Goal: Task Accomplishment & Management: Complete application form

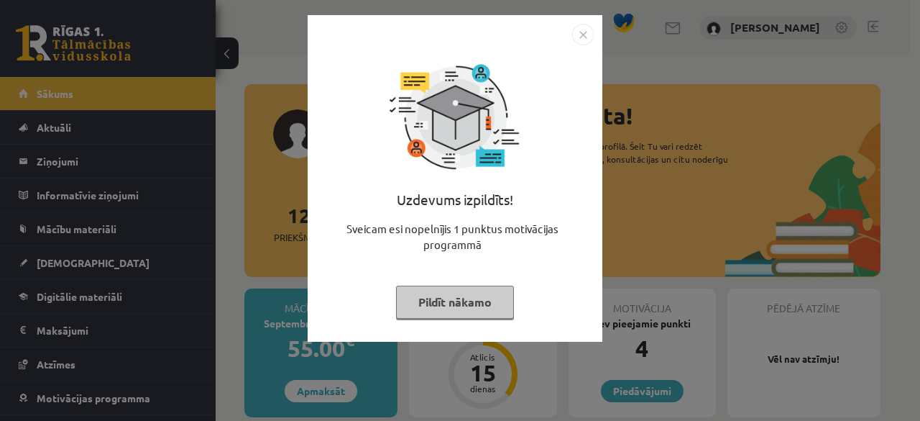
click at [587, 35] on img "Close" at bounding box center [583, 35] width 22 height 22
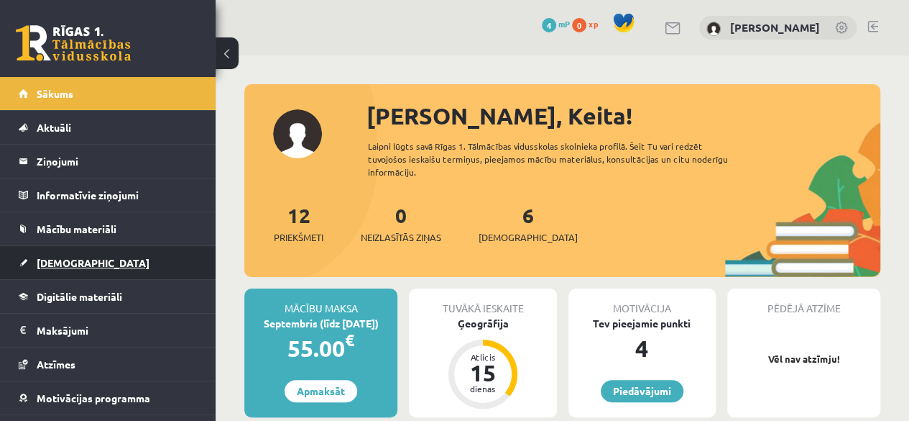
click at [70, 263] on span "[DEMOGRAPHIC_DATA]" at bounding box center [93, 262] width 113 height 13
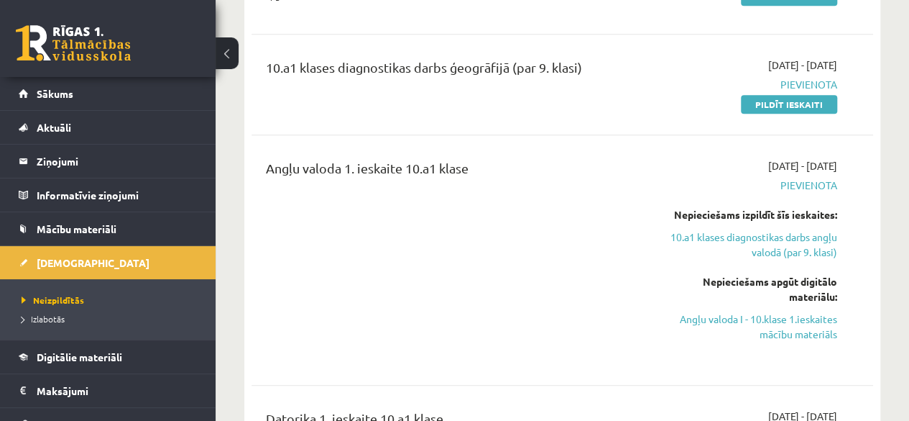
scroll to position [356, 0]
click at [722, 234] on link "10.a1 klases diagnostikas darbs angļu valodā (par 9. klasi)" at bounding box center [749, 245] width 176 height 30
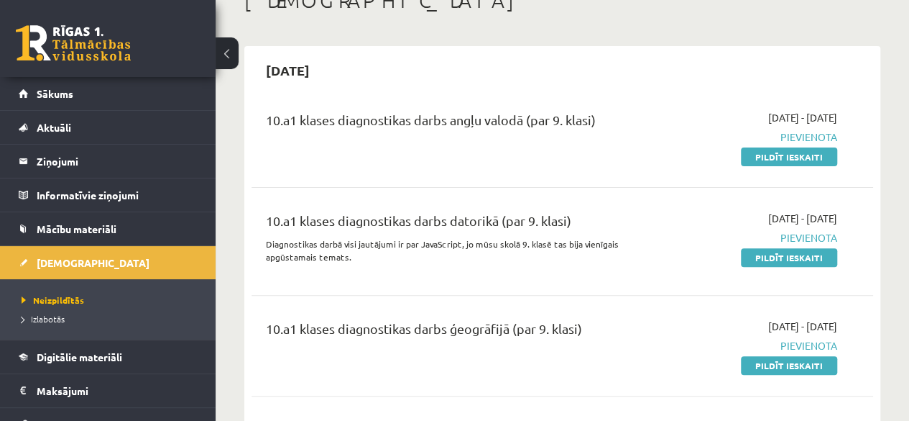
scroll to position [95, 0]
click at [784, 155] on link "Pildīt ieskaiti" at bounding box center [789, 157] width 96 height 19
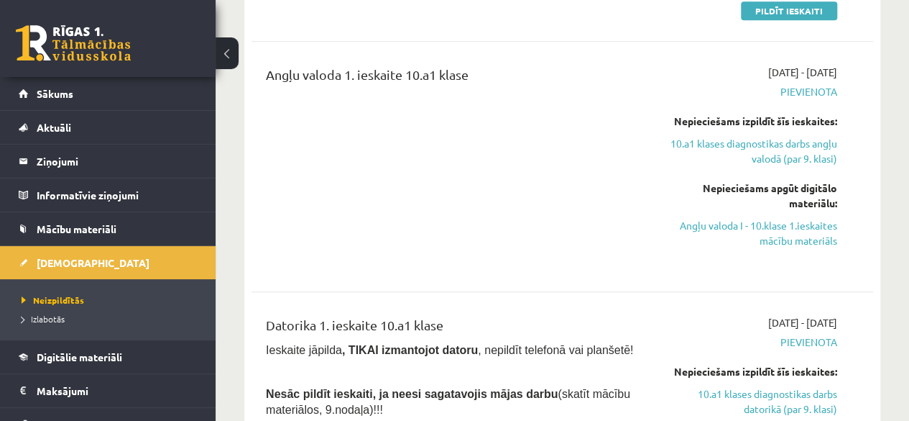
scroll to position [410, 0]
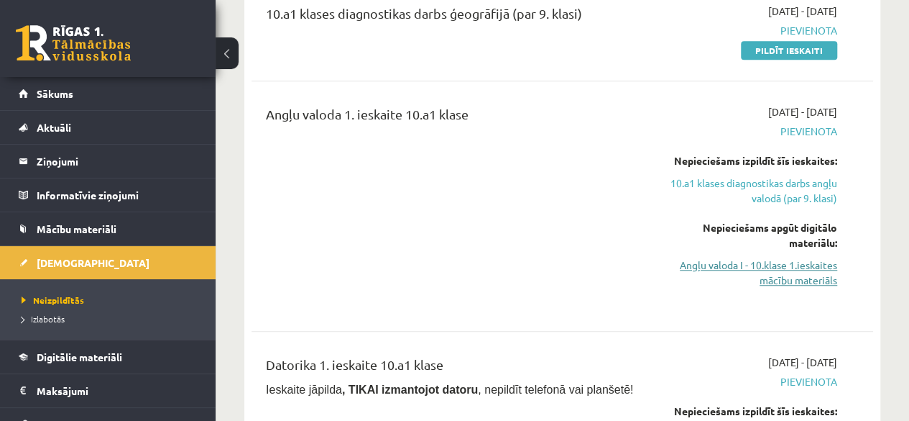
click at [743, 267] on link "Angļu valoda I - 10.klase 1.ieskaites mācību materiāls" at bounding box center [749, 272] width 176 height 30
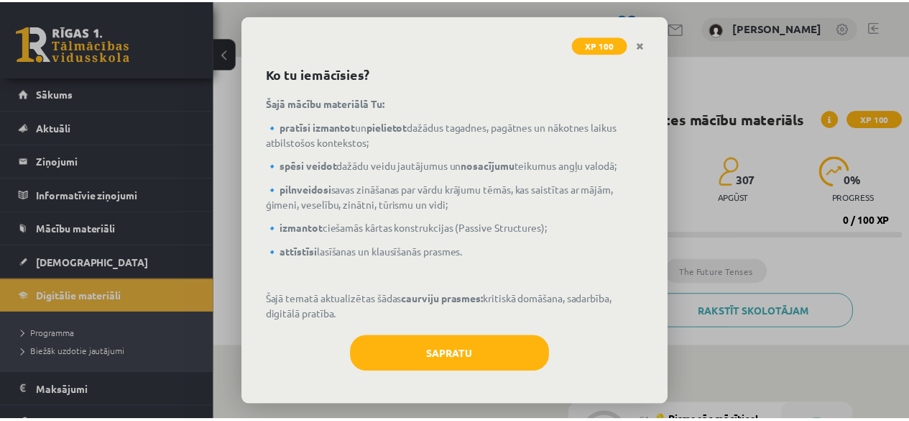
scroll to position [55, 0]
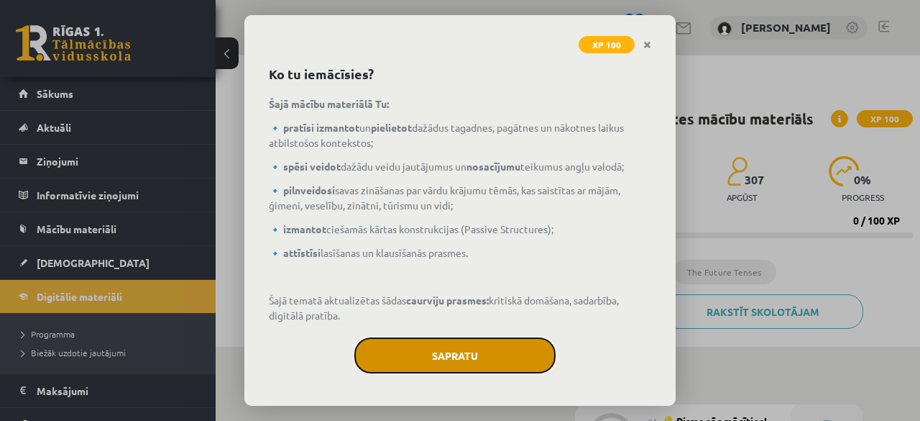
click at [431, 357] on button "Sapratu" at bounding box center [454, 355] width 201 height 36
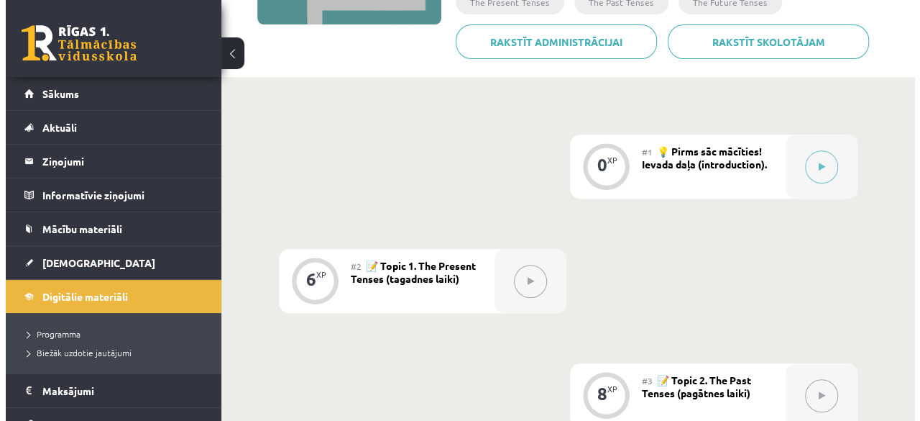
scroll to position [272, 0]
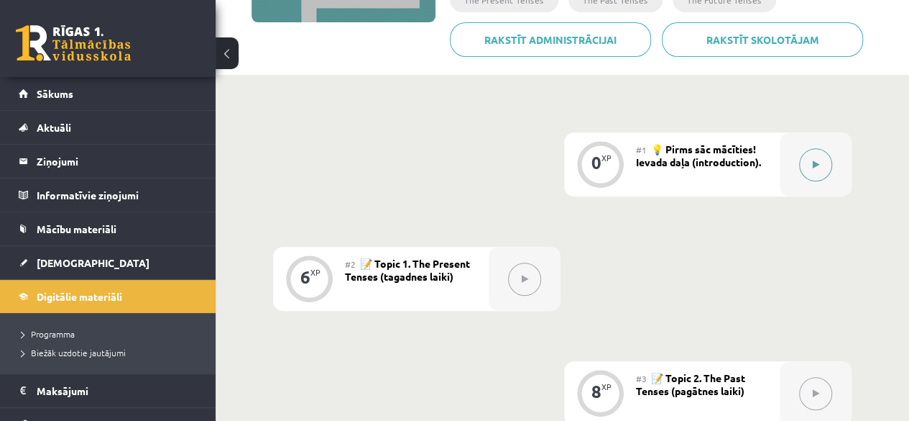
click at [798, 167] on div at bounding box center [816, 164] width 72 height 64
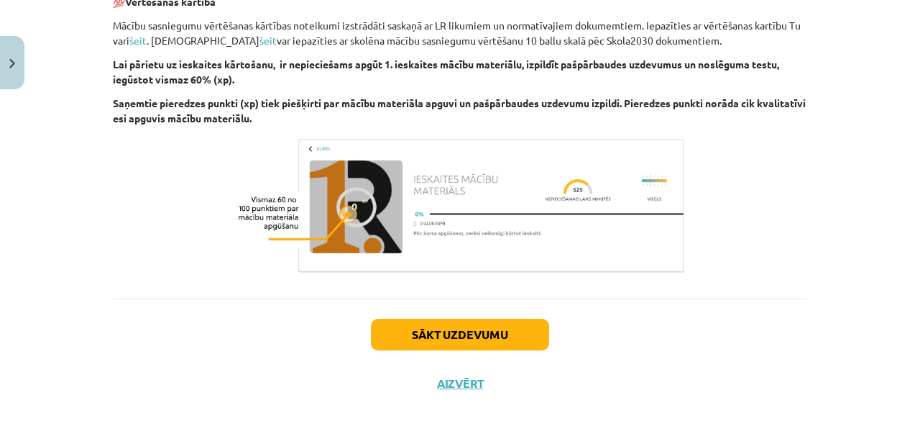
scroll to position [1740, 0]
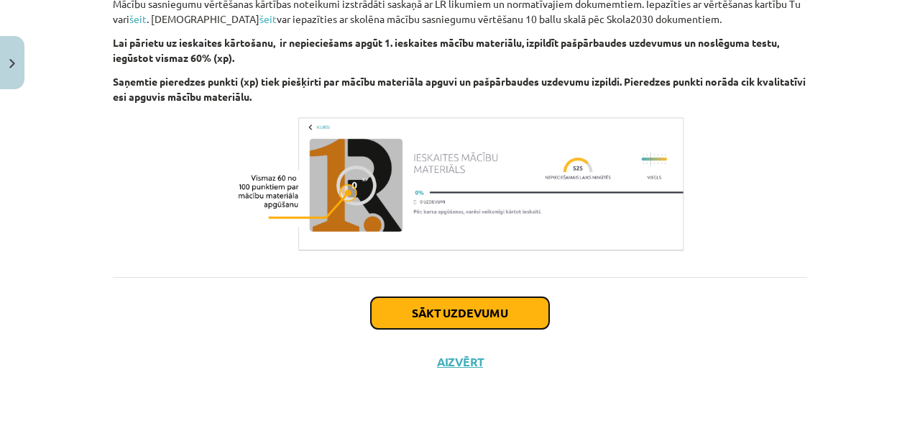
click at [378, 307] on button "Sākt uzdevumu" at bounding box center [460, 313] width 178 height 32
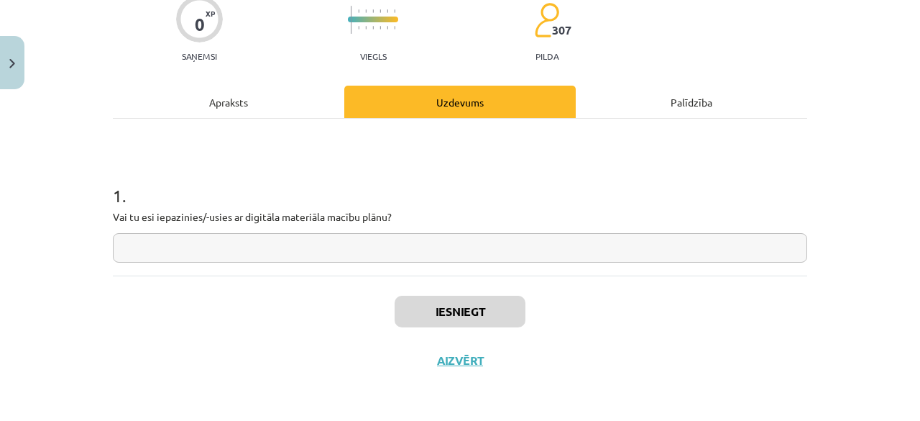
scroll to position [36, 0]
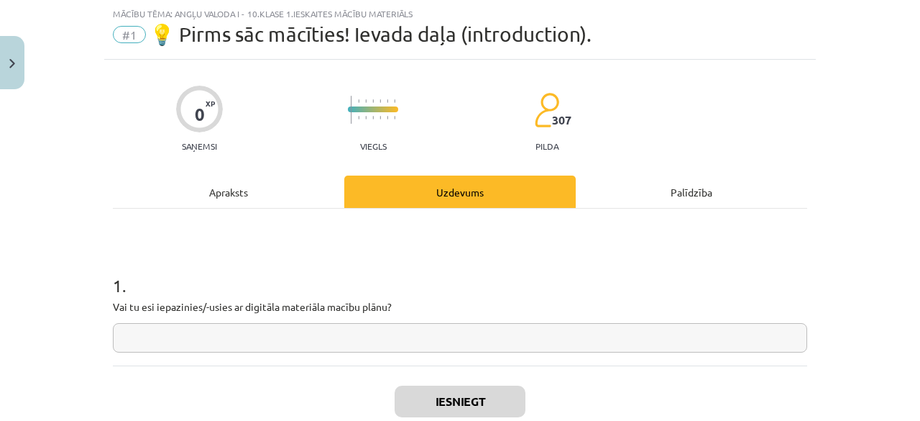
click at [253, 344] on input "text" at bounding box center [460, 337] width 694 height 29
drag, startPoint x: 643, startPoint y: 148, endPoint x: 868, endPoint y: 239, distance: 243.2
click at [868, 239] on div "Mācību tēma: Angļu valoda i - 10.klase 1.ieskaites mācību materiāls #1 💡 Pirms …" at bounding box center [460, 210] width 920 height 421
click at [417, 326] on input "*" at bounding box center [460, 337] width 694 height 29
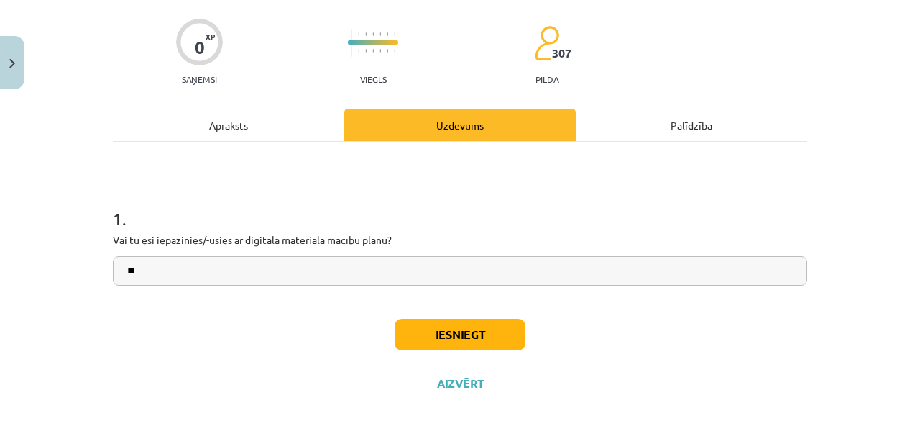
scroll to position [102, 0]
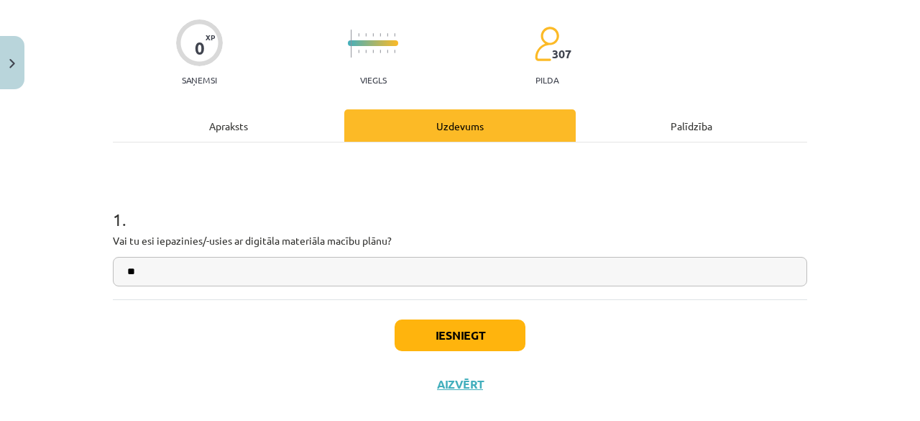
click at [334, 276] on input "**" at bounding box center [460, 271] width 694 height 29
type input "**"
click at [217, 127] on div "Apraksts" at bounding box center [228, 125] width 231 height 32
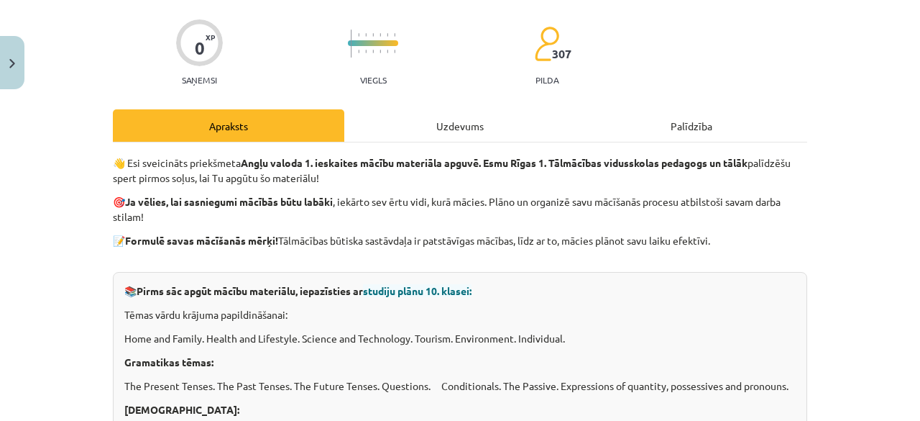
scroll to position [36, 0]
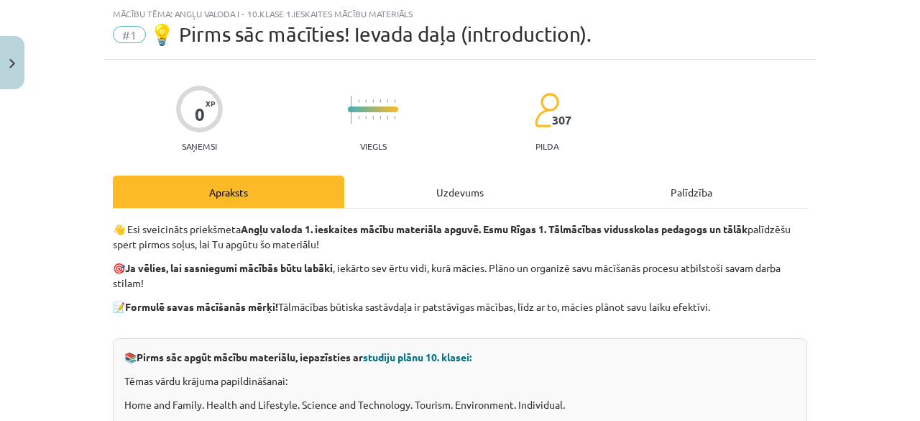
click at [451, 193] on div "Uzdevums" at bounding box center [459, 191] width 231 height 32
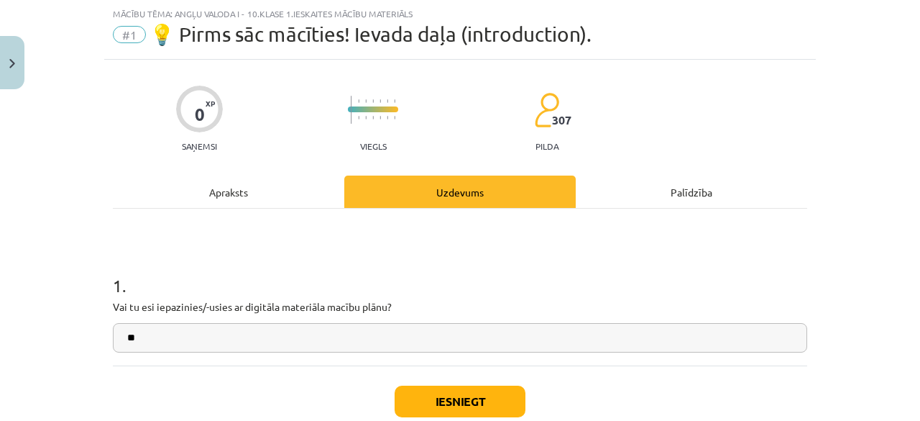
click at [667, 199] on div "Palīdzība" at bounding box center [691, 191] width 231 height 32
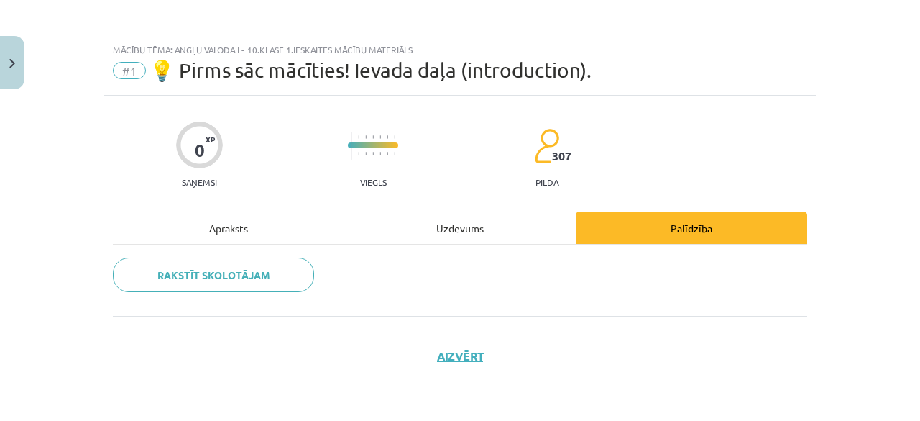
scroll to position [0, 0]
click at [451, 231] on div "Uzdevums" at bounding box center [459, 227] width 231 height 32
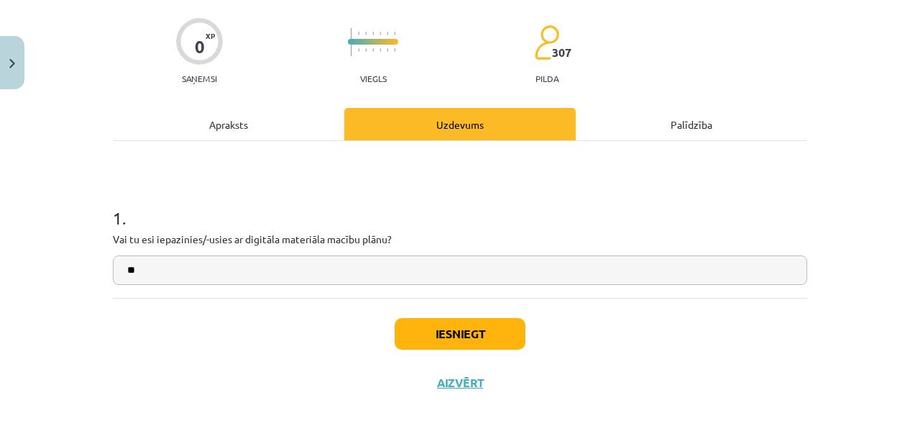
scroll to position [125, 0]
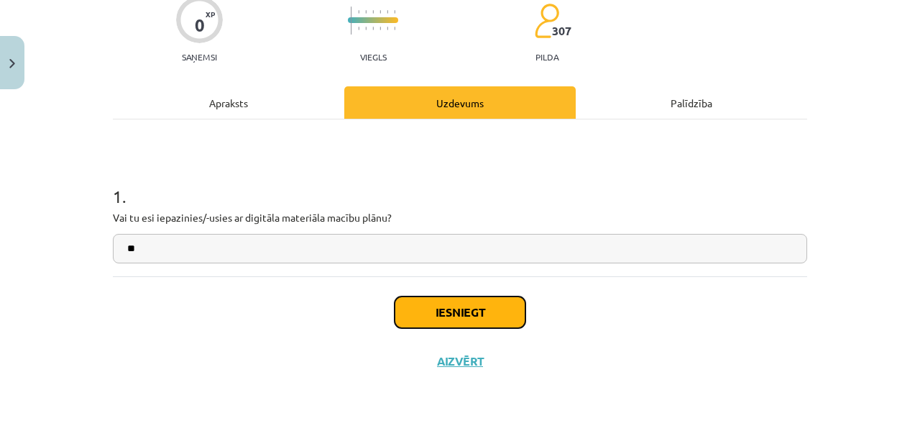
click at [461, 310] on button "Iesniegt" at bounding box center [460, 312] width 131 height 32
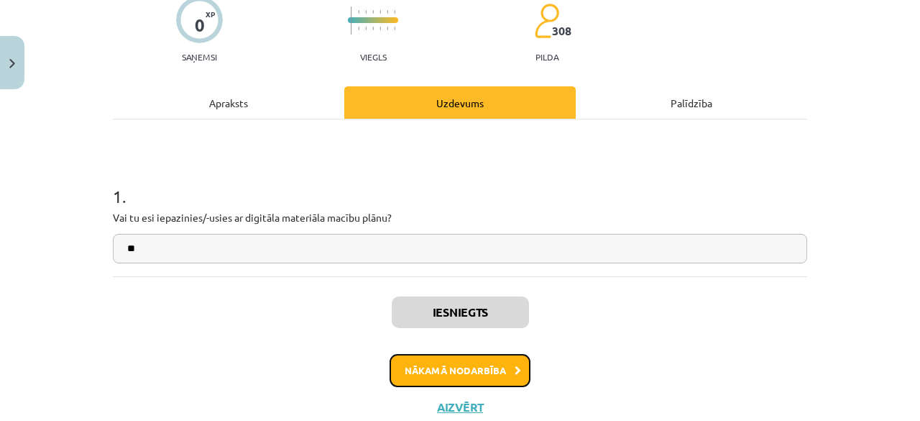
click at [477, 377] on button "Nākamā nodarbība" at bounding box center [460, 370] width 141 height 33
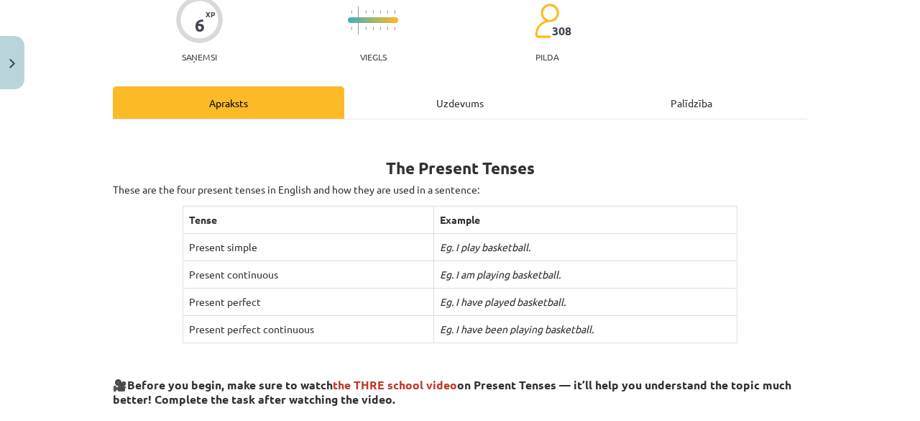
scroll to position [36, 0]
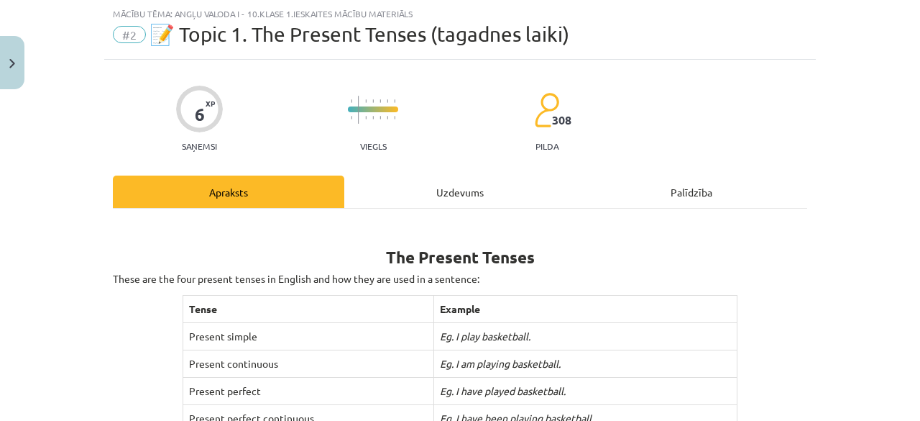
click at [510, 377] on td "Eg. I have played basketball." at bounding box center [584, 390] width 303 height 27
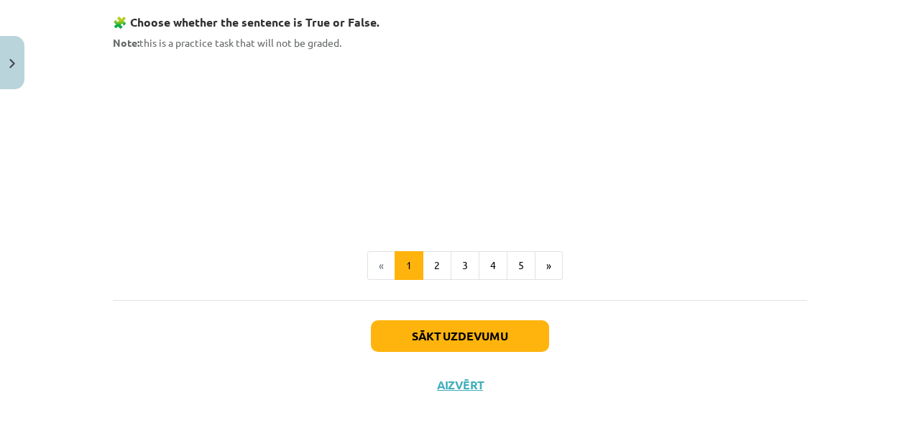
scroll to position [980, 0]
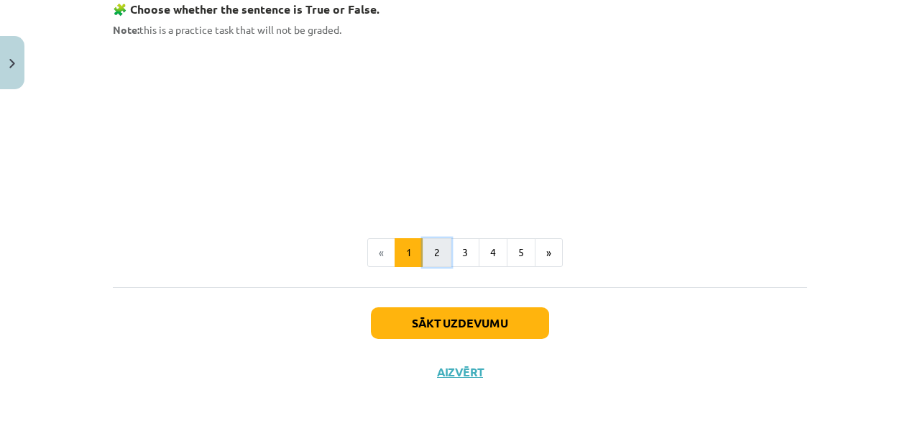
click at [441, 259] on button "2" at bounding box center [437, 252] width 29 height 29
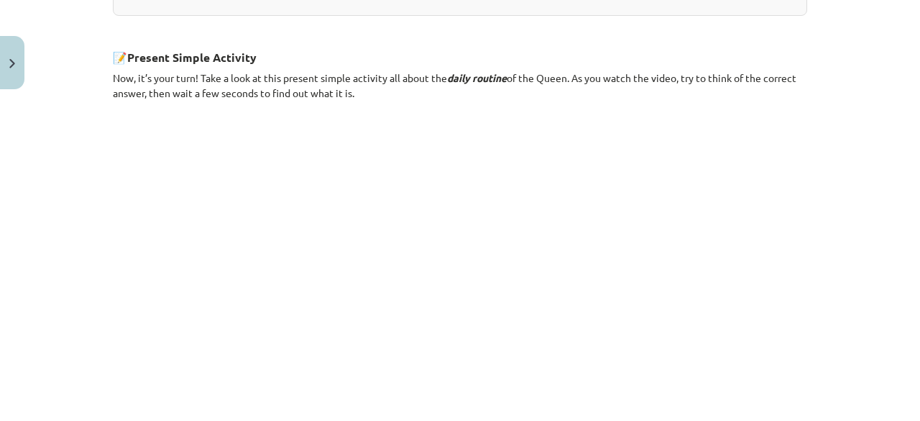
scroll to position [993, 0]
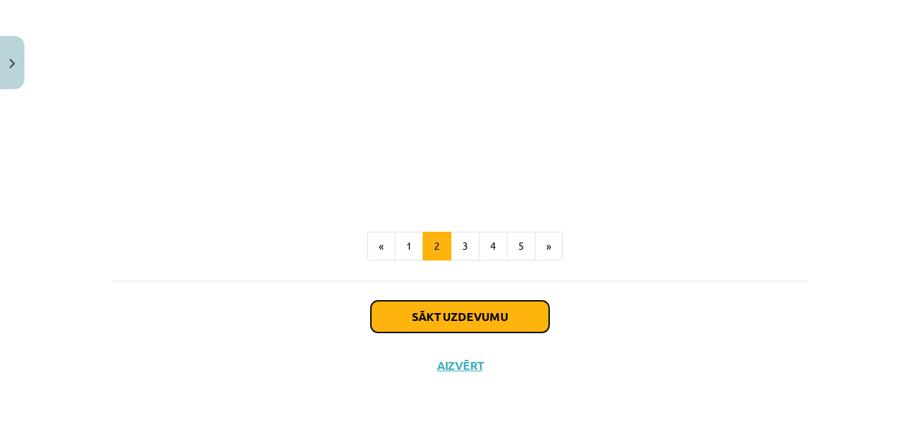
click at [469, 321] on button "Sākt uzdevumu" at bounding box center [460, 316] width 178 height 32
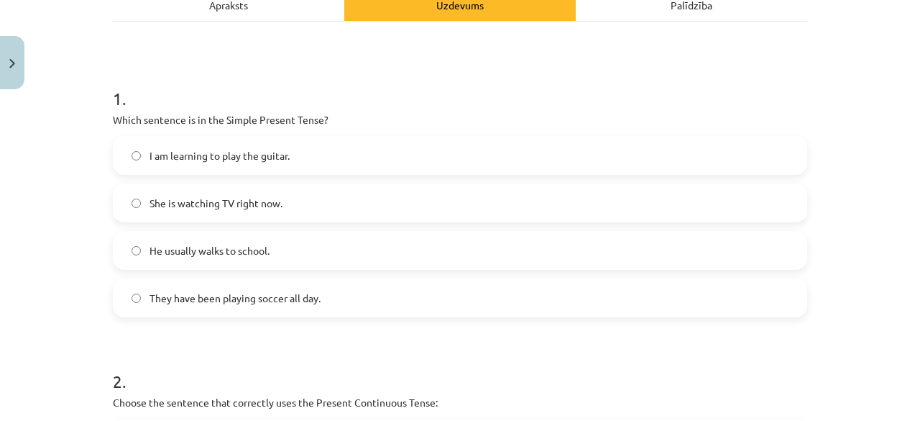
scroll to position [229, 0]
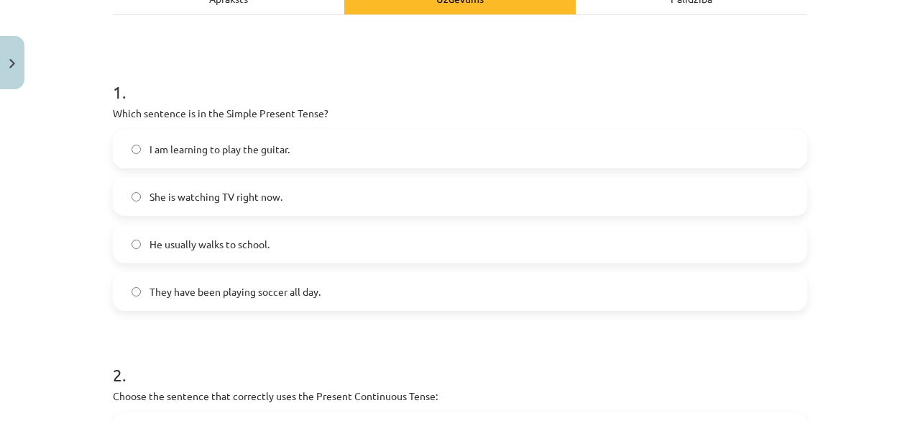
click at [300, 238] on label "He usually walks to school." at bounding box center [460, 244] width 692 height 36
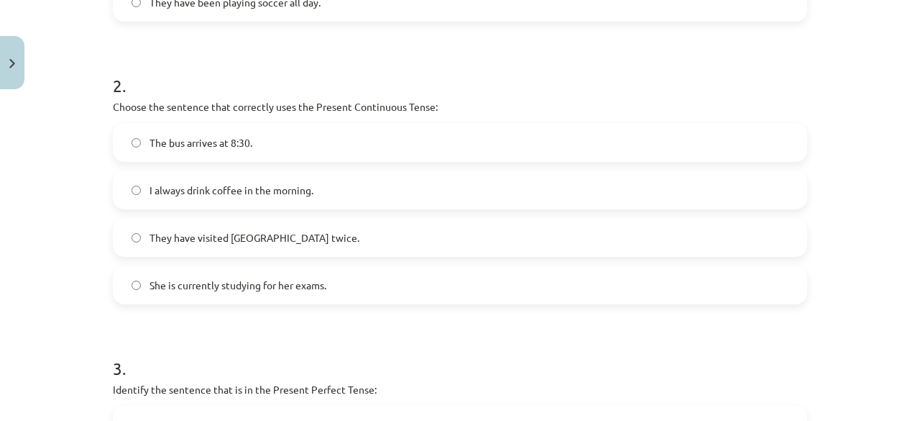
scroll to position [515, 0]
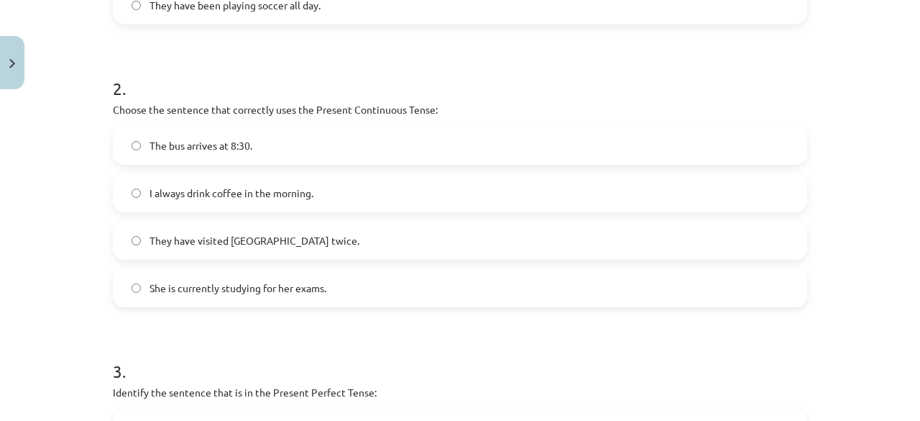
click at [598, 164] on div "The bus arrives at 8:30. I always drink coffee in the morning. They have visite…" at bounding box center [460, 216] width 694 height 181
click at [544, 284] on label "She is currently studying for her exams." at bounding box center [460, 288] width 692 height 36
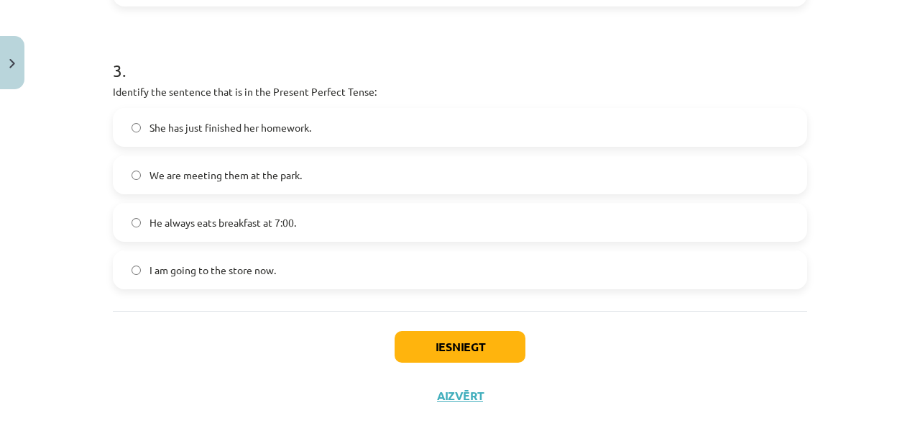
scroll to position [847, 0]
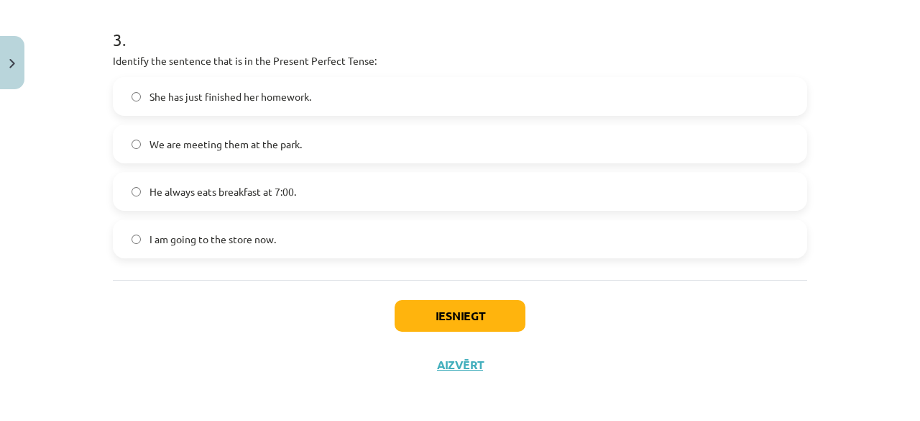
click at [616, 89] on label "She has just finished her homework." at bounding box center [460, 96] width 692 height 36
click at [487, 312] on button "Iesniegt" at bounding box center [460, 316] width 131 height 32
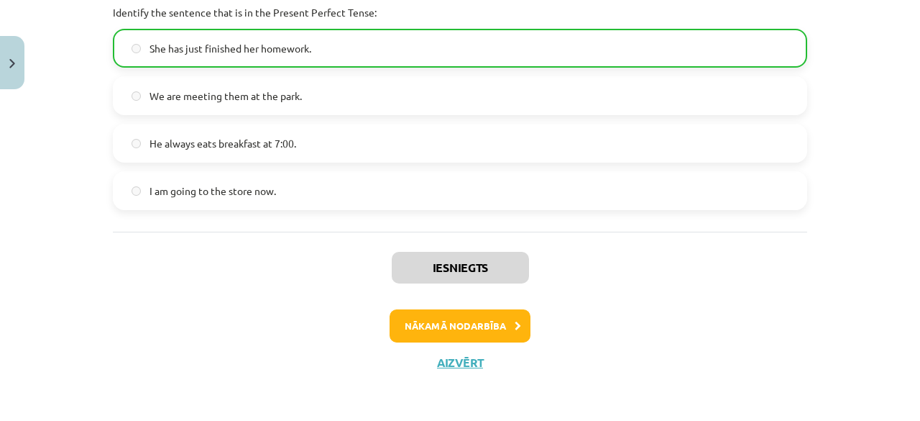
scroll to position [893, 0]
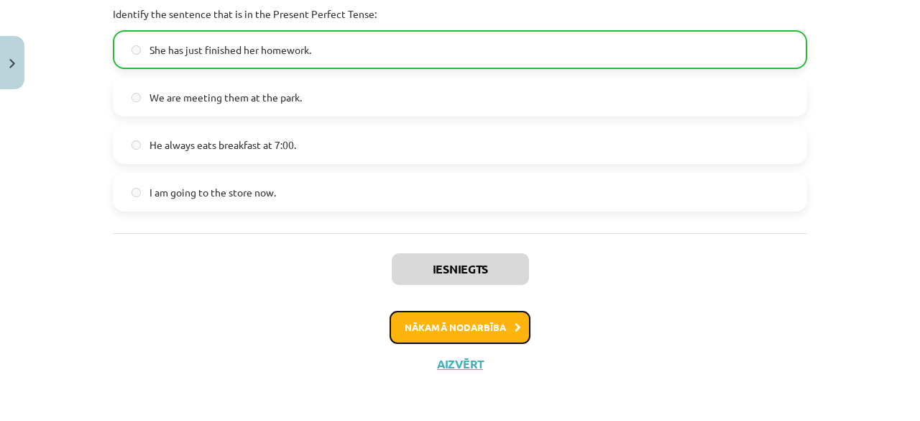
click at [479, 332] on button "Nākamā nodarbība" at bounding box center [460, 327] width 141 height 33
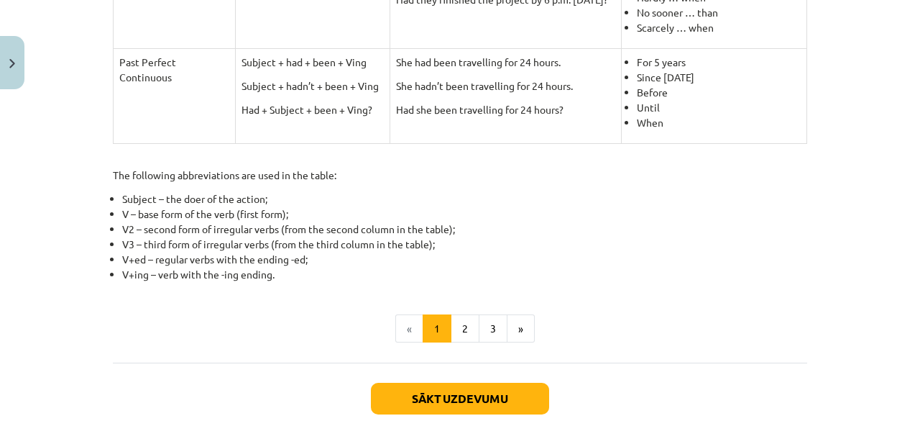
scroll to position [794, 0]
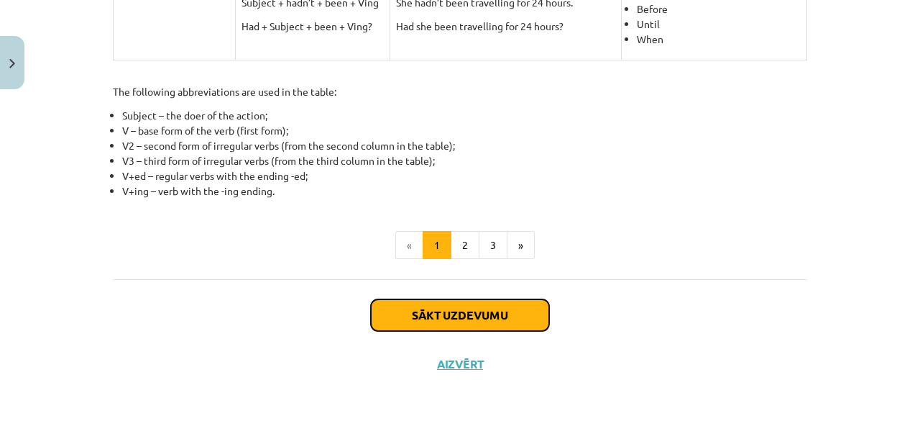
click at [510, 315] on button "Sākt uzdevumu" at bounding box center [460, 315] width 178 height 32
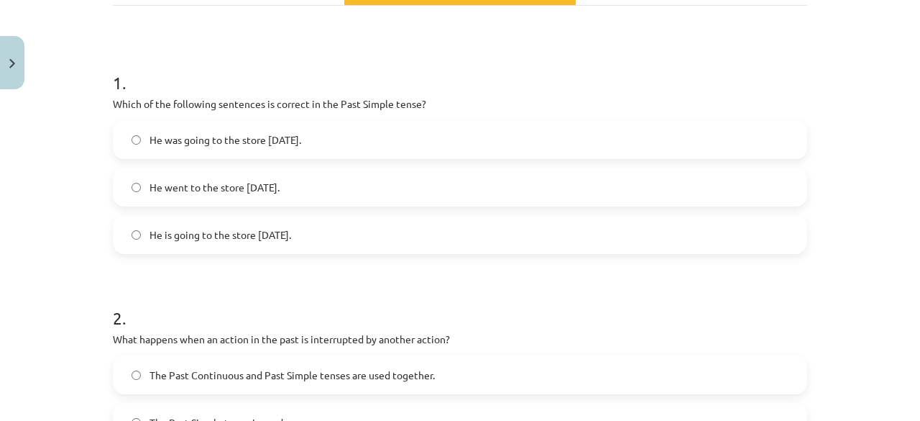
scroll to position [242, 0]
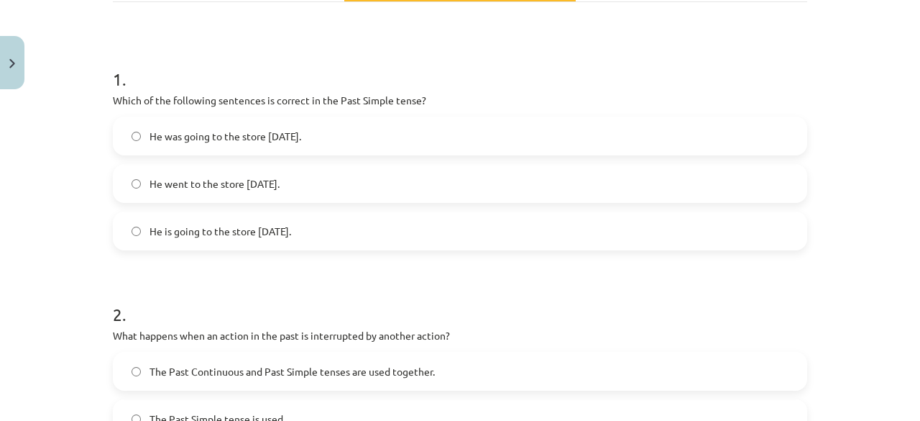
click at [471, 227] on label "He is going to the store yesterday." at bounding box center [460, 231] width 692 height 36
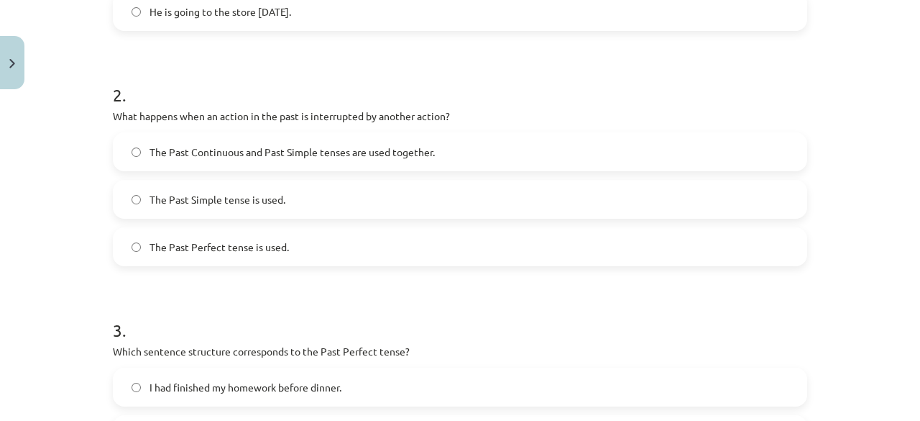
scroll to position [461, 0]
click at [459, 151] on label "The Past Continuous and Past Simple tenses are used together." at bounding box center [460, 152] width 692 height 36
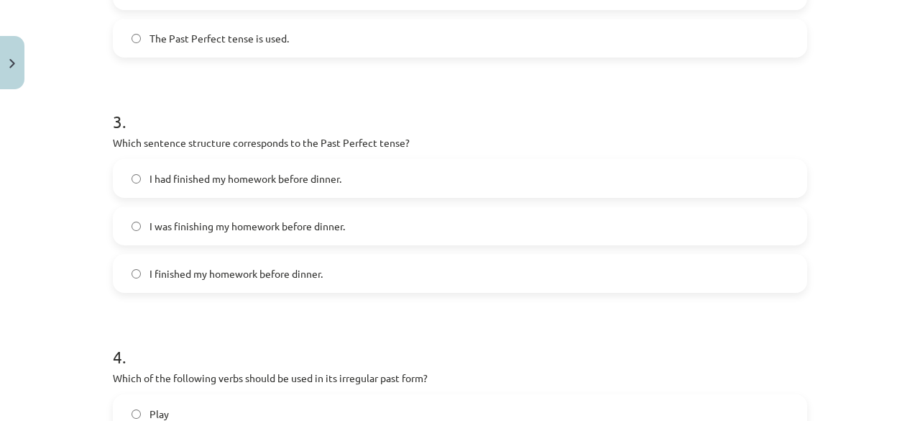
scroll to position [686, 0]
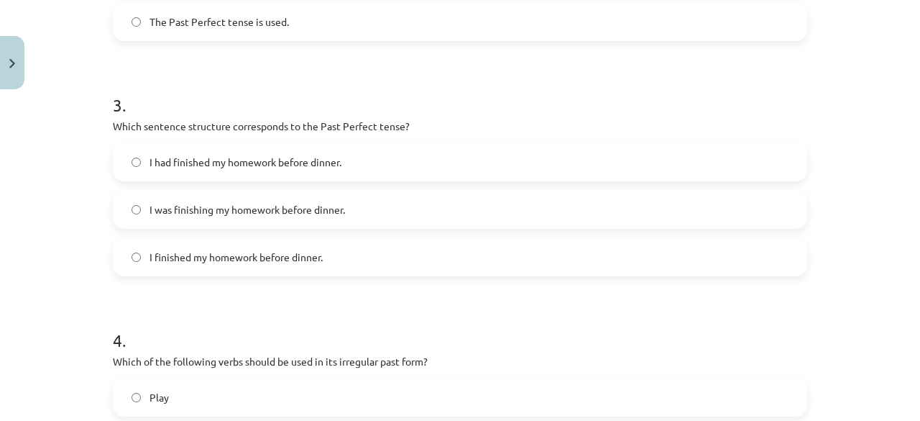
click at [593, 161] on label "I had finished my homework before dinner." at bounding box center [460, 162] width 692 height 36
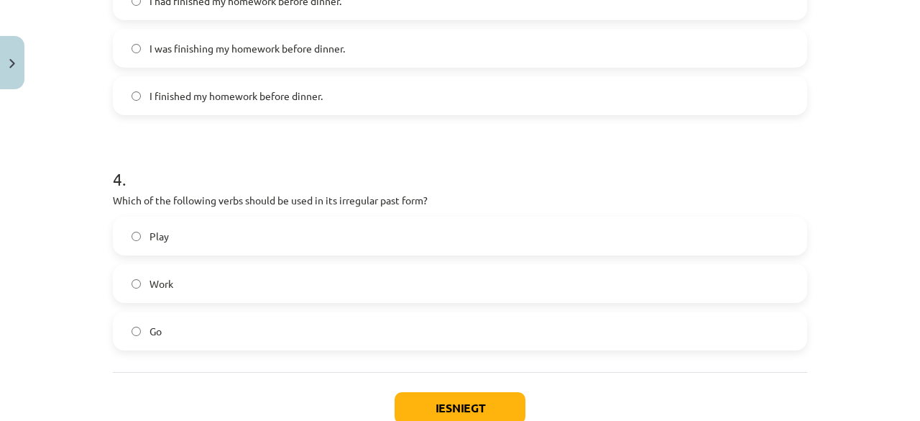
scroll to position [924, 0]
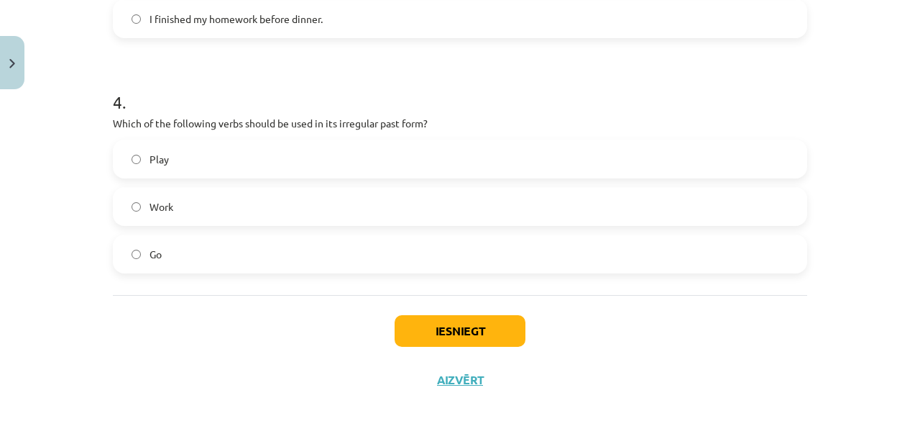
click at [609, 260] on label "Go" at bounding box center [460, 254] width 692 height 36
click at [448, 336] on button "Iesniegt" at bounding box center [460, 331] width 131 height 32
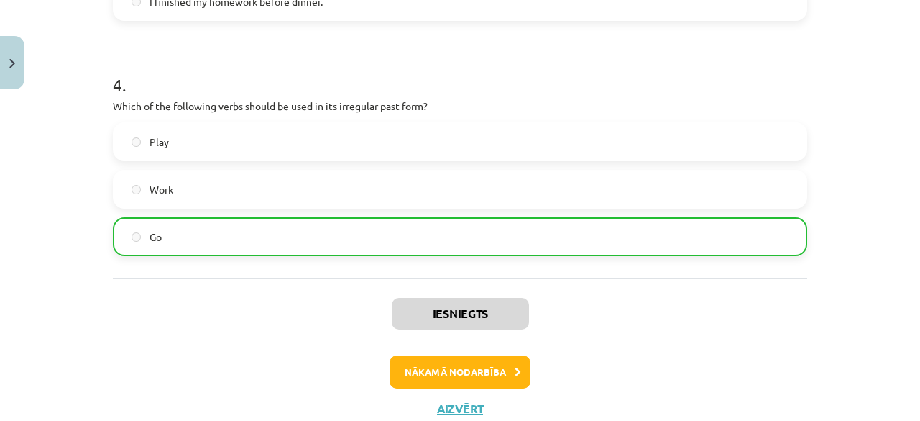
scroll to position [950, 0]
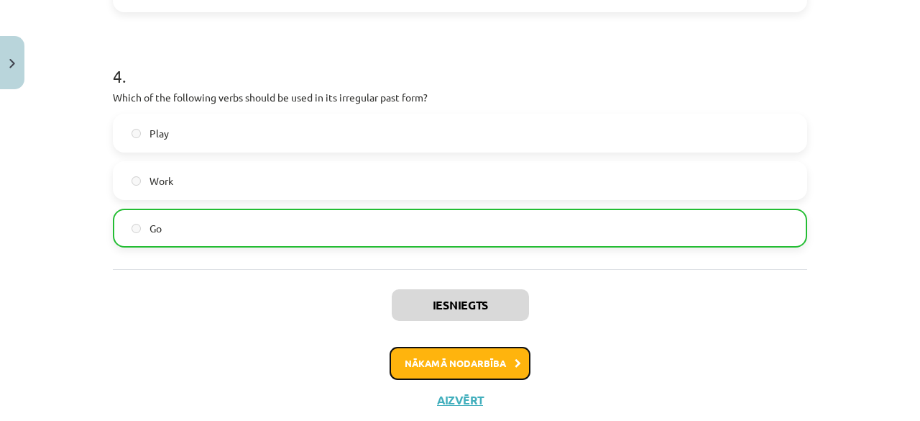
click at [459, 355] on button "Nākamā nodarbība" at bounding box center [460, 362] width 141 height 33
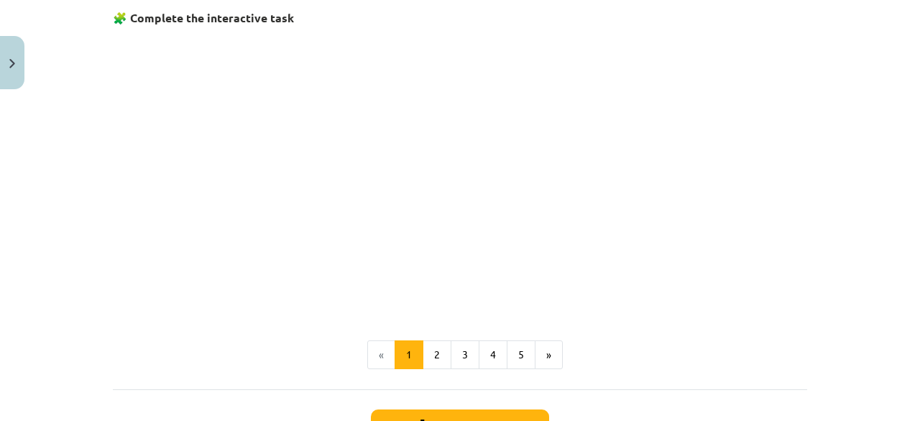
scroll to position [894, 0]
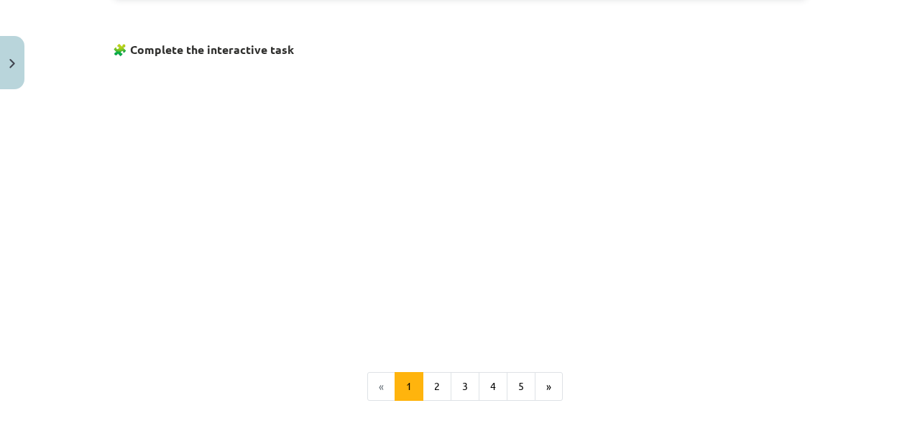
click at [679, 103] on p at bounding box center [460, 201] width 694 height 277
drag, startPoint x: 637, startPoint y: 153, endPoint x: 460, endPoint y: 454, distance: 349.3
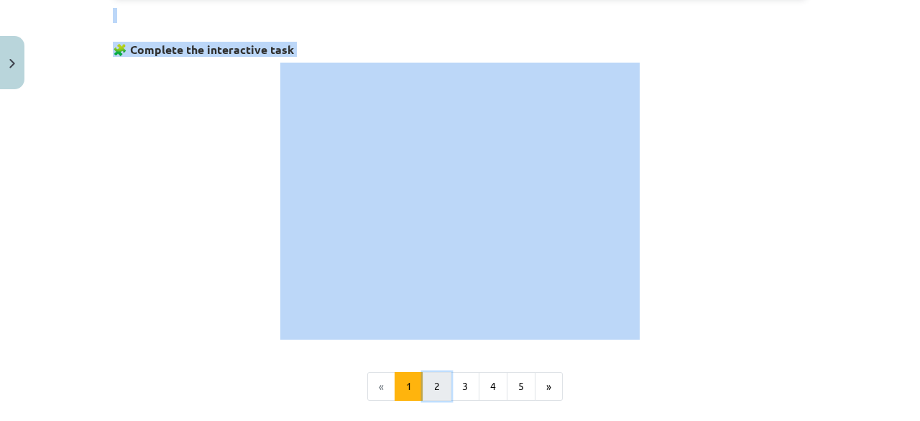
click at [423, 379] on button "2" at bounding box center [437, 386] width 29 height 29
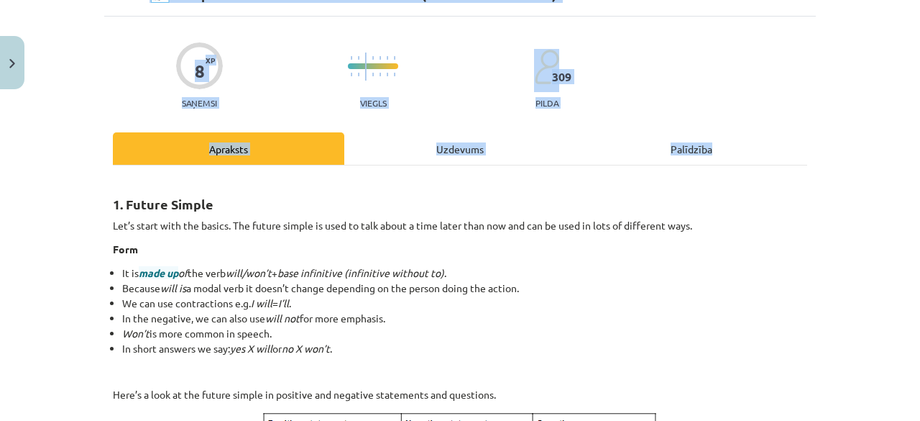
scroll to position [70, 0]
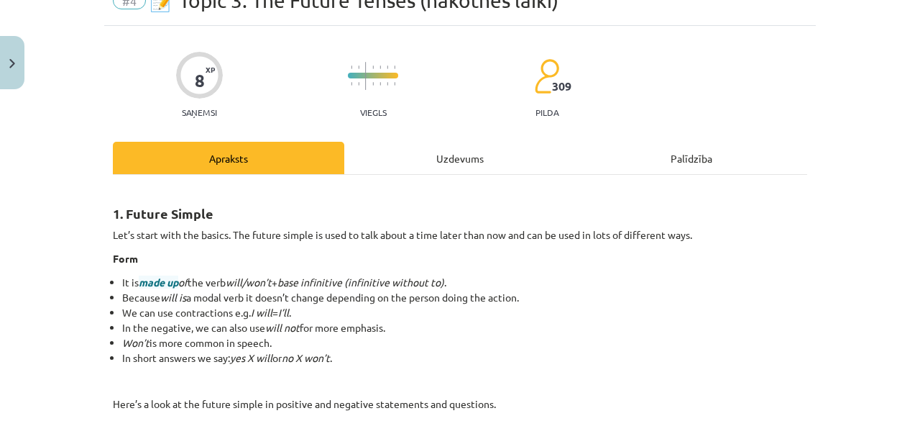
click at [559, 277] on li "It is made up of the verb will/won’t + base infinitive (infinitive without to) ." at bounding box center [464, 282] width 685 height 15
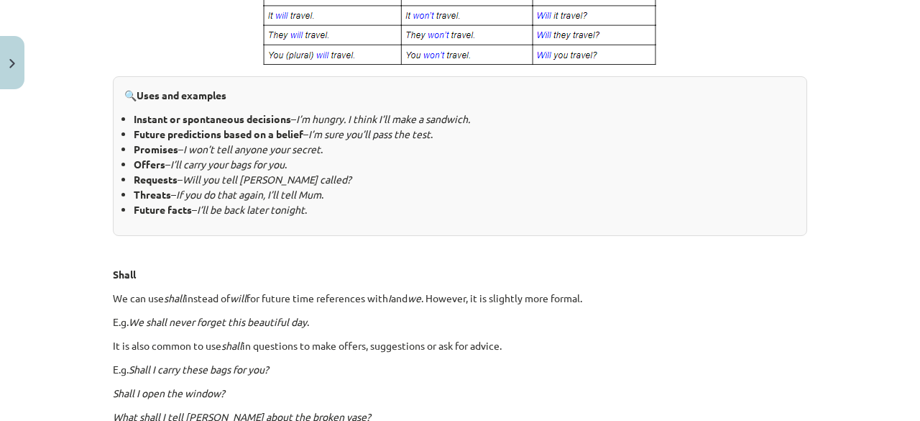
scroll to position [587, 0]
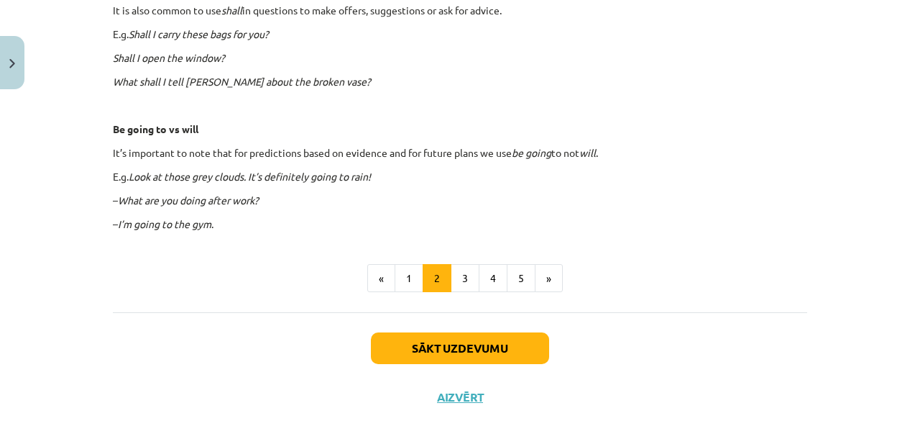
scroll to position [919, 0]
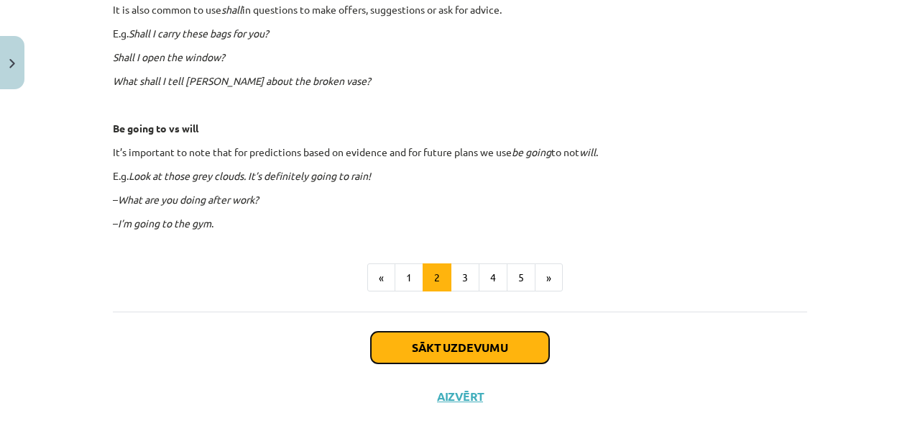
click at [463, 353] on button "Sākt uzdevumu" at bounding box center [460, 347] width 178 height 32
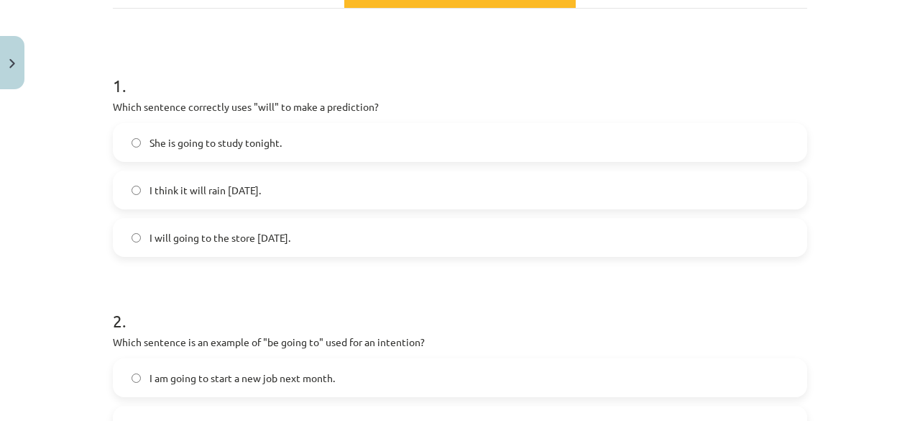
scroll to position [246, 0]
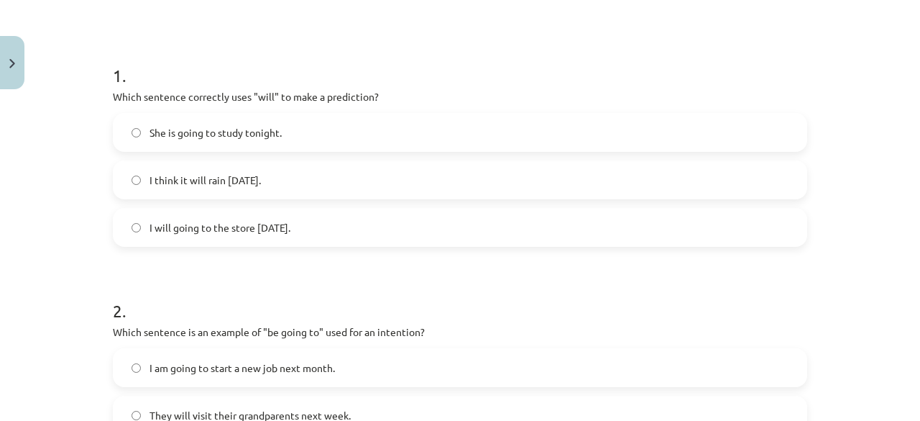
click at [396, 137] on label "She is going to study tonight." at bounding box center [460, 132] width 692 height 36
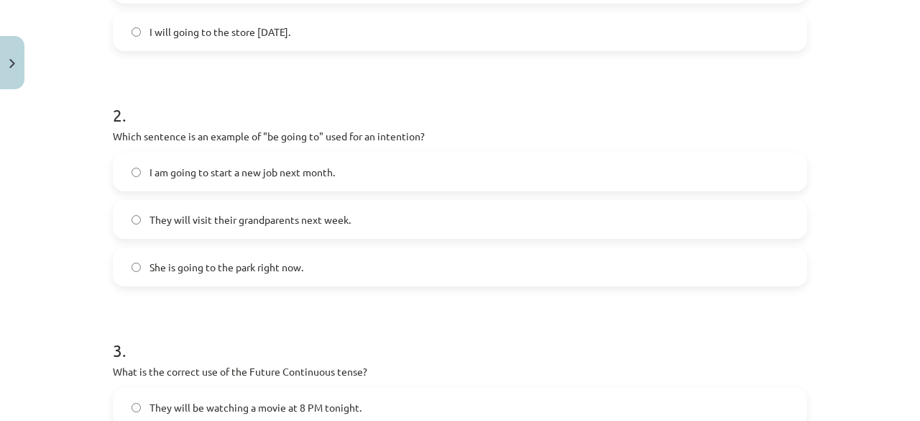
scroll to position [449, 0]
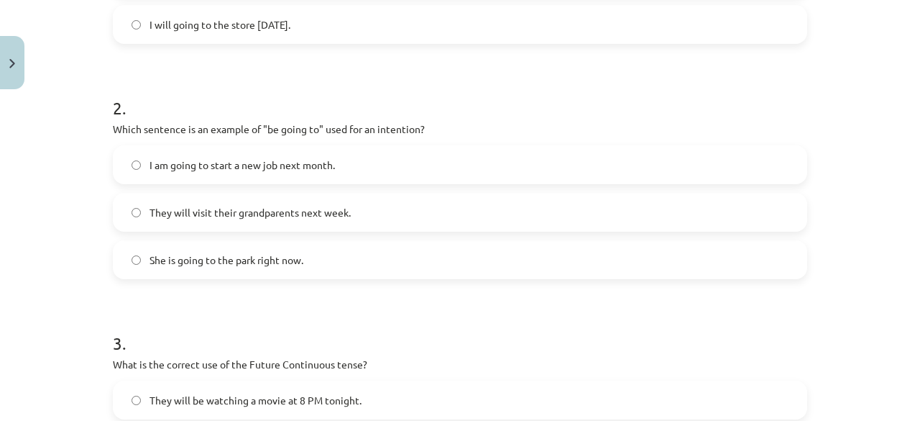
click at [380, 160] on label "I am going to start a new job next month." at bounding box center [460, 165] width 692 height 36
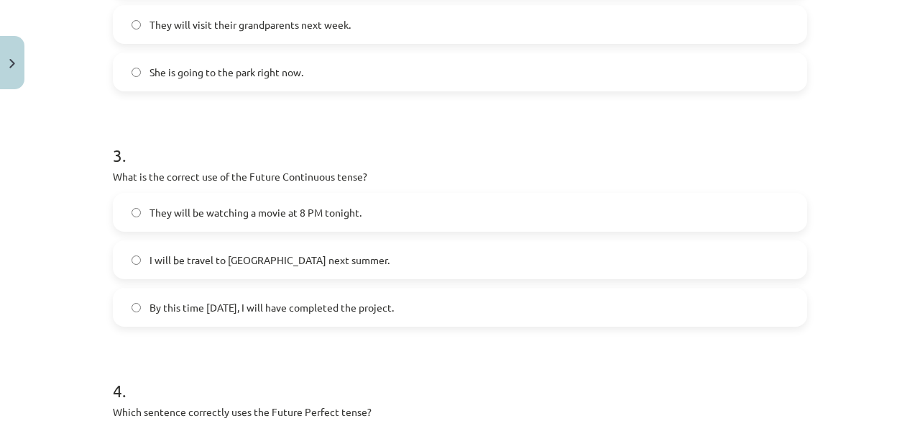
scroll to position [635, 0]
click at [315, 231] on div "They will be watching a movie at 8 PM tonight." at bounding box center [460, 212] width 694 height 39
click at [280, 308] on span "By this time tomorrow, I will have completed the project." at bounding box center [272, 307] width 244 height 15
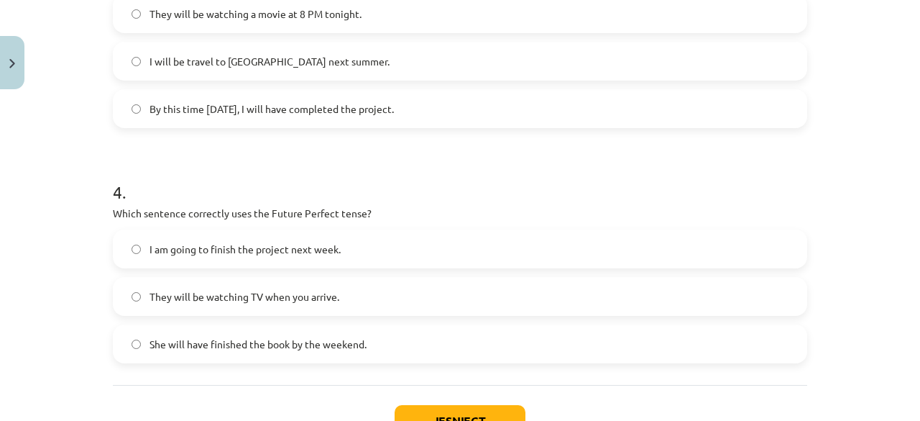
scroll to position [842, 0]
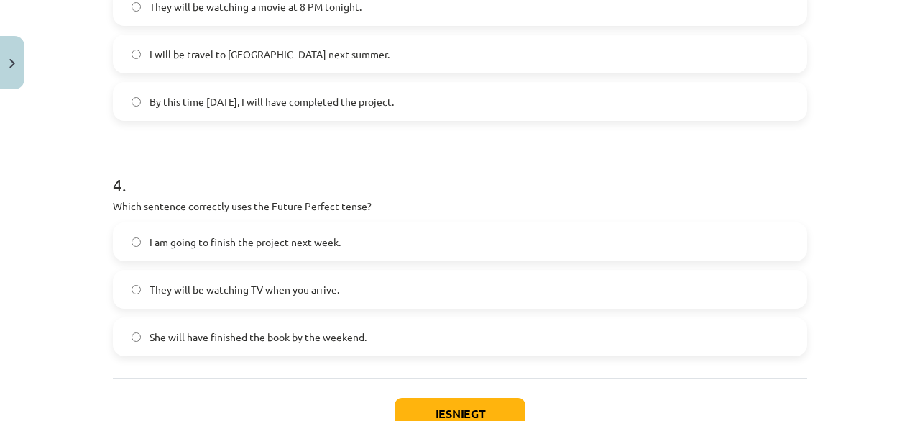
click at [299, 348] on label "She will have finished the book by the weekend." at bounding box center [460, 336] width 692 height 36
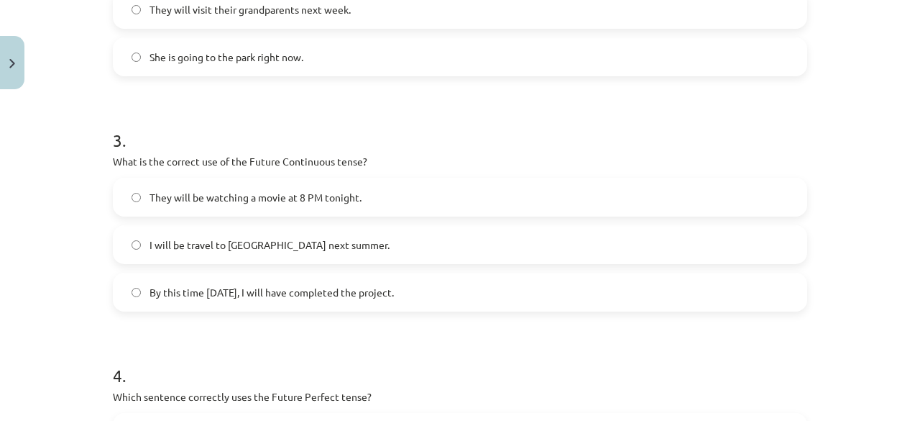
scroll to position [636, 0]
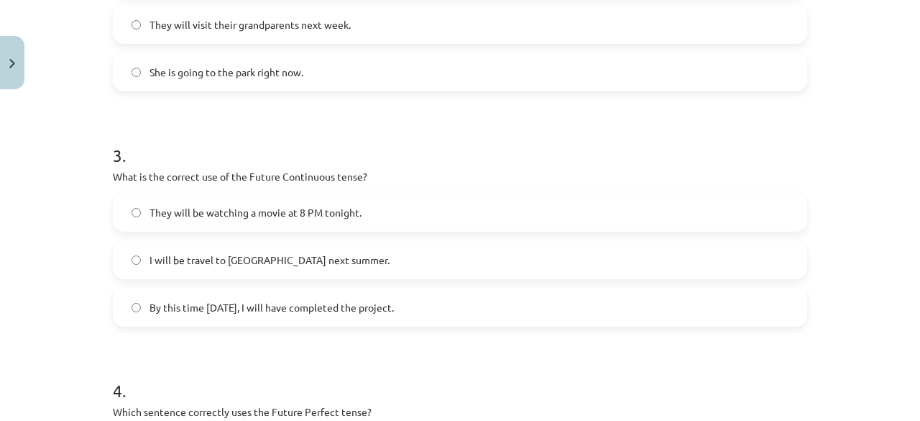
click at [384, 205] on label "They will be watching a movie at 8 PM tonight." at bounding box center [460, 212] width 692 height 36
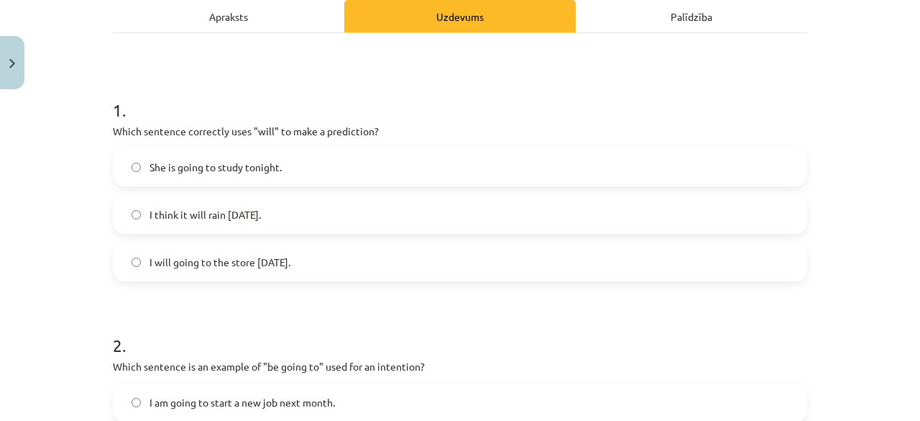
scroll to position [211, 0]
click at [384, 205] on label "I think it will rain tomorrow." at bounding box center [460, 215] width 692 height 36
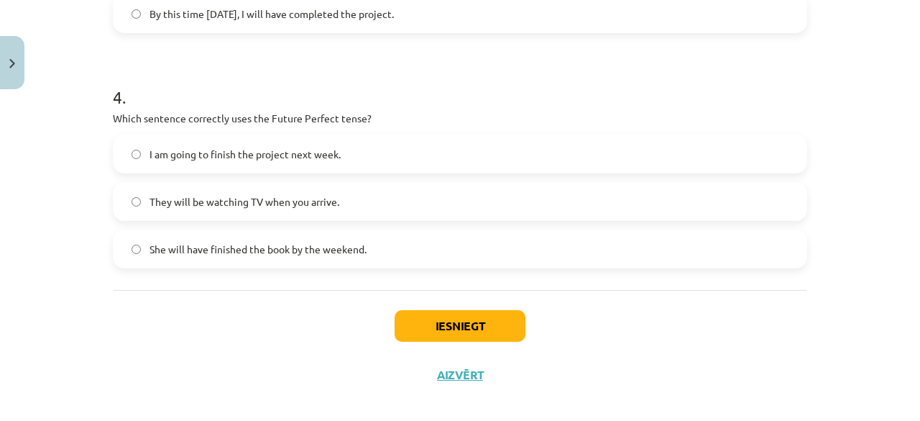
scroll to position [943, 0]
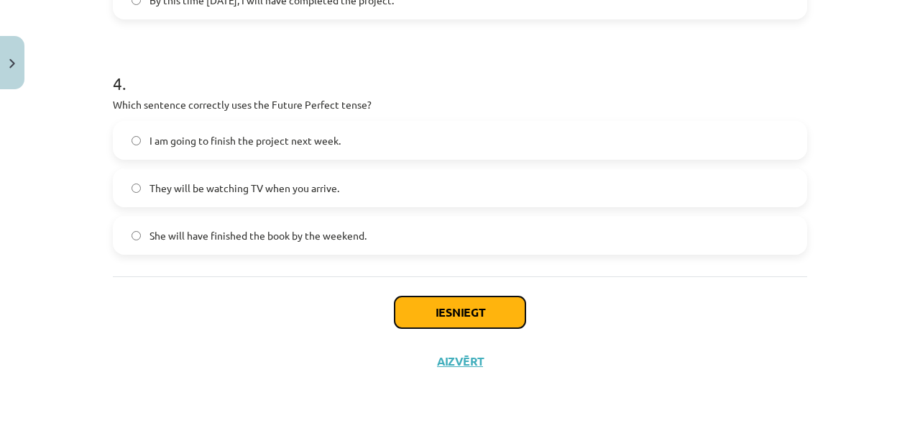
click at [406, 308] on button "Iesniegt" at bounding box center [460, 312] width 131 height 32
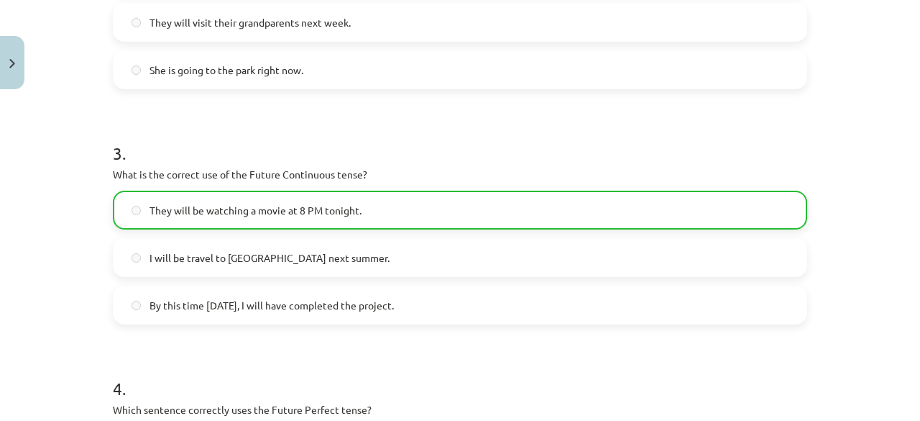
scroll to position [988, 0]
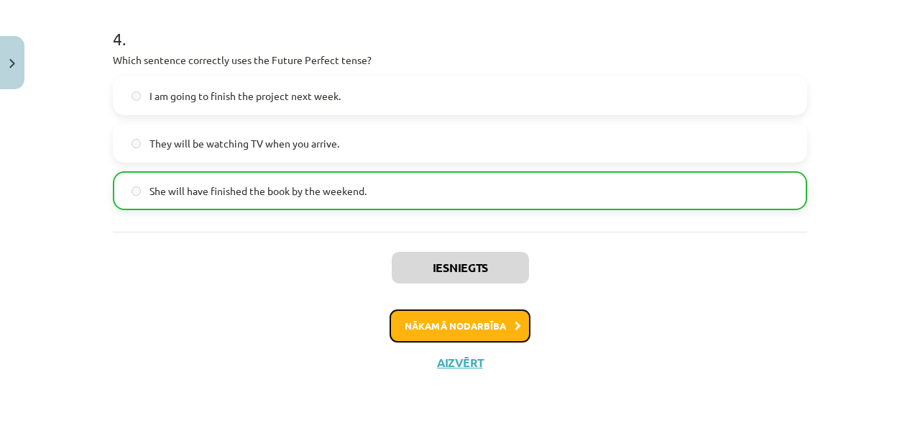
click at [479, 331] on button "Nākamā nodarbība" at bounding box center [460, 325] width 141 height 33
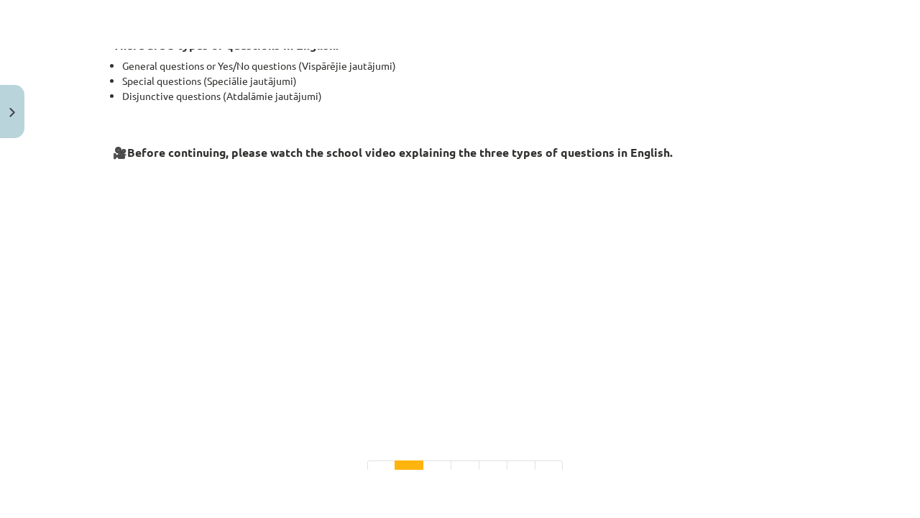
scroll to position [279, 0]
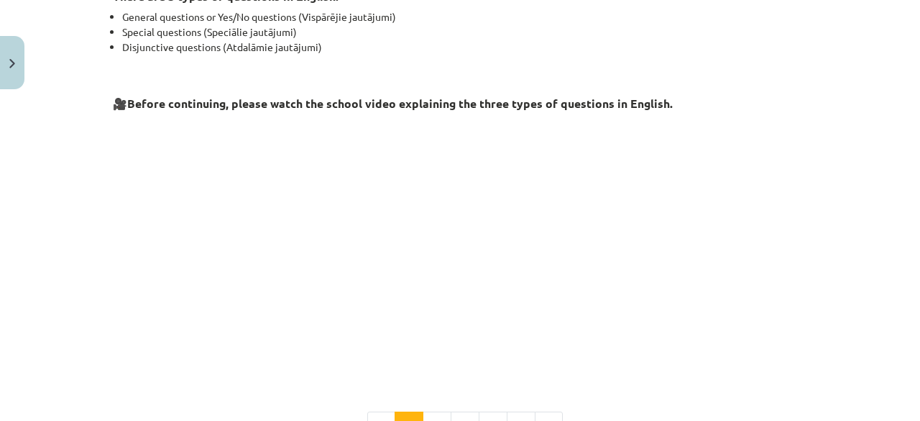
click at [663, 379] on div "There are 3 types of questions in English: General questions or Yes/No question…" at bounding box center [460, 208] width 694 height 461
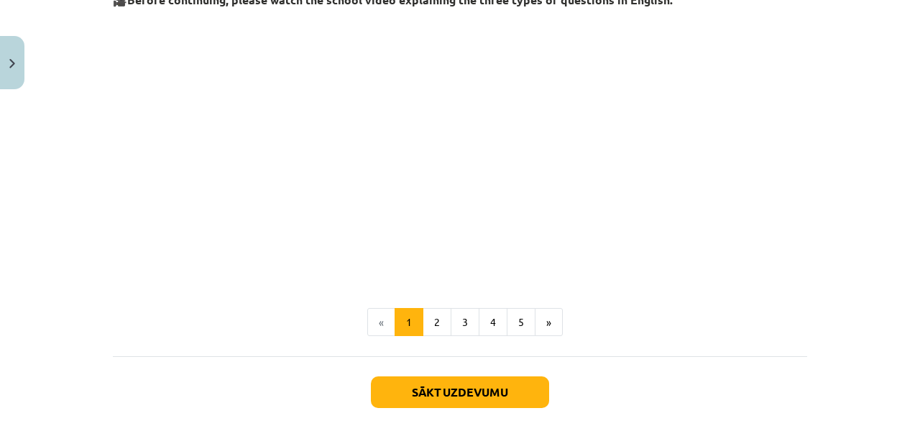
scroll to position [460, 0]
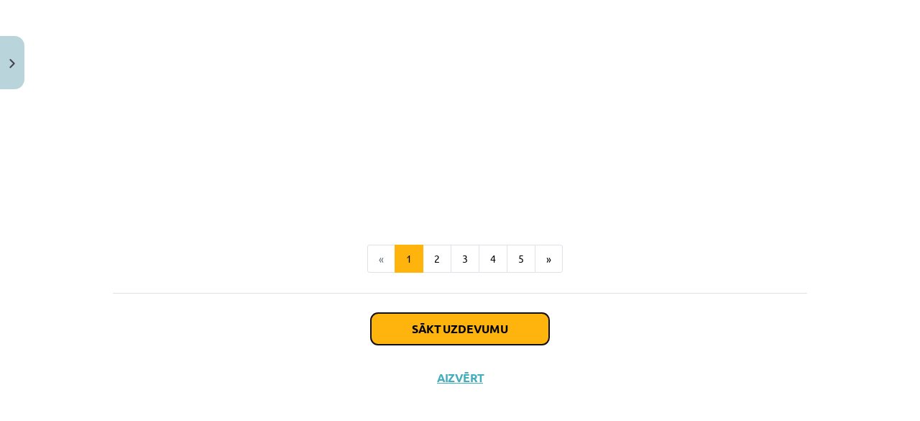
click at [493, 327] on button "Sākt uzdevumu" at bounding box center [460, 329] width 178 height 32
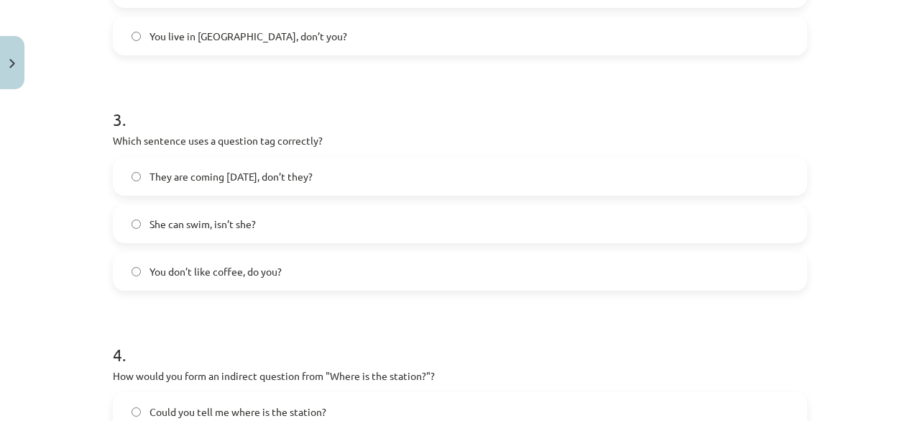
scroll to position [680, 0]
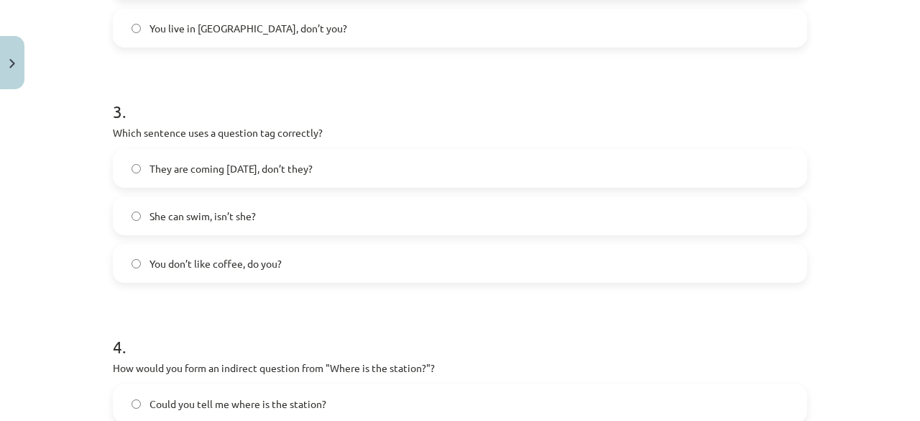
click at [493, 327] on h1 "4 ." at bounding box center [460, 333] width 694 height 45
click at [401, 259] on label "You don’t like coffee, do you?" at bounding box center [460, 263] width 692 height 36
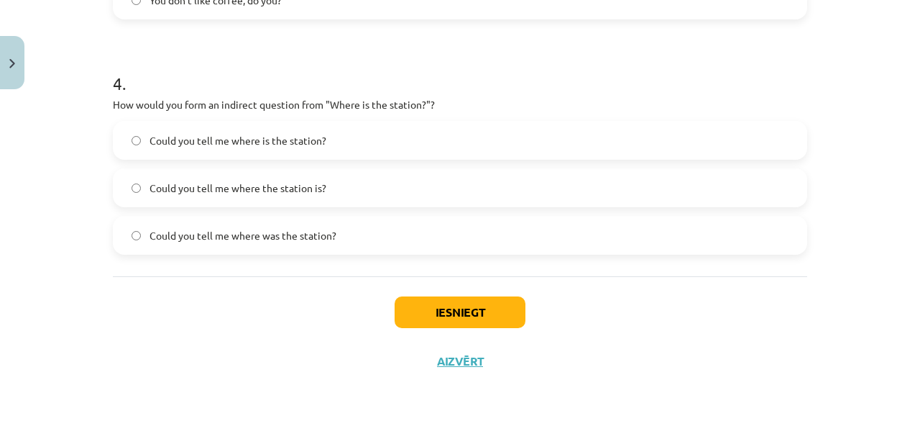
scroll to position [942, 0]
click at [482, 175] on label "Could you tell me where the station is?" at bounding box center [460, 189] width 692 height 36
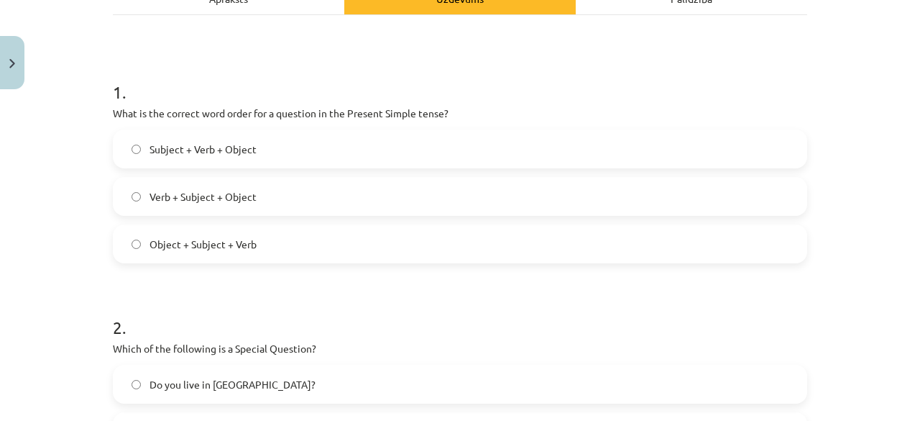
scroll to position [230, 0]
click at [406, 211] on label "Verb + Subject + Object" at bounding box center [460, 196] width 692 height 36
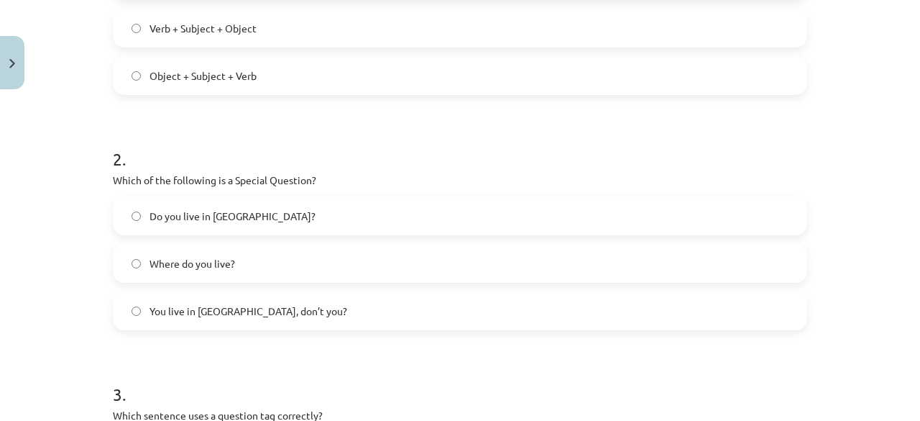
scroll to position [395, 0]
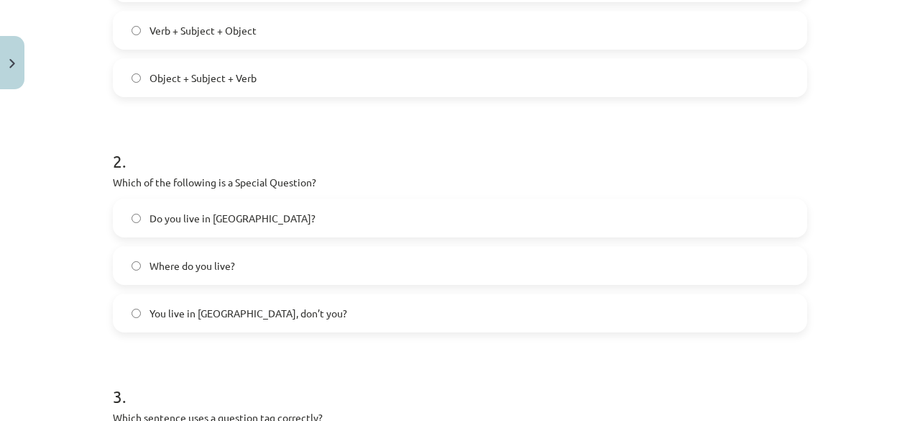
click at [303, 265] on label "Where do you live?" at bounding box center [460, 265] width 692 height 36
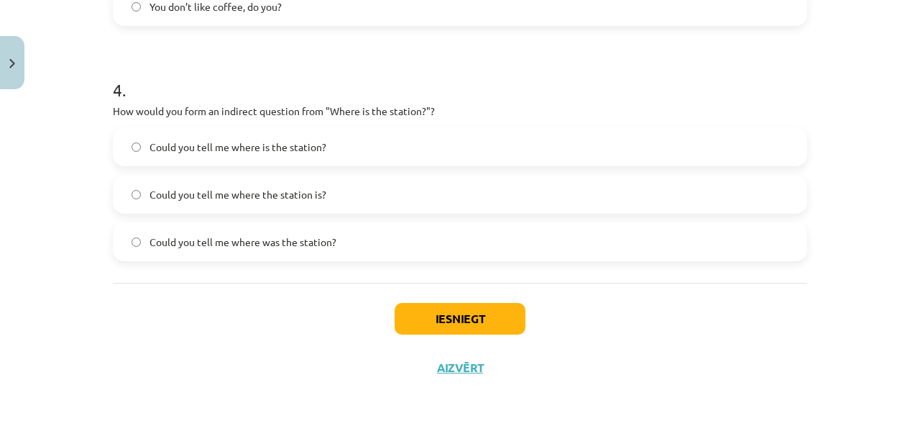
scroll to position [943, 0]
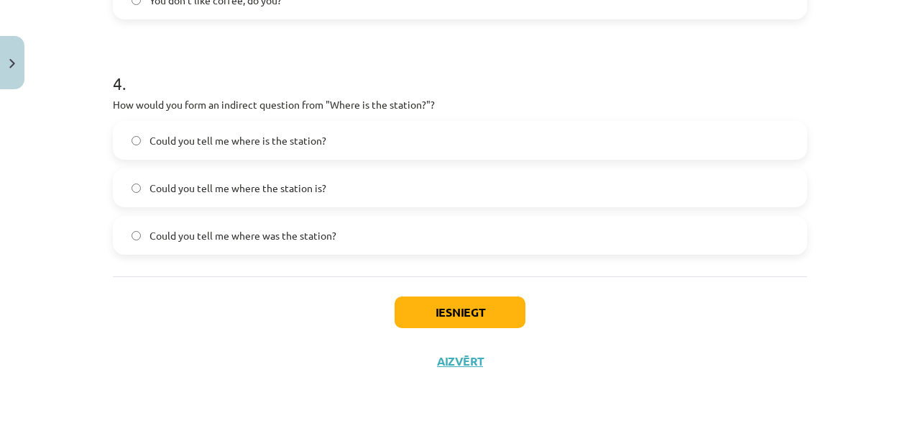
click at [441, 132] on label "Could you tell me where is the station?" at bounding box center [460, 140] width 692 height 36
click at [418, 306] on button "Iesniegt" at bounding box center [460, 312] width 131 height 32
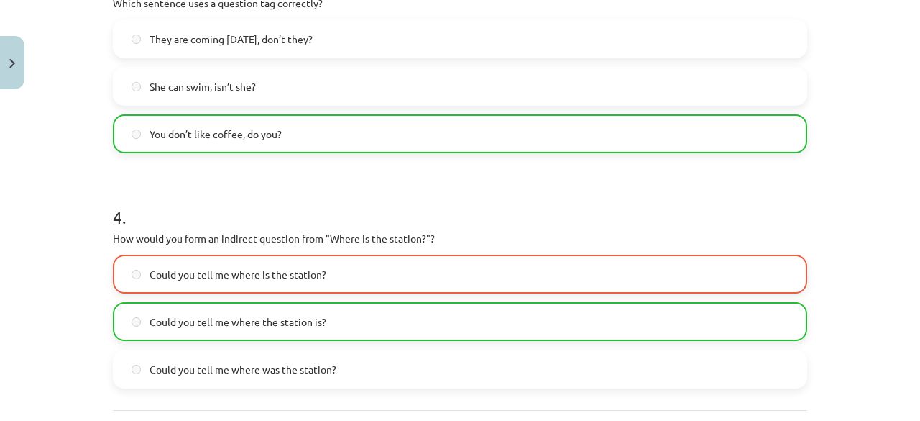
scroll to position [988, 0]
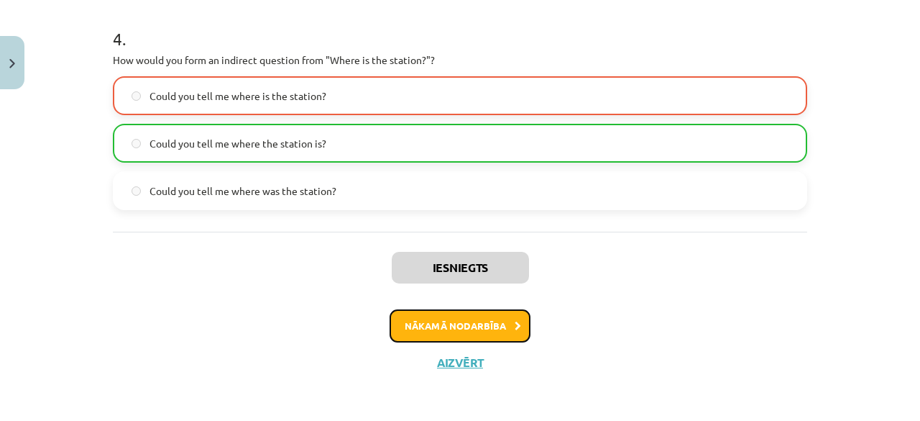
click at [472, 328] on button "Nākamā nodarbība" at bounding box center [460, 325] width 141 height 33
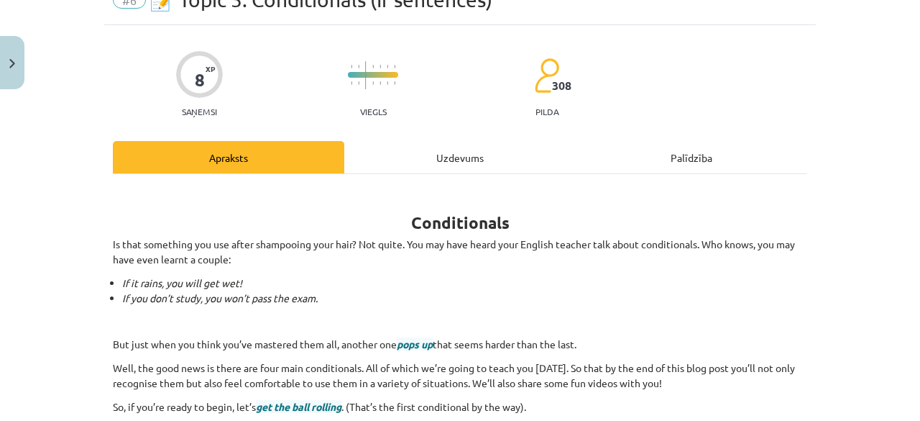
scroll to position [0, 0]
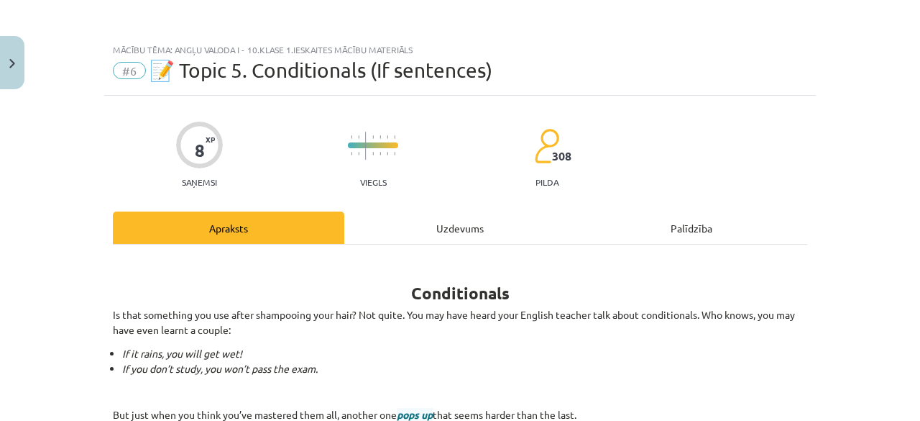
click at [249, 239] on div "Apraksts" at bounding box center [228, 227] width 231 height 32
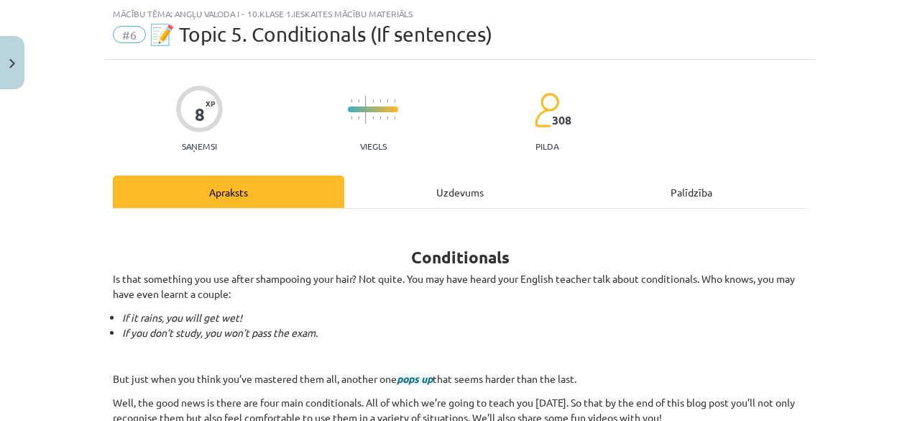
click at [435, 189] on div "Uzdevums" at bounding box center [459, 191] width 231 height 32
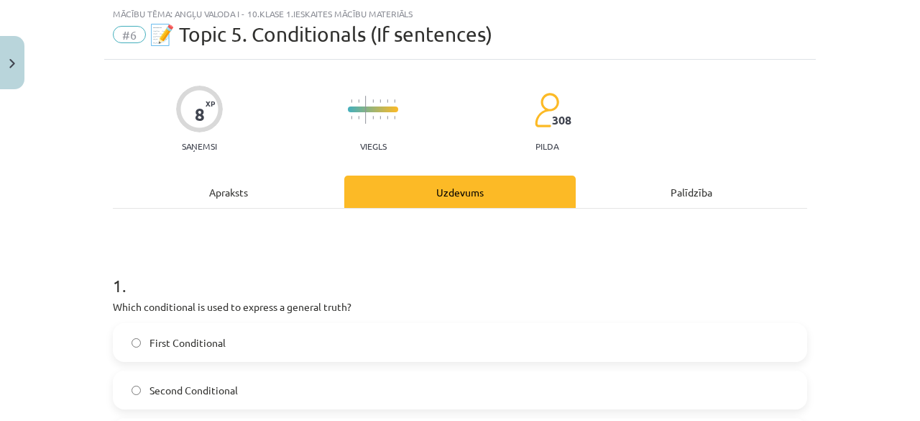
click at [272, 190] on div "Apraksts" at bounding box center [228, 191] width 231 height 32
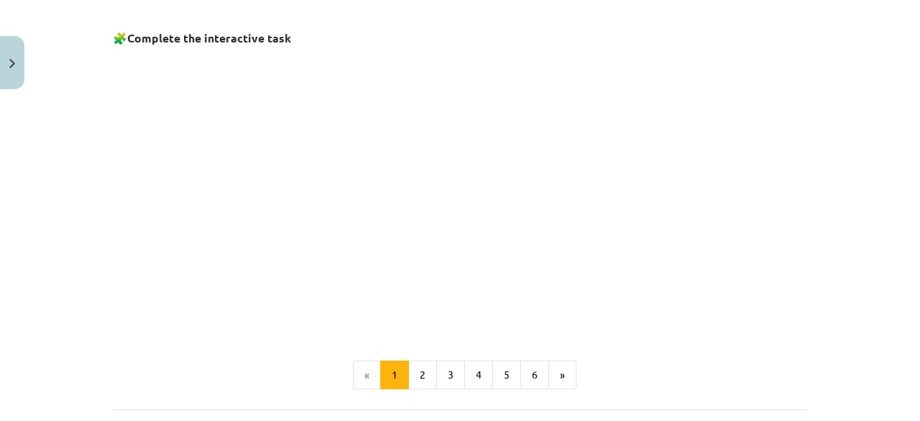
scroll to position [1083, 0]
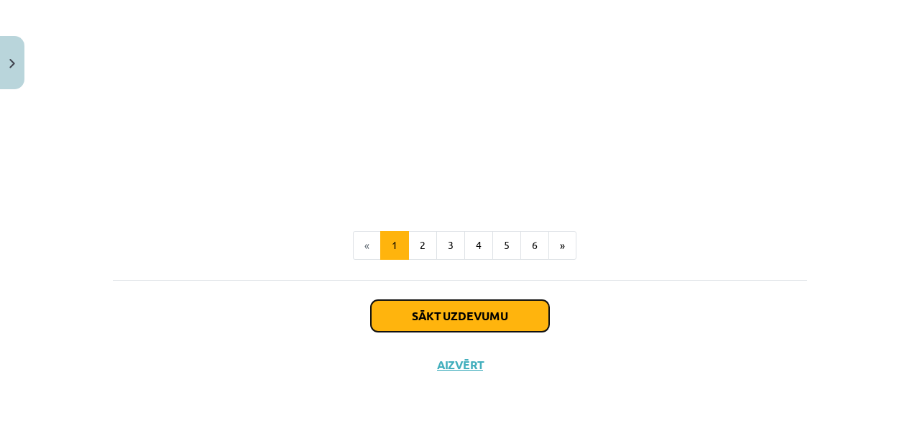
click at [474, 316] on button "Sākt uzdevumu" at bounding box center [460, 316] width 178 height 32
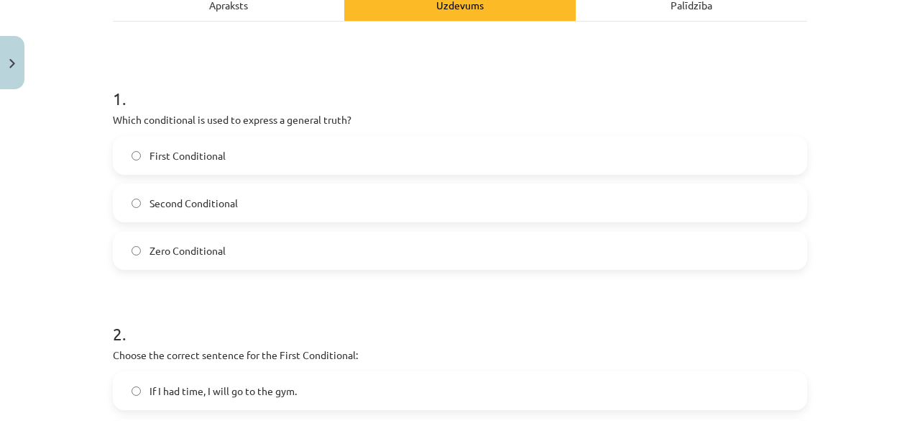
scroll to position [223, 0]
click at [359, 258] on label "Zero Conditional" at bounding box center [460, 250] width 692 height 36
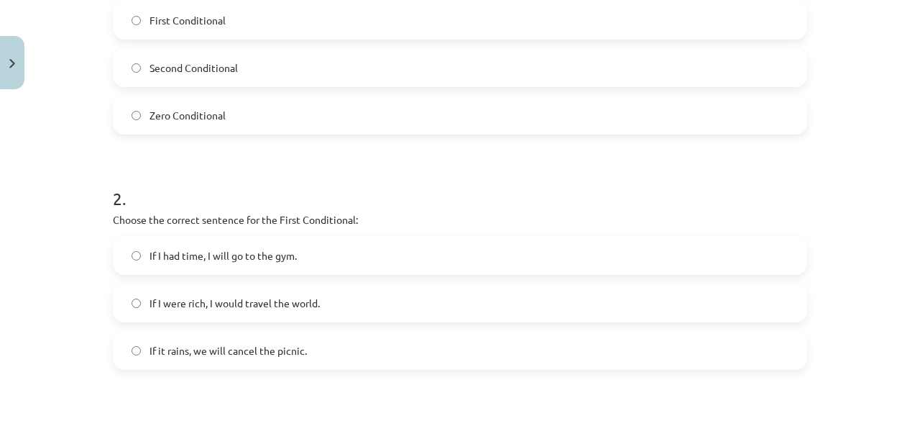
scroll to position [375, 0]
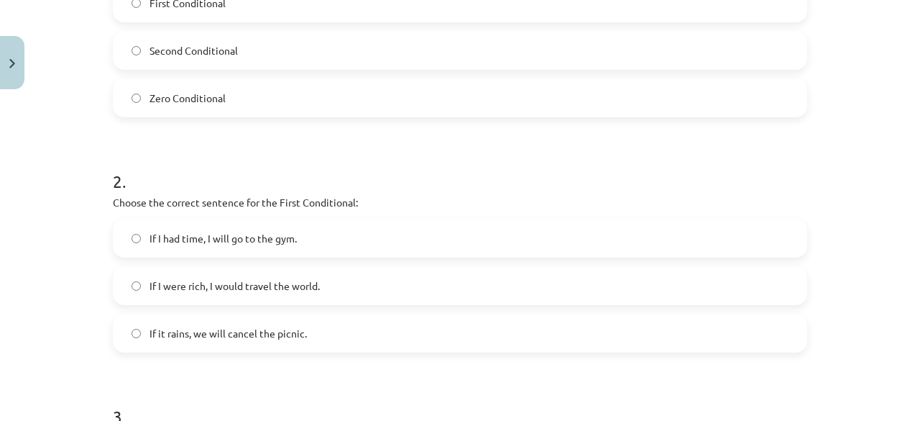
click at [272, 290] on span "If I were rich, I would travel the world." at bounding box center [235, 285] width 170 height 15
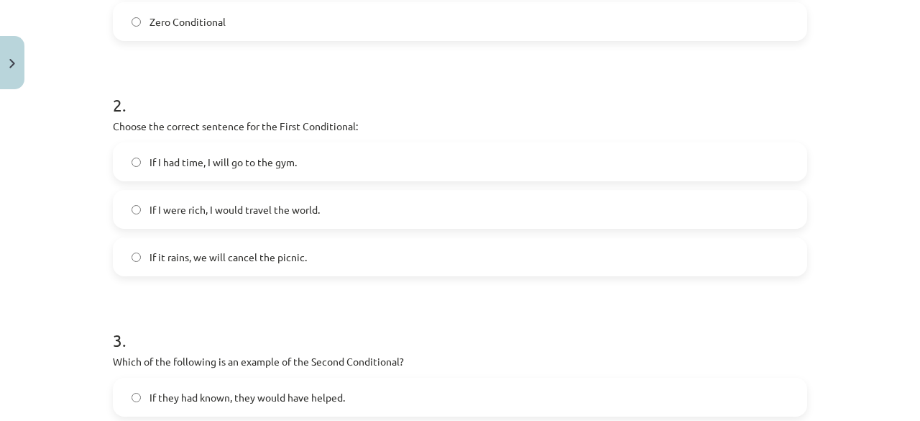
scroll to position [453, 0]
click at [461, 245] on label "If it rains, we will cancel the picnic." at bounding box center [460, 255] width 692 height 36
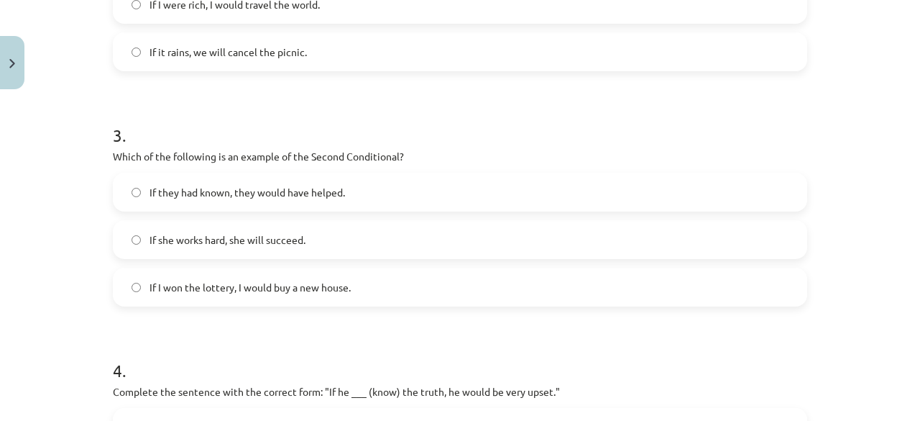
scroll to position [681, 0]
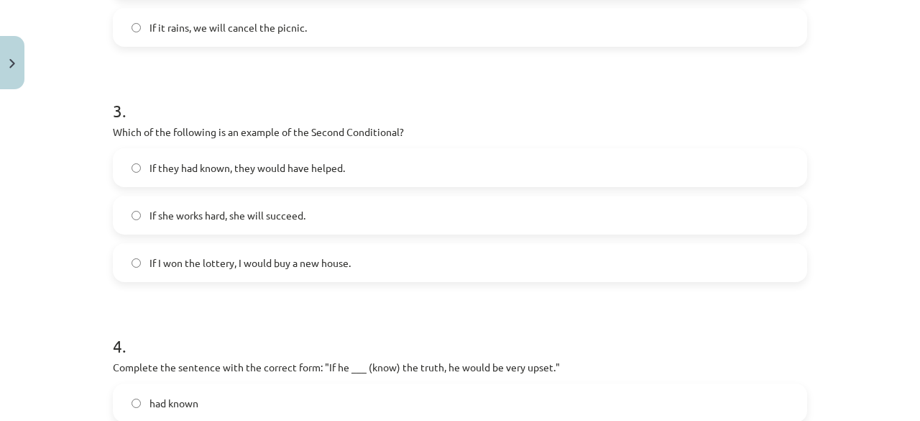
click at [327, 270] on label "If I won the lottery, I would buy a new house." at bounding box center [460, 262] width 692 height 36
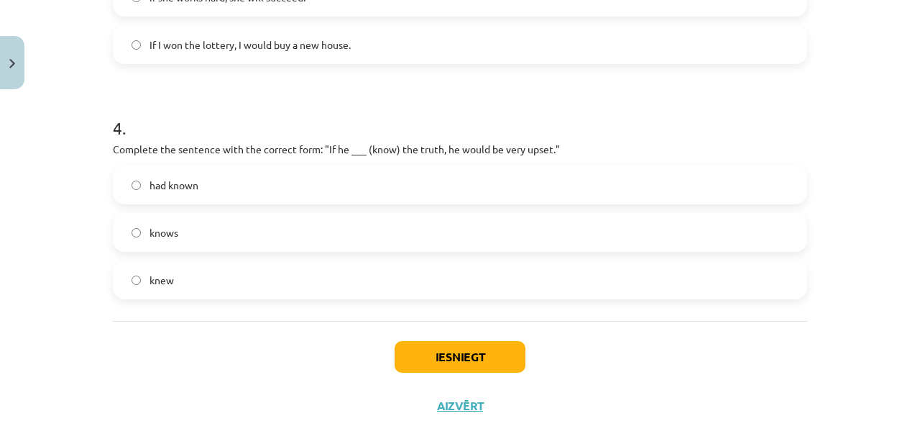
scroll to position [898, 0]
click at [395, 281] on label "knew" at bounding box center [460, 280] width 692 height 36
click at [365, 201] on label "had known" at bounding box center [460, 185] width 692 height 36
click at [431, 366] on button "Iesniegt" at bounding box center [460, 357] width 131 height 32
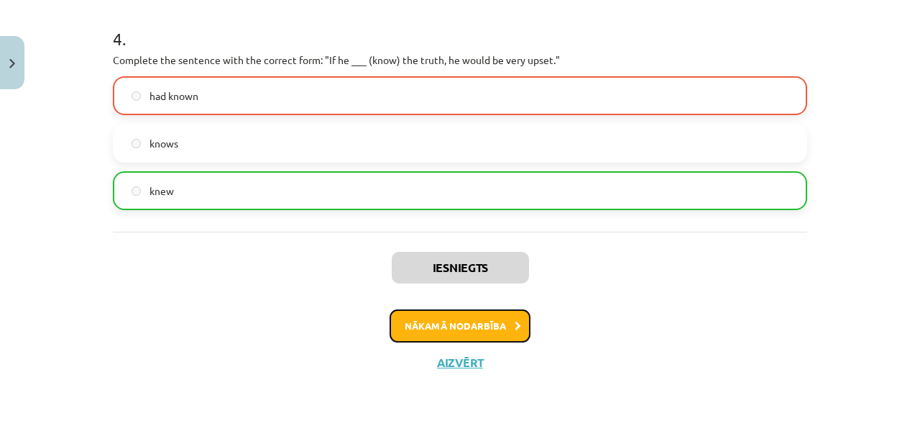
click at [439, 323] on button "Nākamā nodarbība" at bounding box center [460, 325] width 141 height 33
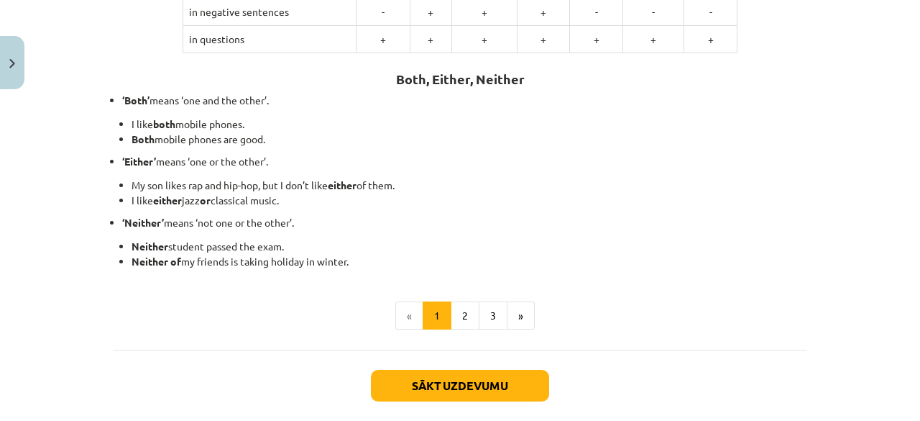
scroll to position [395, 0]
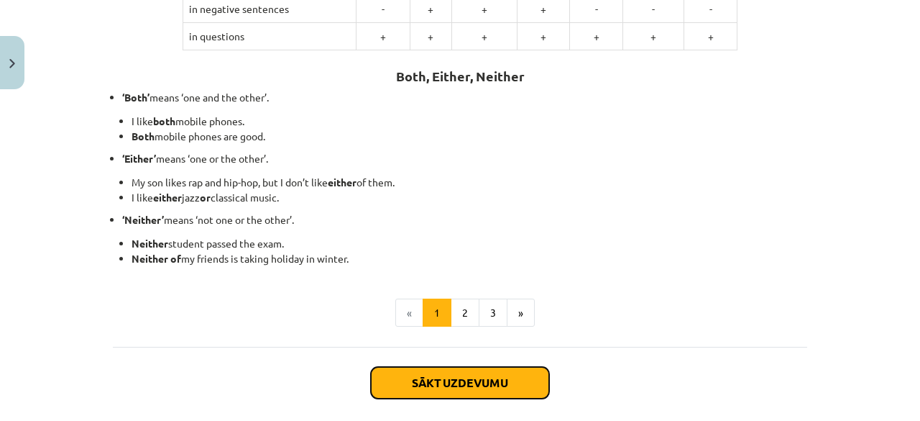
click at [460, 395] on button "Sākt uzdevumu" at bounding box center [460, 383] width 178 height 32
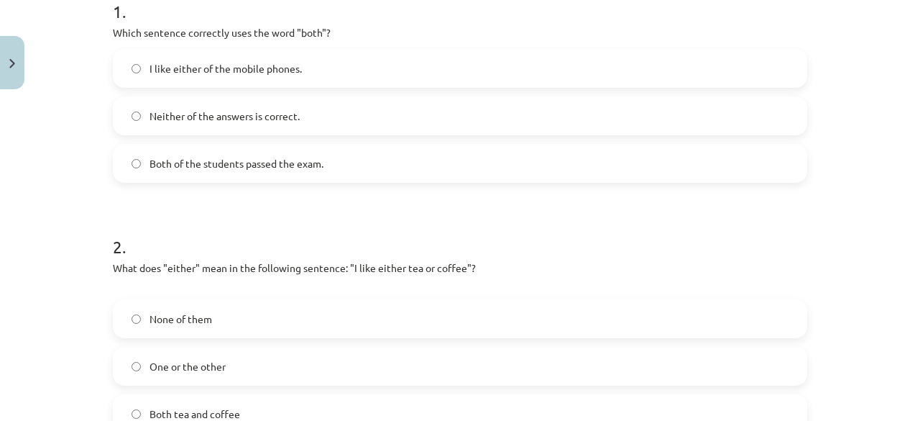
scroll to position [309, 0]
click at [315, 173] on label "Both of the students passed the exam." at bounding box center [460, 164] width 692 height 36
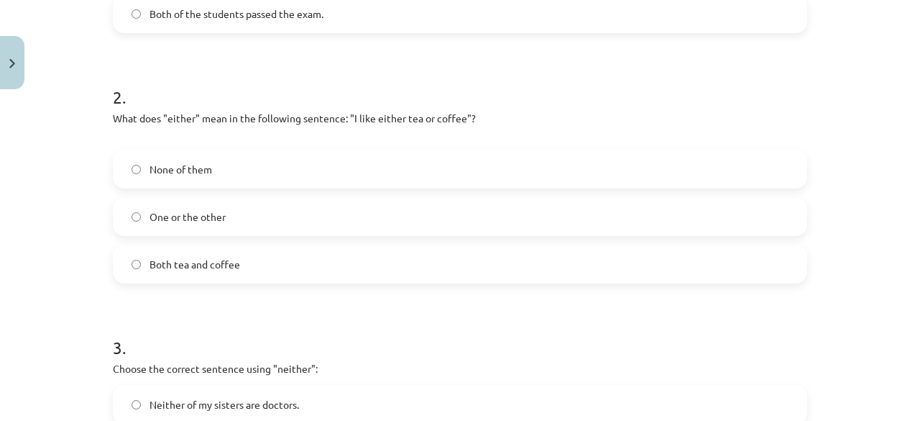
scroll to position [461, 0]
click at [306, 270] on label "Both tea and coffee" at bounding box center [460, 262] width 692 height 36
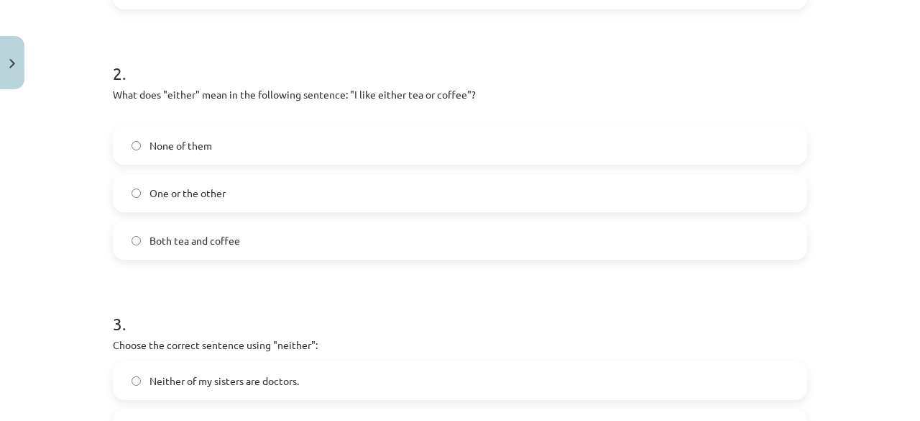
click at [331, 201] on label "One or the other" at bounding box center [460, 193] width 692 height 36
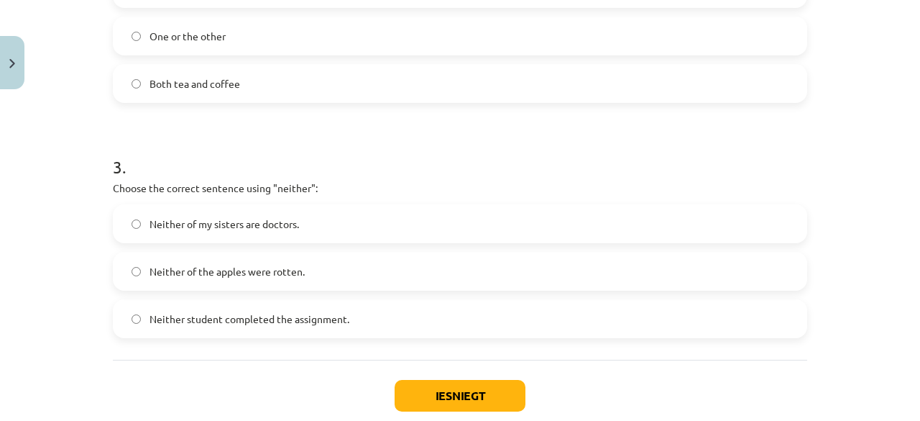
scroll to position [640, 0]
click at [323, 312] on span "Neither student completed the assignment." at bounding box center [250, 318] width 200 height 15
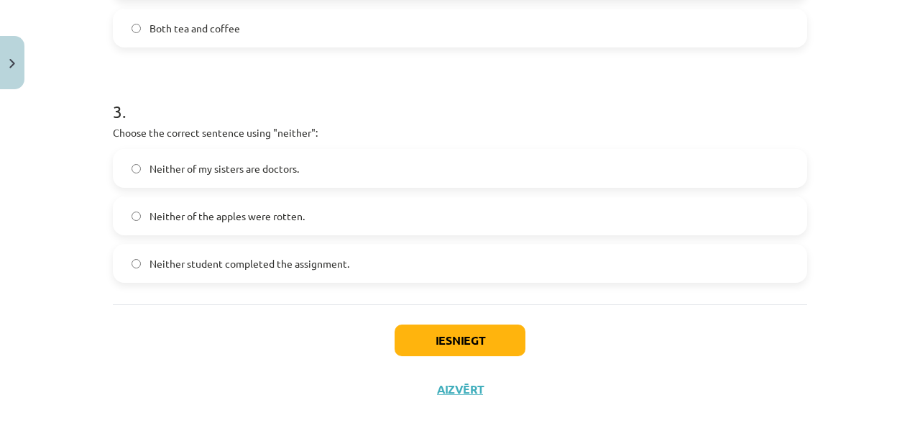
scroll to position [723, 0]
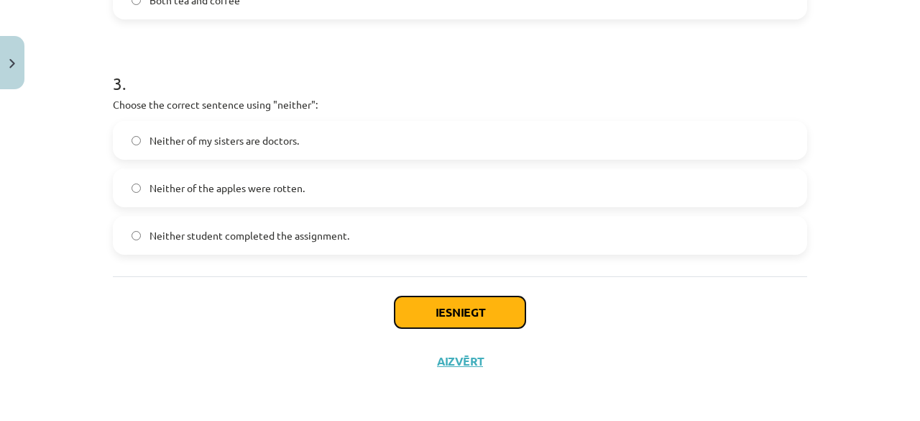
click at [459, 311] on button "Iesniegt" at bounding box center [460, 312] width 131 height 32
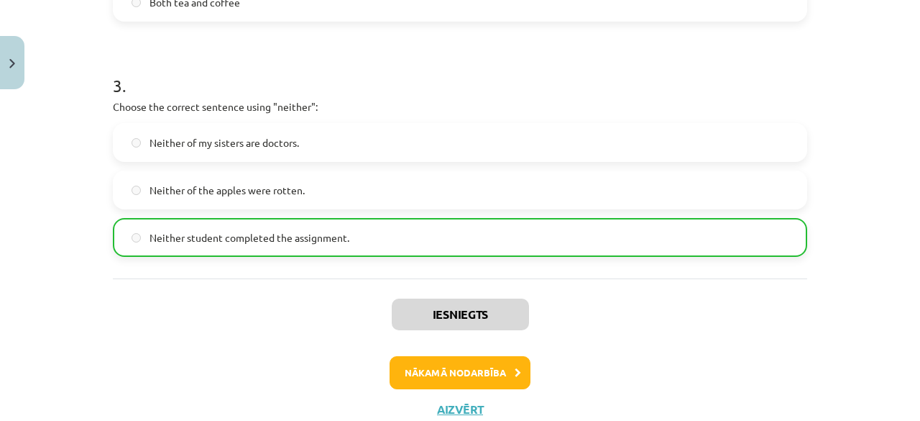
scroll to position [768, 0]
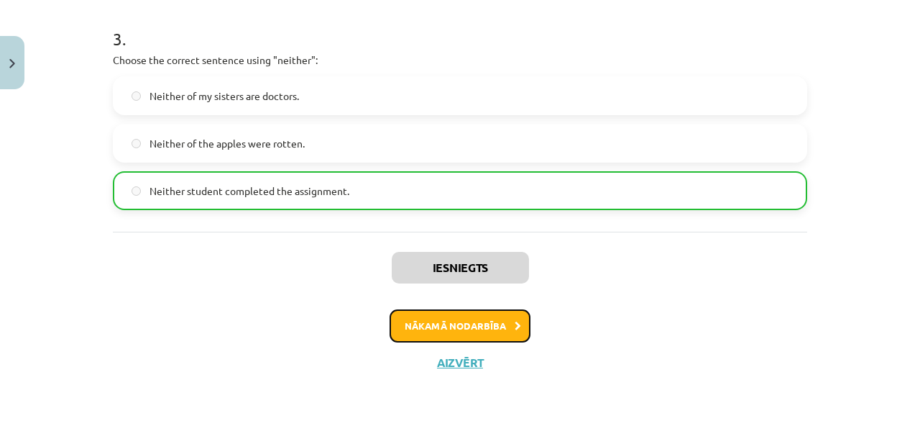
click at [444, 335] on button "Nākamā nodarbība" at bounding box center [460, 325] width 141 height 33
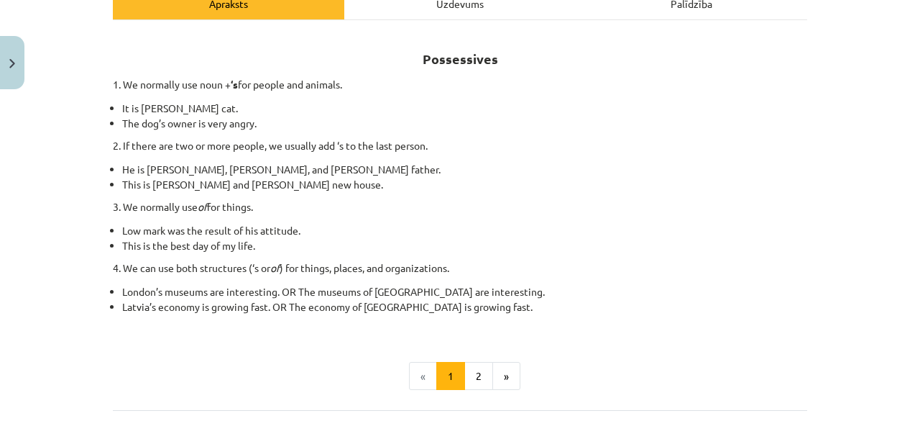
scroll to position [357, 0]
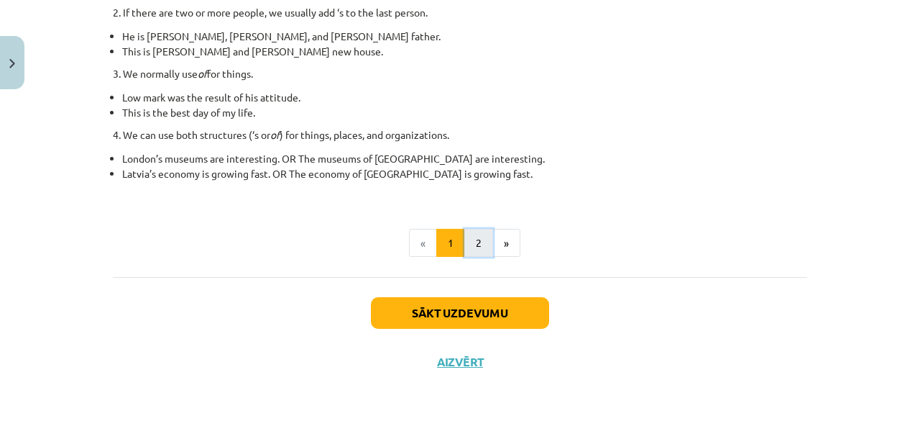
click at [478, 245] on button "2" at bounding box center [478, 243] width 29 height 29
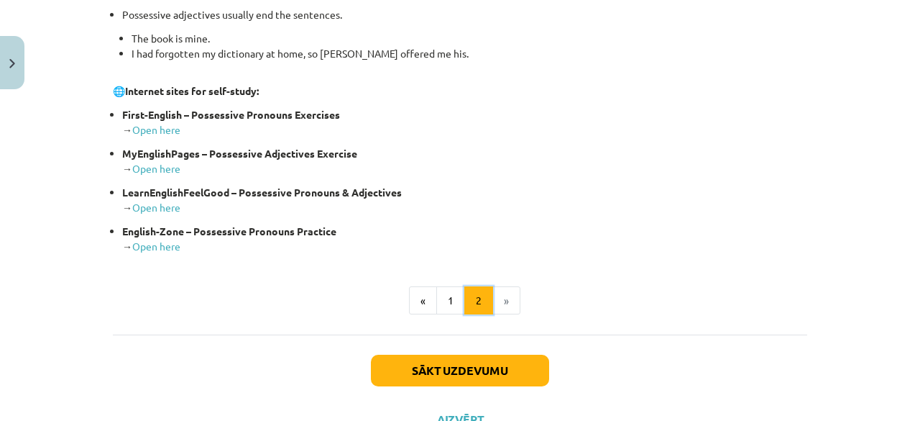
scroll to position [623, 0]
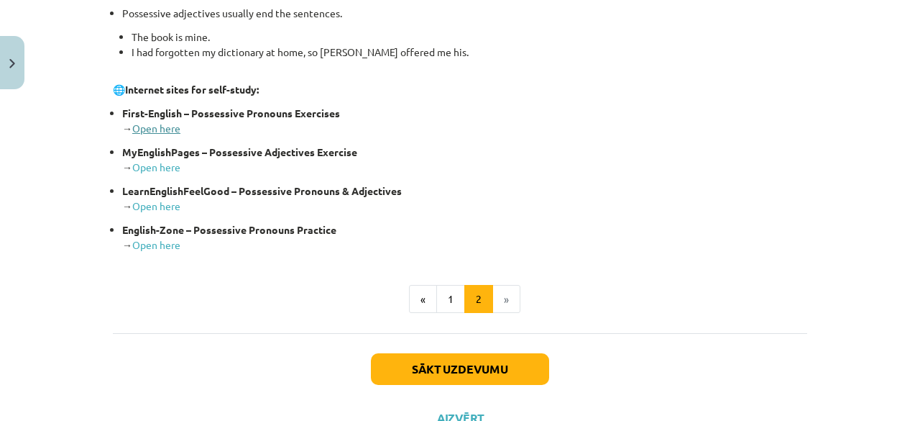
click at [160, 129] on link "Open here" at bounding box center [156, 127] width 48 height 13
click at [161, 127] on link "Open here" at bounding box center [156, 127] width 48 height 13
click at [159, 164] on link "Open here" at bounding box center [156, 166] width 48 height 13
click at [157, 202] on link "Open here" at bounding box center [156, 205] width 48 height 13
click at [160, 244] on link "Open here" at bounding box center [156, 244] width 48 height 13
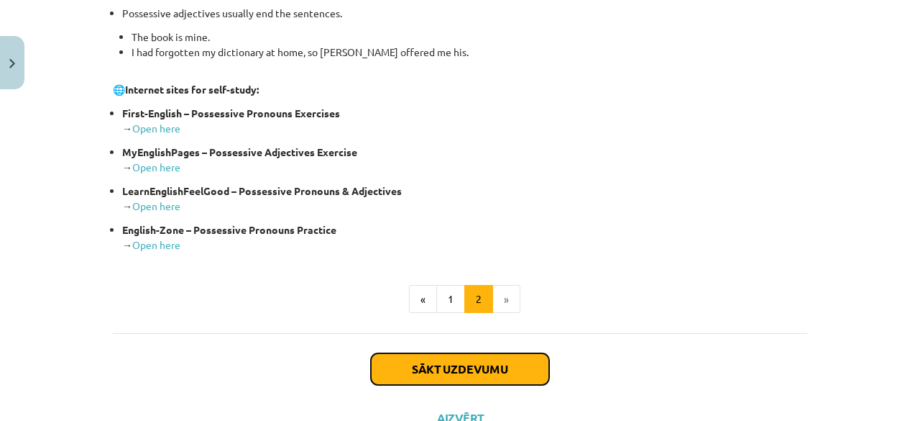
click at [420, 357] on button "Sākt uzdevumu" at bounding box center [460, 369] width 178 height 32
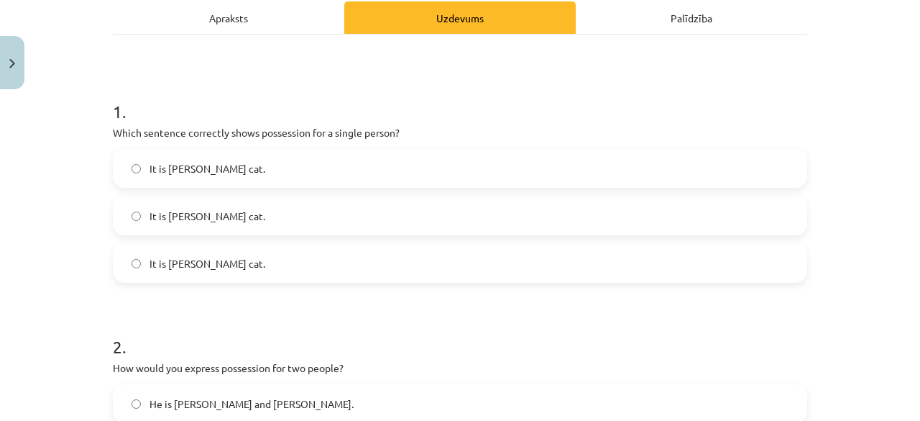
scroll to position [211, 0]
click at [266, 224] on label "It is Janes’s cat." at bounding box center [460, 215] width 692 height 36
click at [262, 272] on label "It is Jane’s cat." at bounding box center [460, 262] width 692 height 36
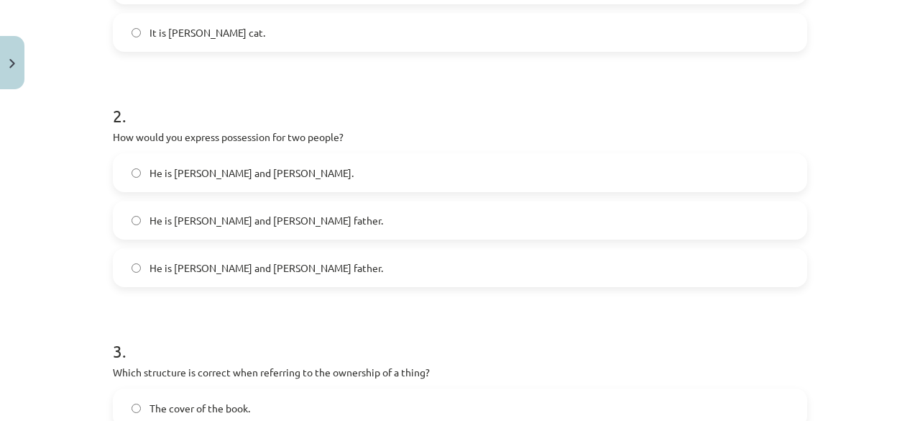
scroll to position [442, 0]
click at [250, 273] on label "He is Alice’s and James’s father." at bounding box center [460, 266] width 692 height 36
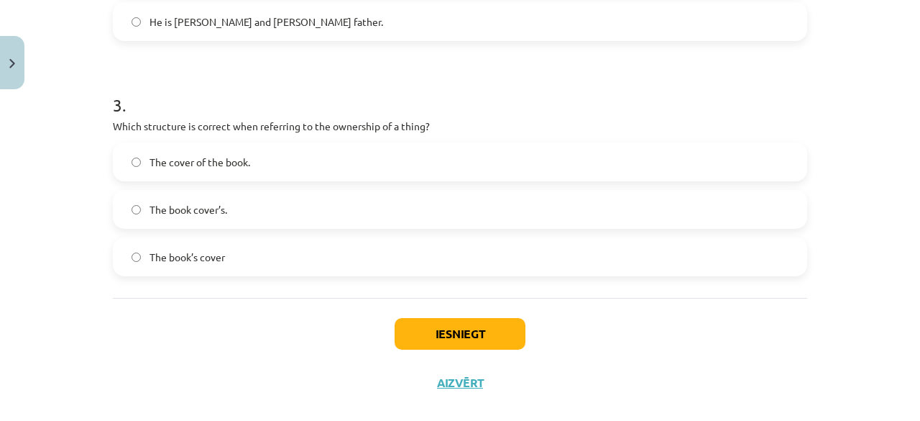
scroll to position [687, 0]
click at [261, 163] on label "The cover of the book." at bounding box center [460, 161] width 692 height 36
click at [436, 321] on button "Iesniegt" at bounding box center [460, 333] width 131 height 32
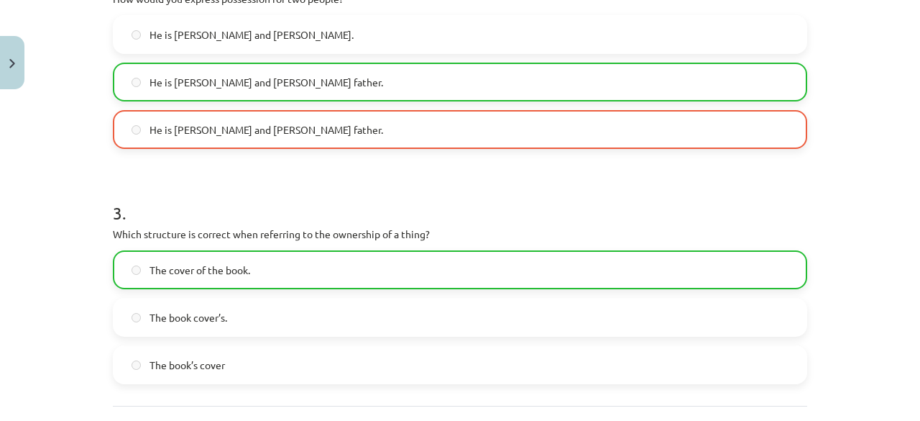
scroll to position [753, 0]
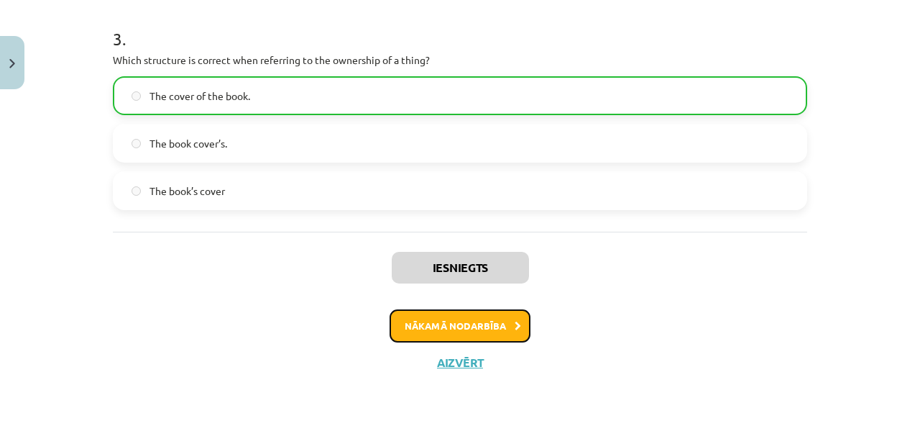
click at [436, 321] on button "Nākamā nodarbība" at bounding box center [460, 325] width 141 height 33
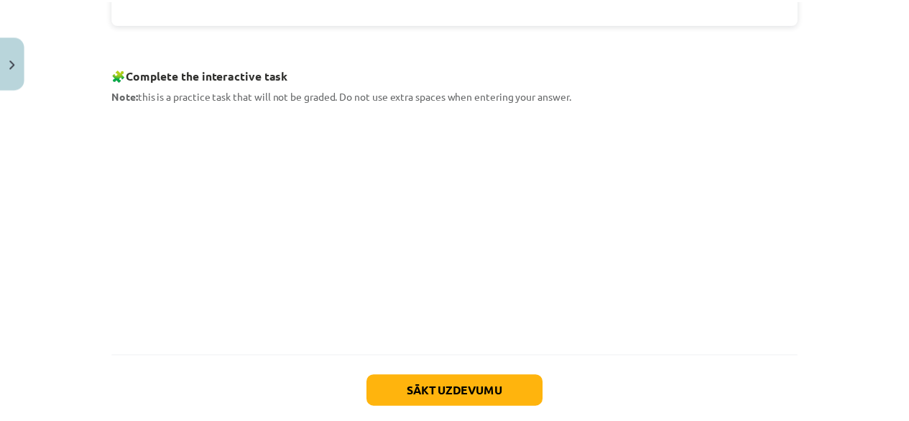
scroll to position [794, 0]
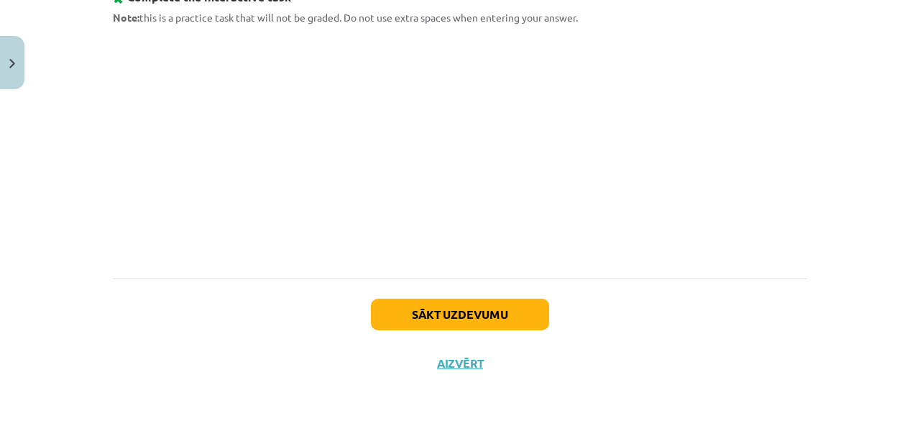
click at [458, 367] on div "Sākt uzdevumu Aizvērt" at bounding box center [460, 328] width 694 height 101
click at [457, 361] on button "Aizvērt" at bounding box center [460, 363] width 55 height 14
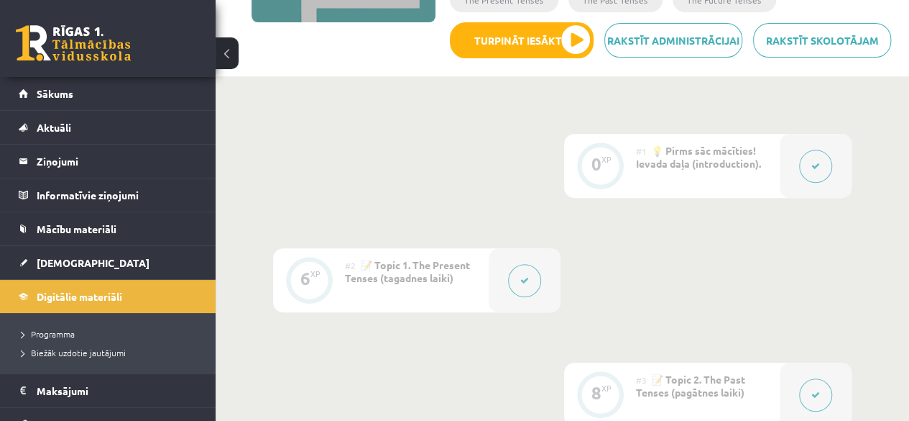
scroll to position [487, 0]
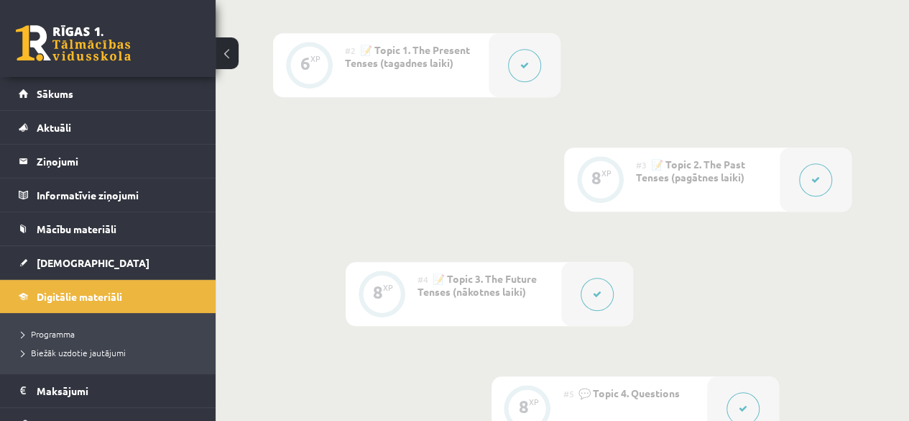
drag, startPoint x: 632, startPoint y: 205, endPoint x: 498, endPoint y: 180, distance: 136.0
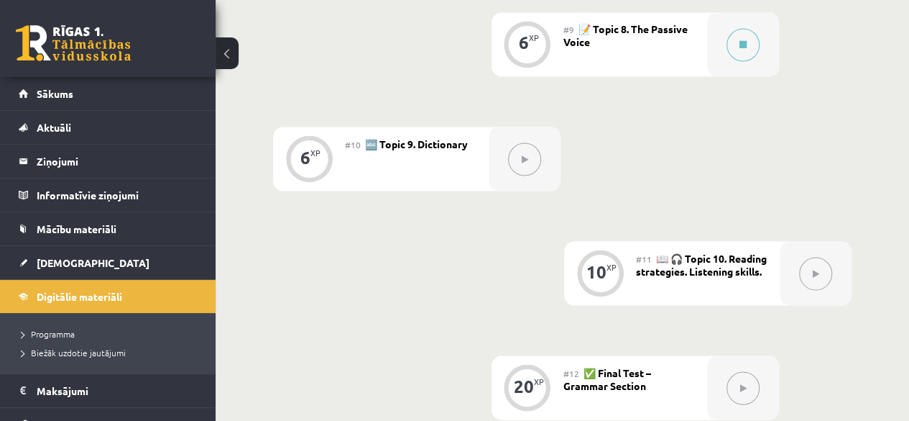
scroll to position [1309, 0]
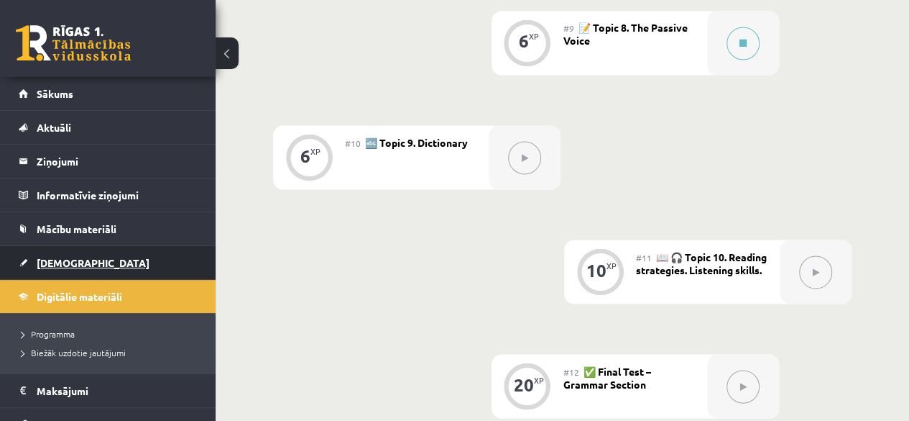
click at [137, 270] on link "[DEMOGRAPHIC_DATA]" at bounding box center [108, 262] width 179 height 33
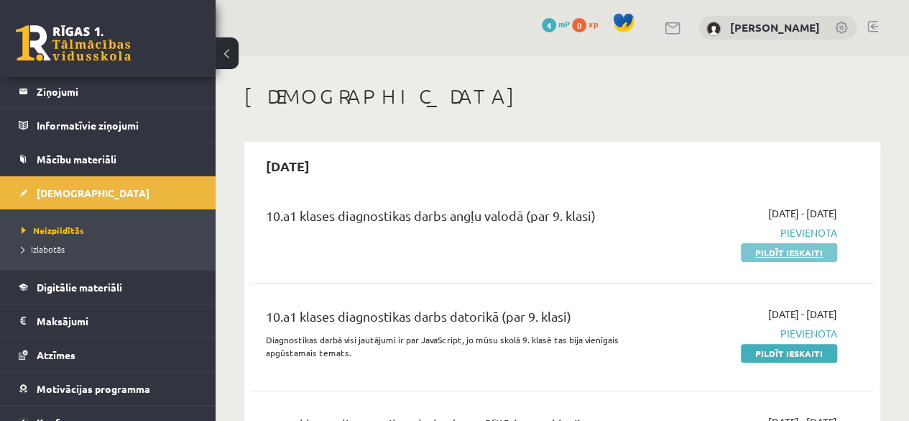
click at [776, 249] on link "Pildīt ieskaiti" at bounding box center [789, 252] width 96 height 19
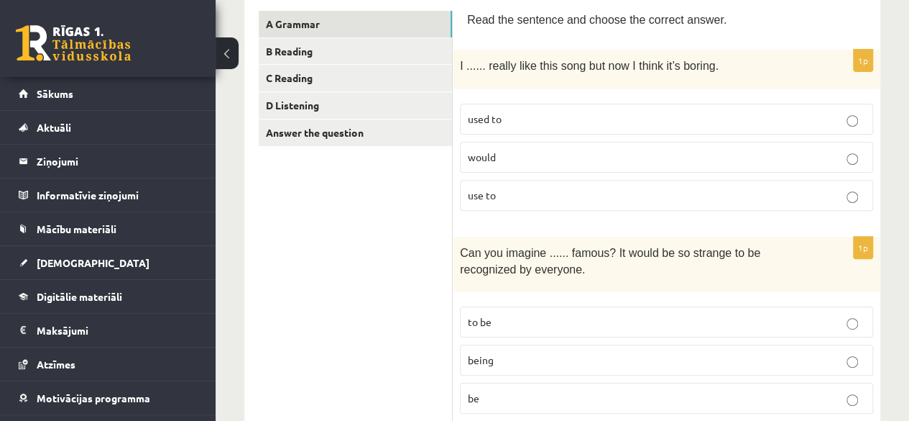
scroll to position [249, 0]
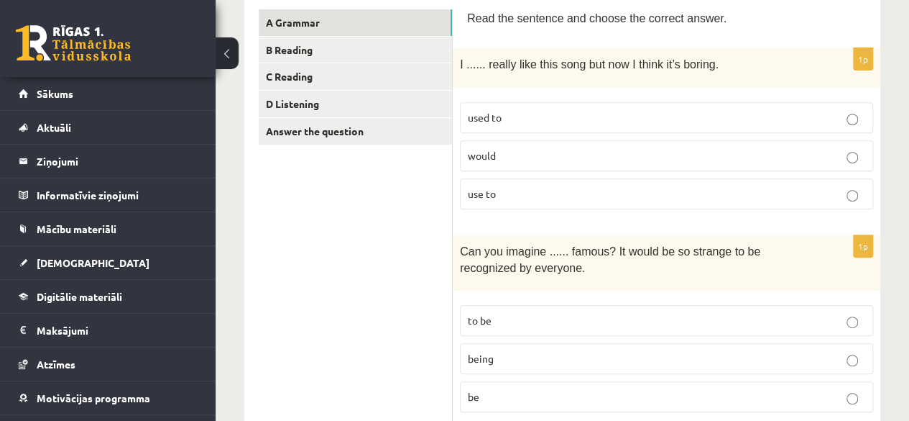
click at [487, 110] on p "used to" at bounding box center [667, 117] width 398 height 15
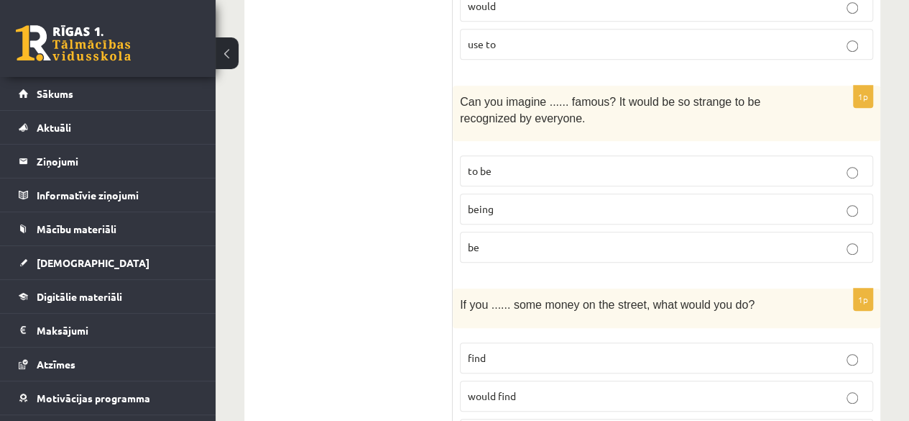
scroll to position [403, 0]
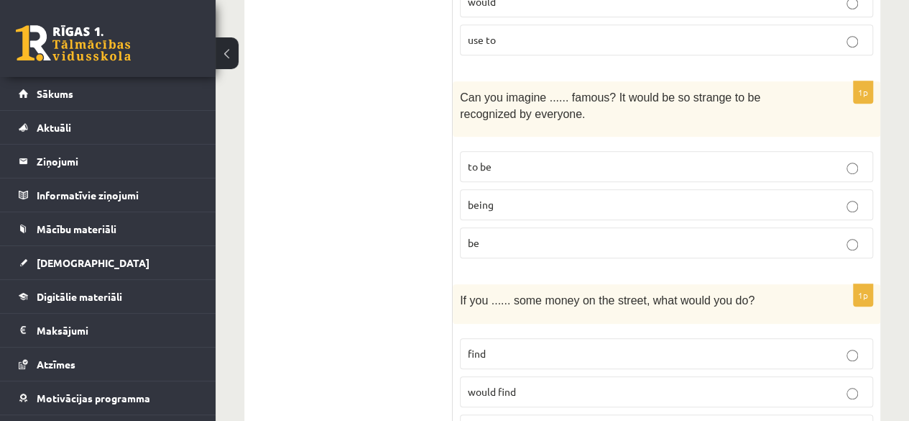
click at [477, 207] on p "being" at bounding box center [667, 204] width 398 height 15
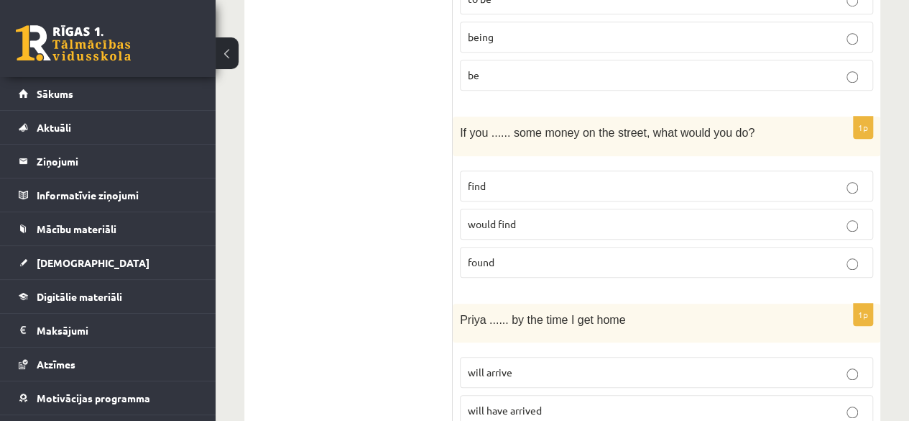
scroll to position [591, 0]
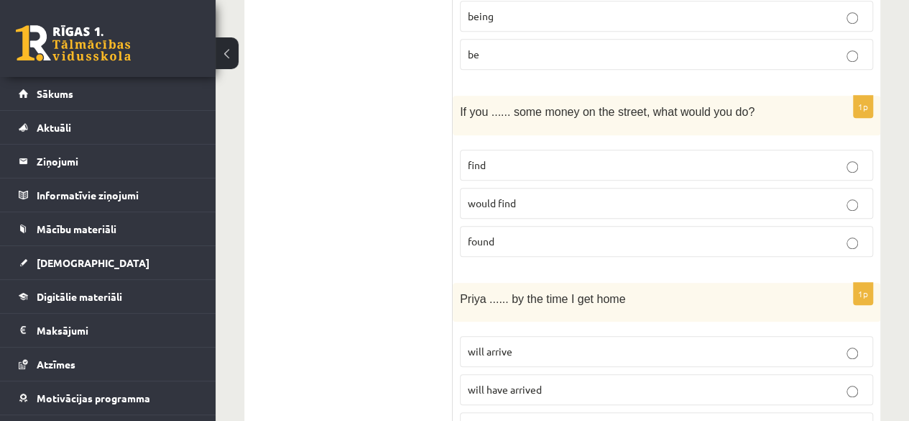
click at [495, 234] on p "found" at bounding box center [667, 241] width 398 height 15
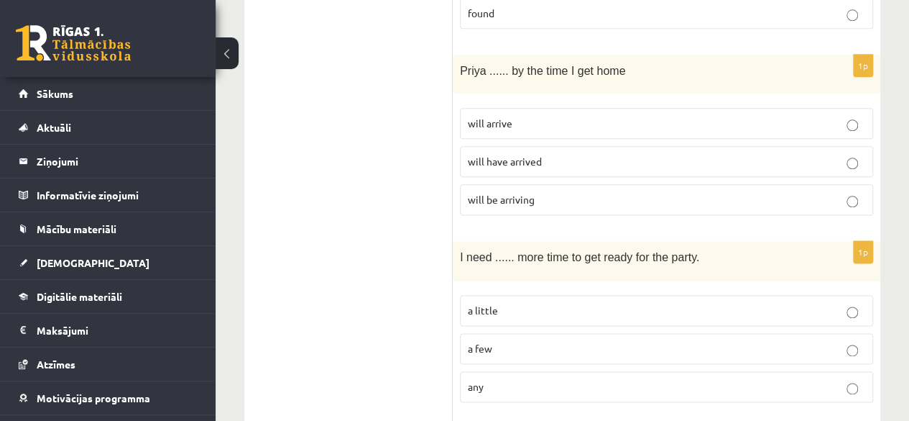
scroll to position [819, 0]
click at [505, 162] on p "will have arrived" at bounding box center [667, 160] width 398 height 15
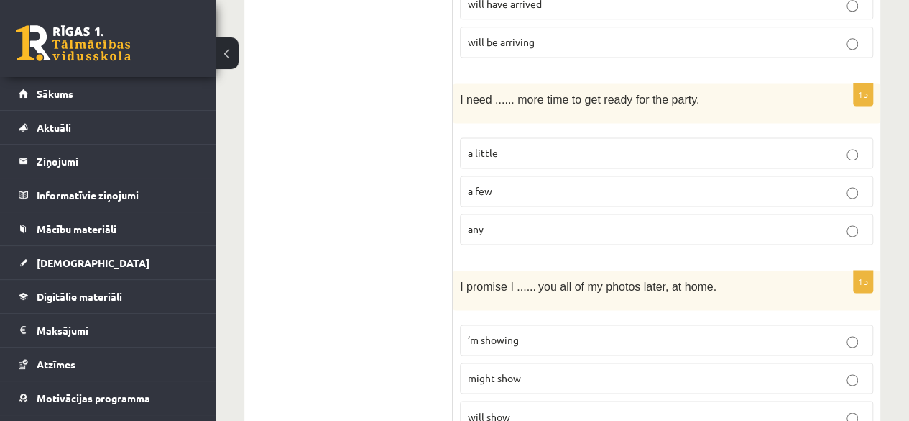
scroll to position [977, 0]
click at [475, 145] on span "a little" at bounding box center [483, 151] width 30 height 13
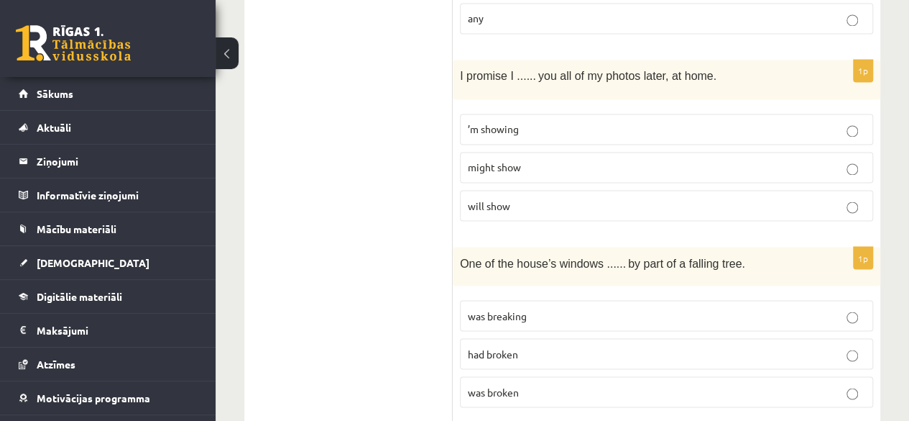
scroll to position [1187, 0]
click at [497, 198] on span "will show" at bounding box center [489, 204] width 42 height 13
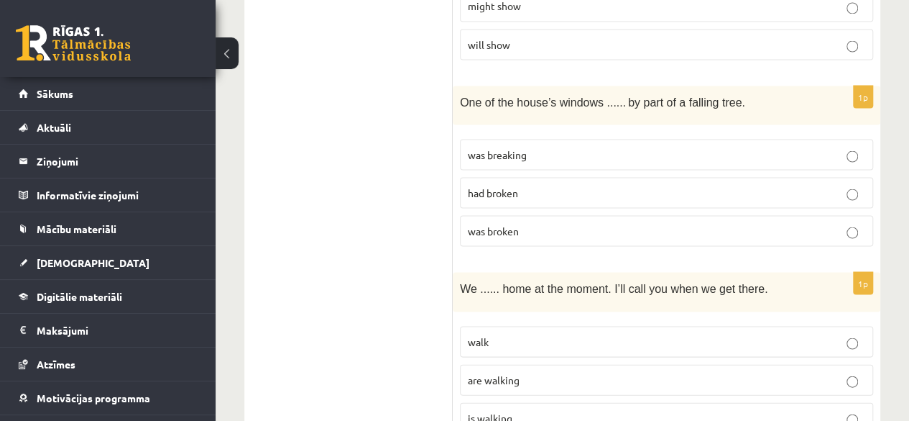
scroll to position [1357, 0]
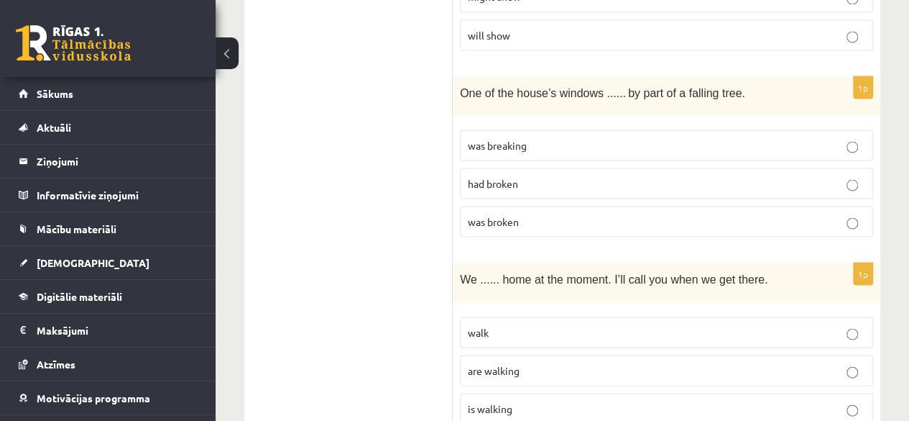
click at [497, 178] on p "had broken" at bounding box center [667, 182] width 398 height 15
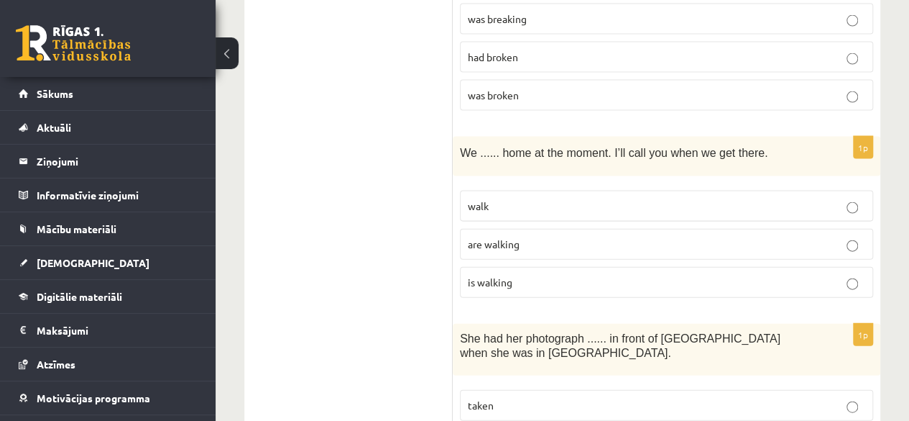
scroll to position [1495, 0]
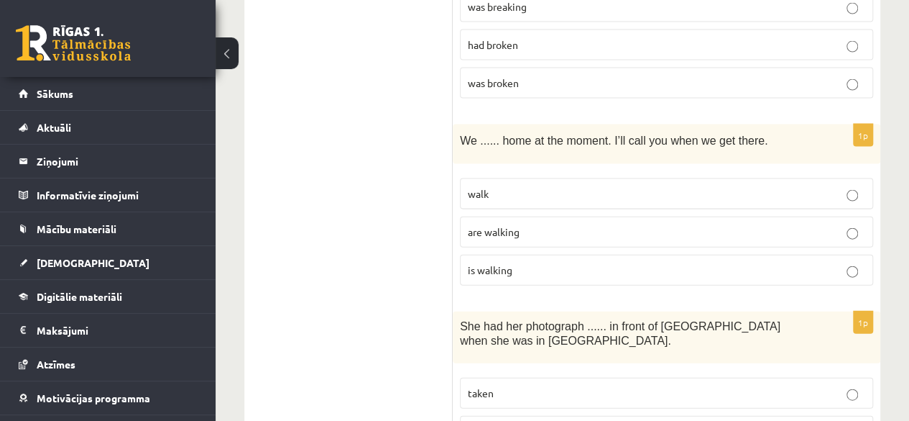
click at [477, 225] on span "are walking" at bounding box center [494, 231] width 52 height 13
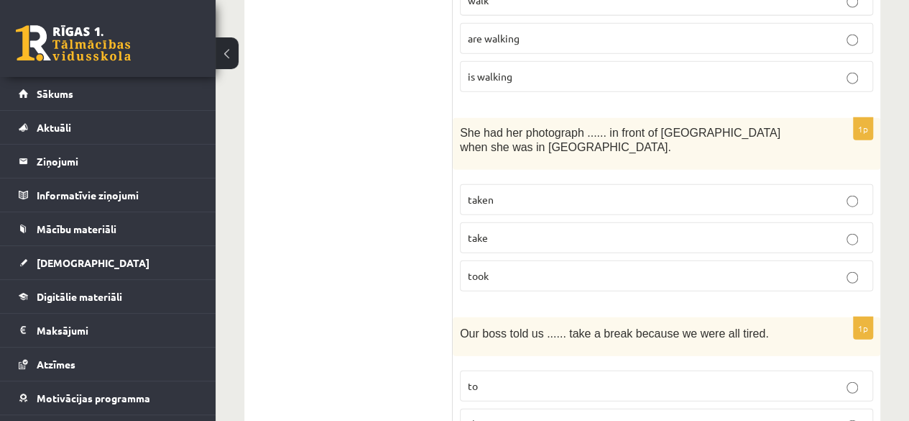
scroll to position [1697, 0]
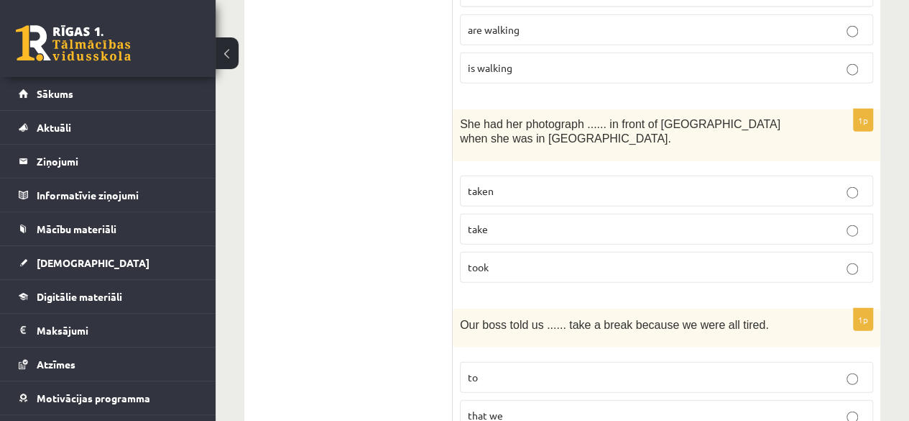
click at [484, 184] on span "taken" at bounding box center [481, 190] width 26 height 13
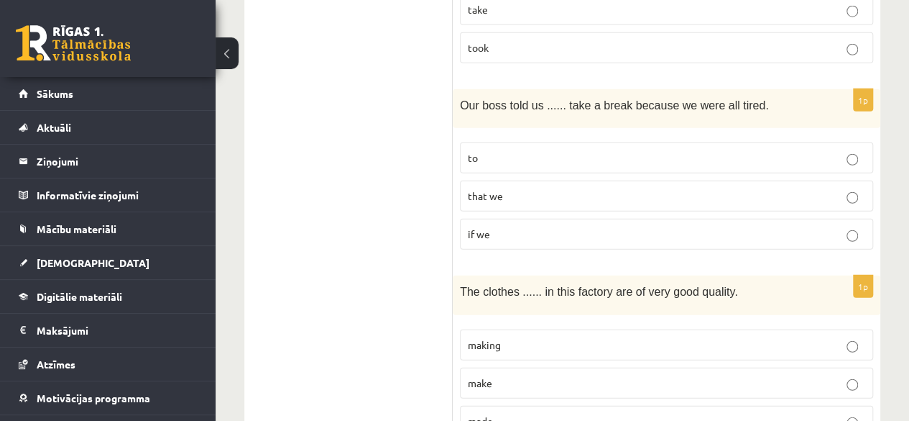
scroll to position [1917, 0]
click at [501, 150] on label "to" at bounding box center [666, 157] width 413 height 31
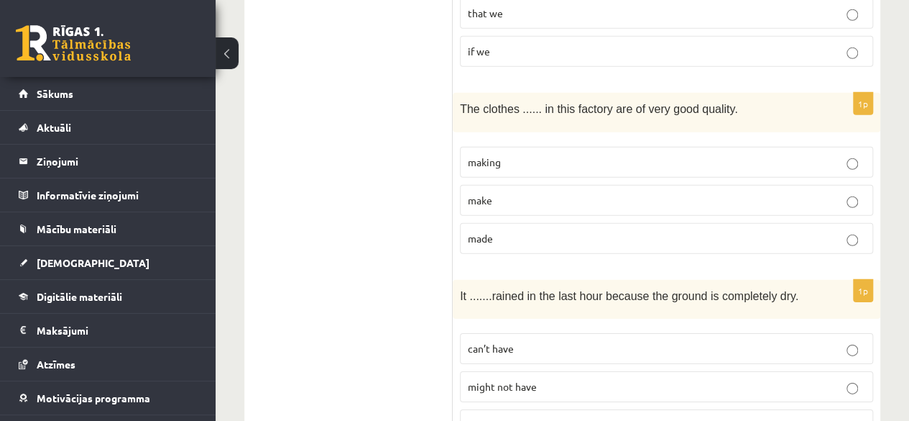
scroll to position [2100, 0]
click at [476, 231] on span "made" at bounding box center [480, 237] width 25 height 13
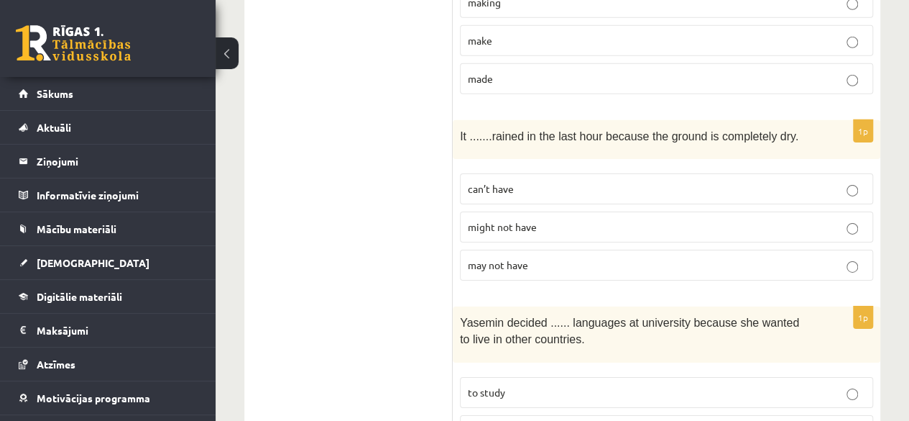
scroll to position [2259, 0]
click at [503, 249] on label "may not have" at bounding box center [666, 264] width 413 height 31
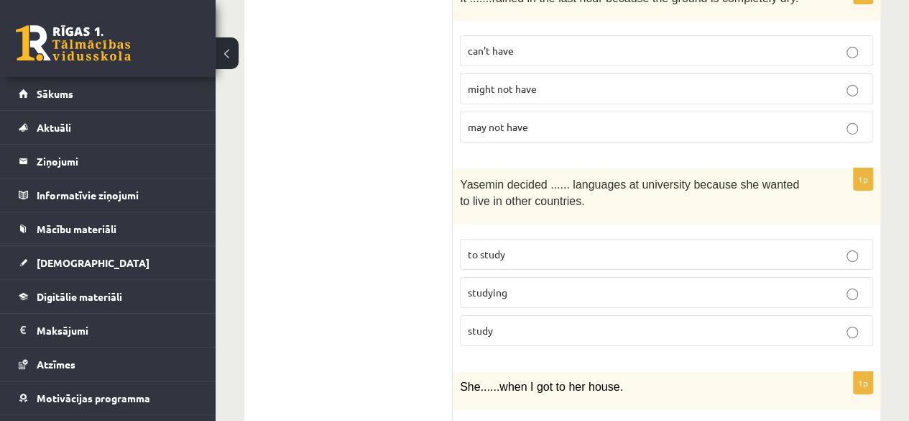
scroll to position [2416, 0]
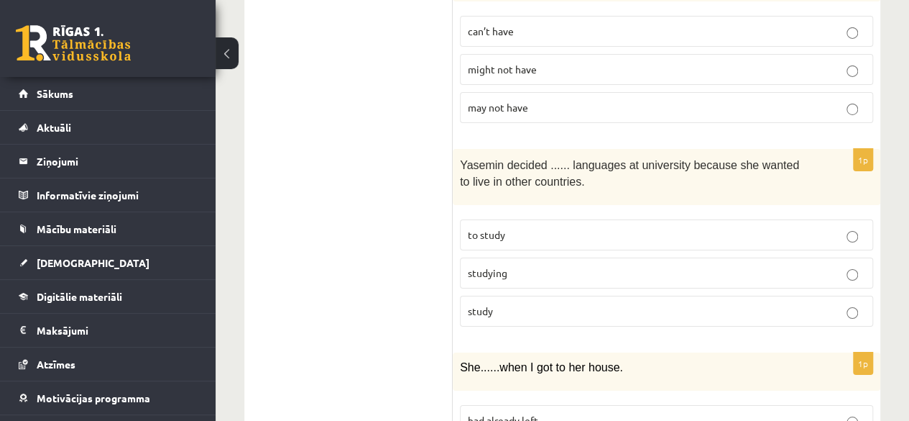
click at [533, 62] on p "might not have" at bounding box center [667, 69] width 398 height 15
click at [525, 31] on fieldset "can’t have might not have may not have" at bounding box center [666, 68] width 413 height 119
click at [525, 22] on label "can’t have" at bounding box center [666, 31] width 413 height 31
click at [522, 101] on span "may not have" at bounding box center [498, 107] width 60 height 13
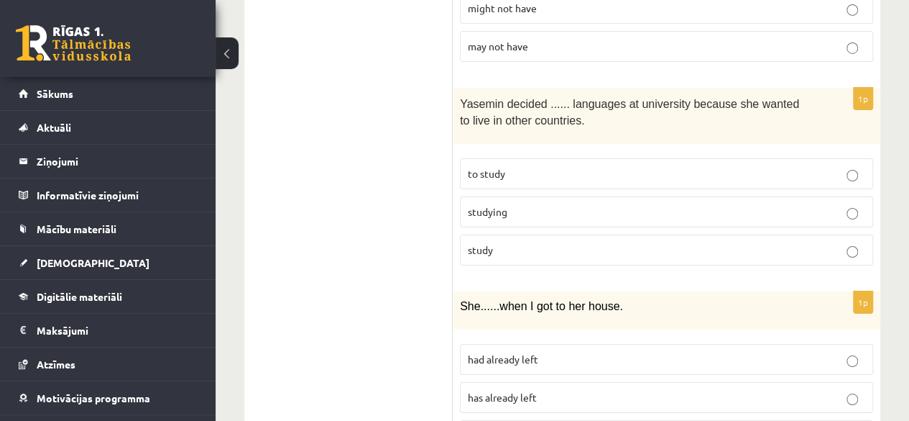
scroll to position [2478, 0]
click at [533, 165] on p "to study" at bounding box center [667, 172] width 398 height 15
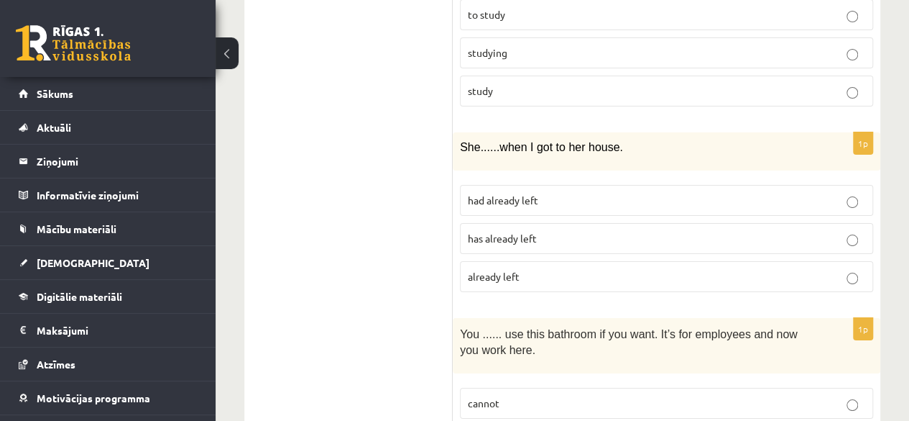
scroll to position [2639, 0]
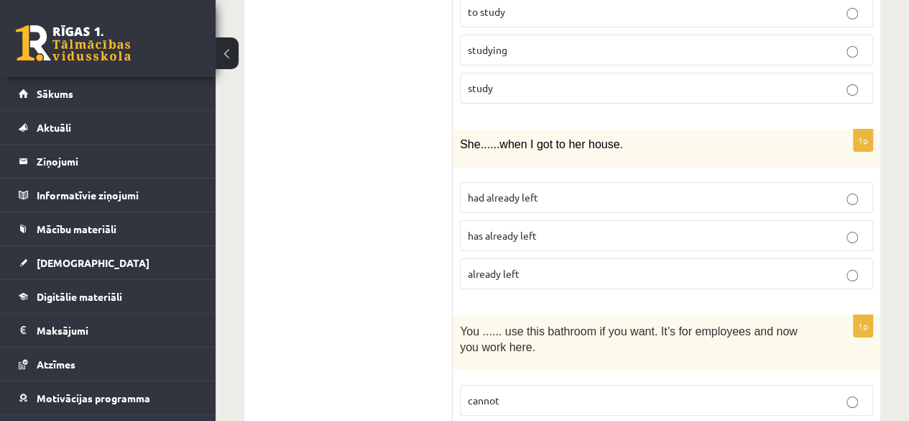
click at [549, 190] on p "had already left" at bounding box center [667, 197] width 398 height 15
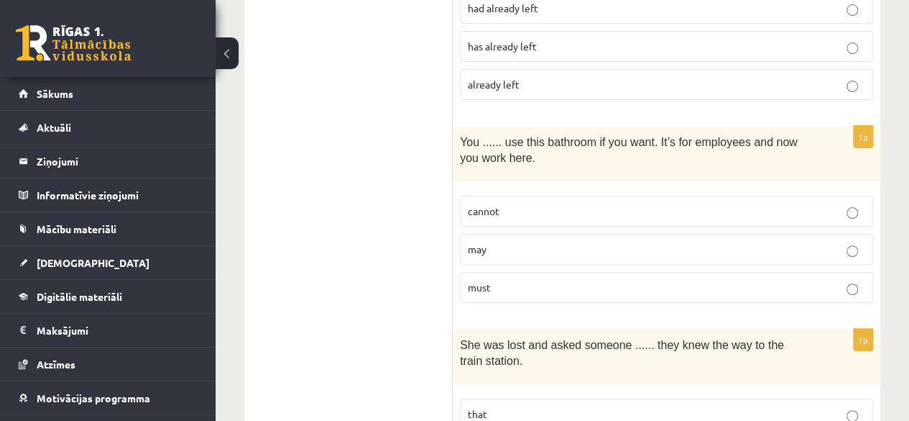
scroll to position [2831, 0]
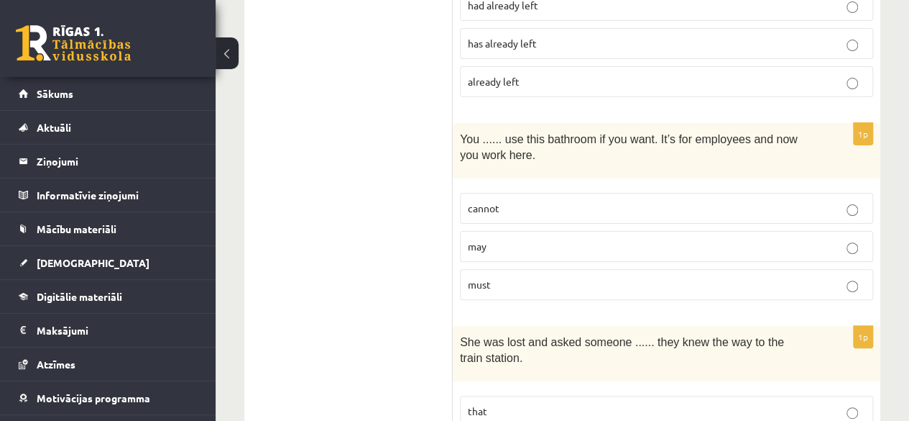
click at [536, 239] on p "may" at bounding box center [667, 246] width 398 height 15
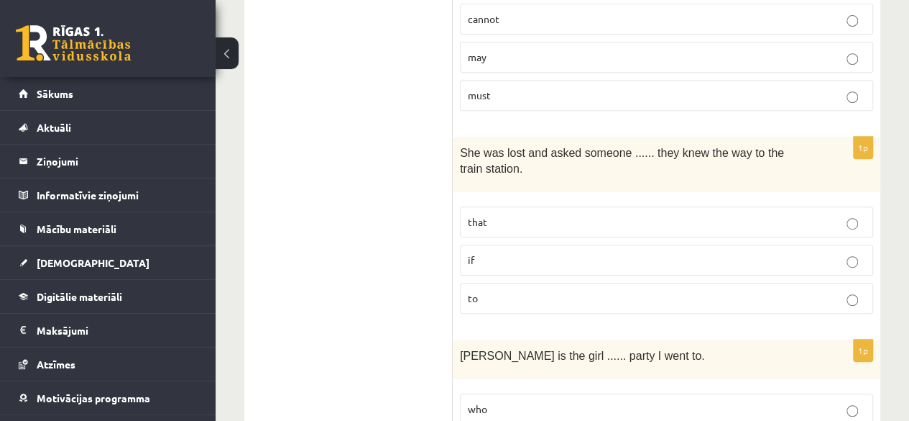
scroll to position [3020, 0]
click at [522, 247] on label "if" at bounding box center [666, 259] width 413 height 31
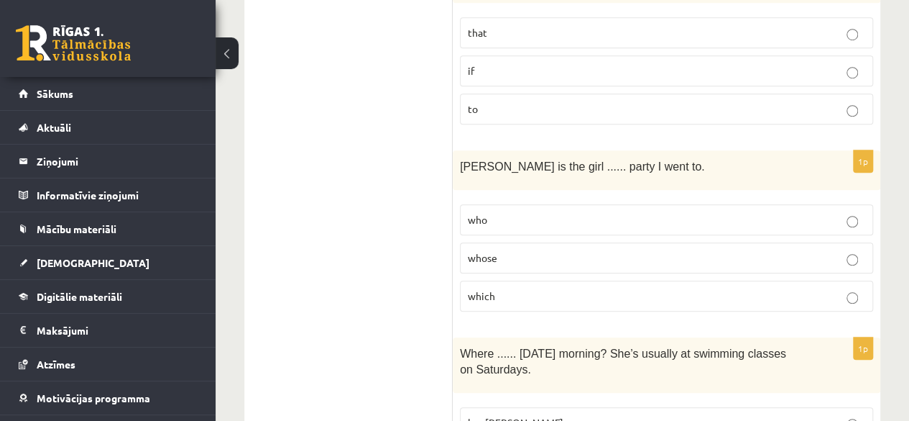
scroll to position [3210, 0]
click at [513, 242] on label "whose" at bounding box center [666, 257] width 413 height 31
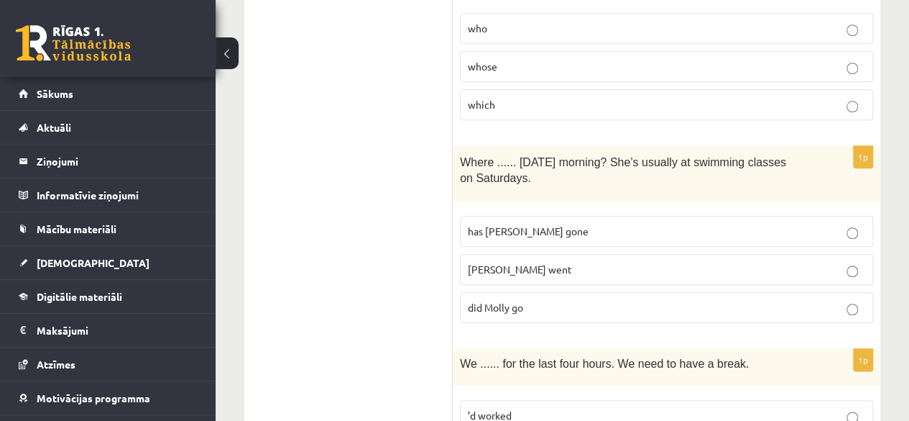
scroll to position [3402, 0]
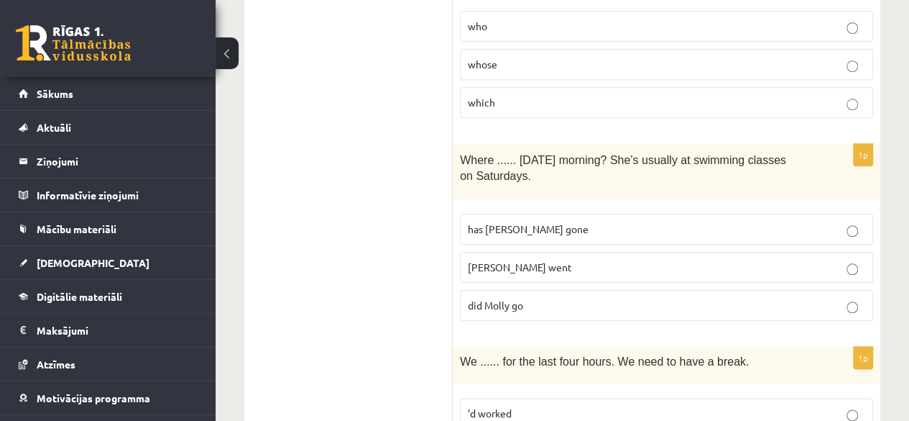
click at [517, 222] on span "has Molly gone" at bounding box center [528, 228] width 121 height 13
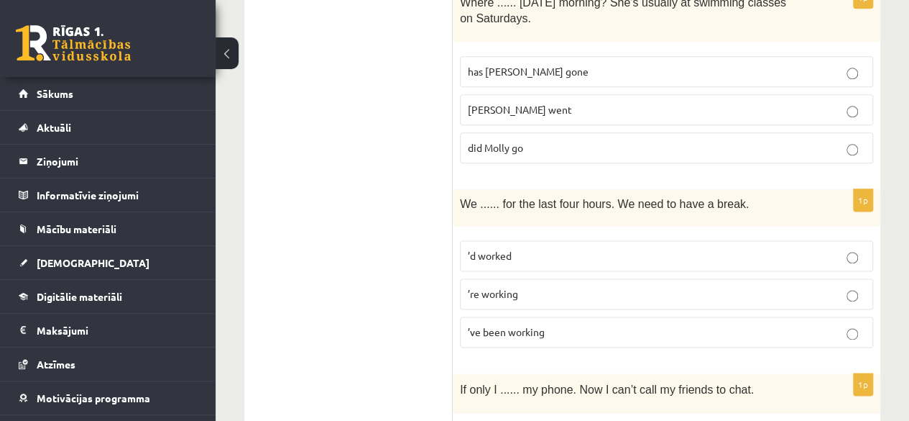
scroll to position [3624, 0]
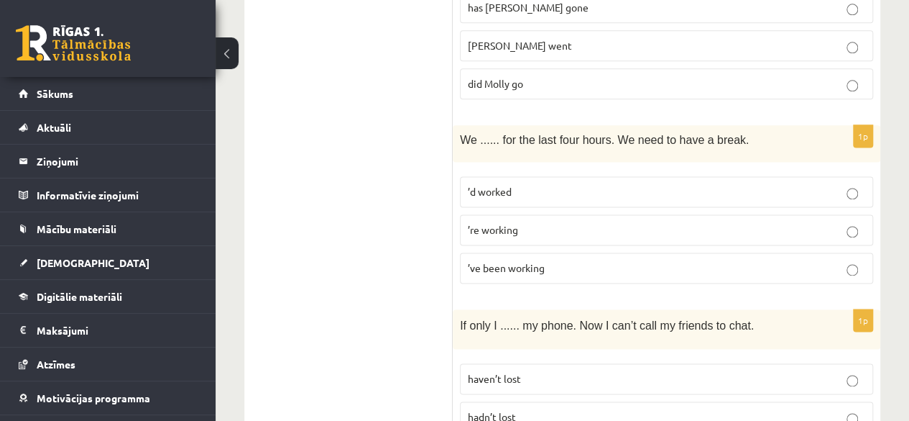
click at [539, 261] on span "’ve been working" at bounding box center [506, 267] width 77 height 13
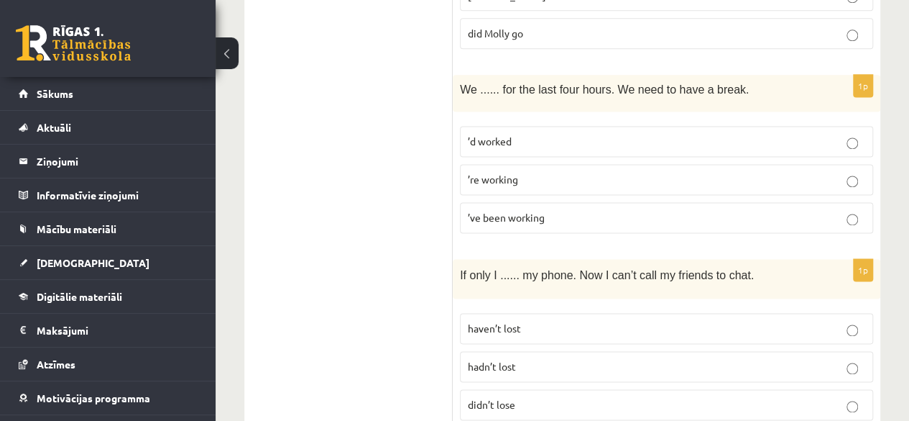
scroll to position [3695, 0]
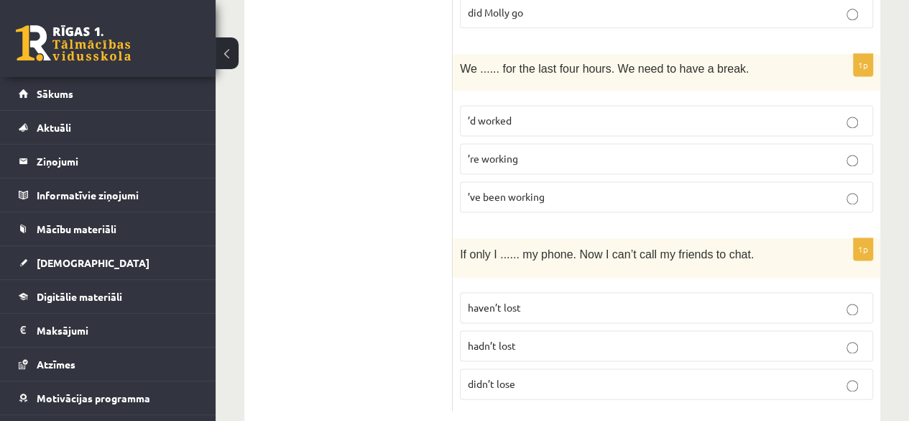
click at [509, 377] on span "didn’t lose" at bounding box center [491, 383] width 47 height 13
click at [678, 338] on p "hadn’t lost" at bounding box center [667, 345] width 398 height 15
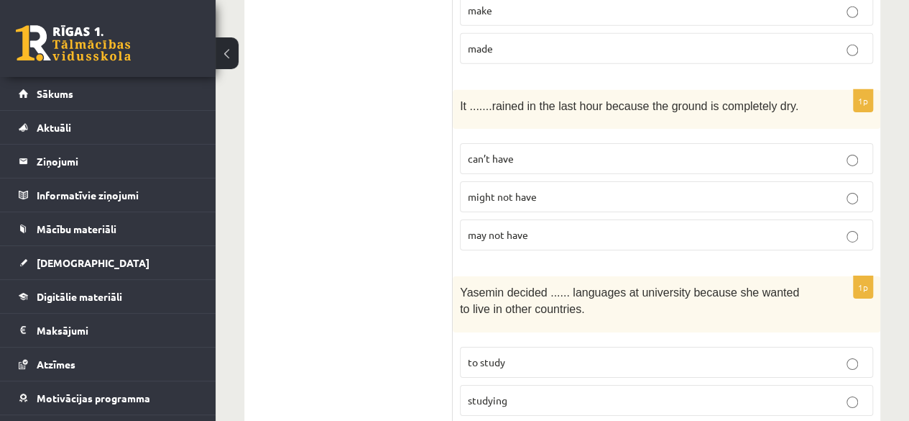
scroll to position [2287, 0]
click at [682, 152] on p "can’t have" at bounding box center [667, 159] width 398 height 15
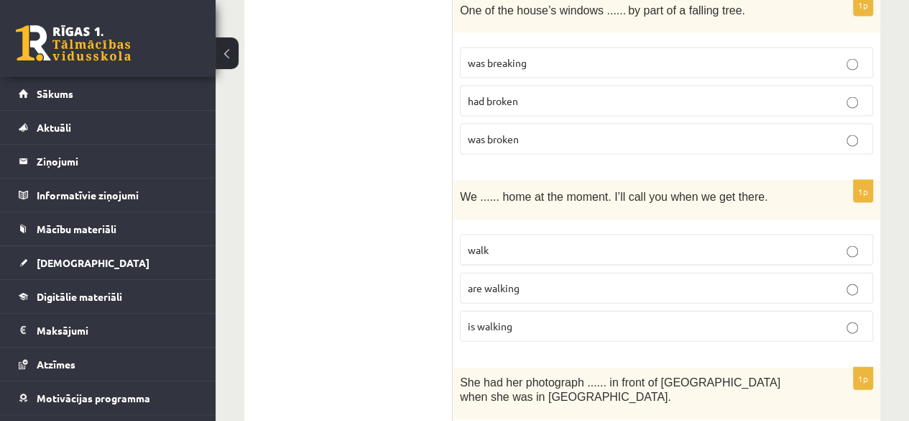
scroll to position [1359, 0]
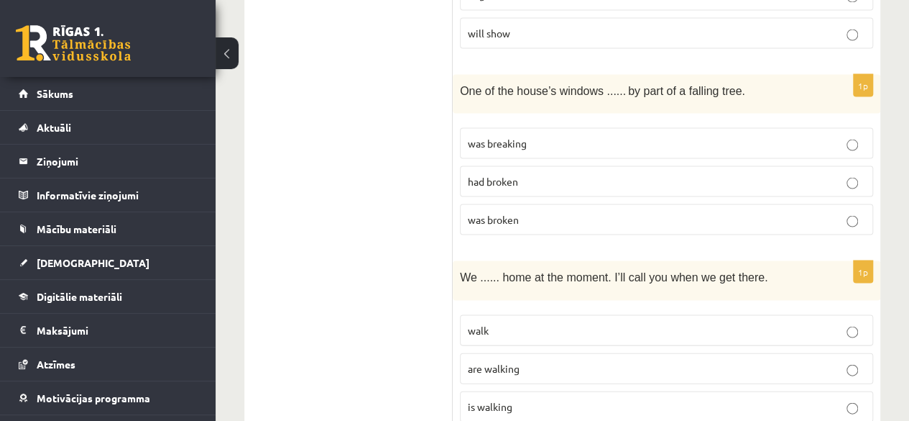
click at [639, 219] on label "was broken" at bounding box center [666, 218] width 413 height 31
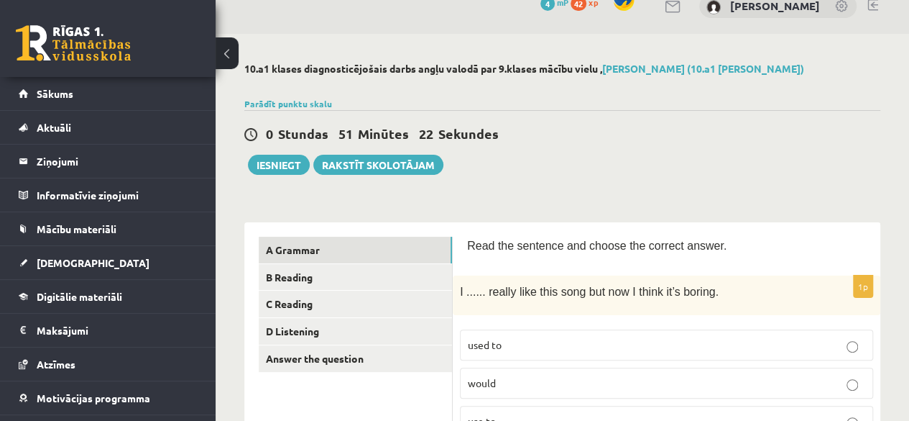
scroll to position [0, 0]
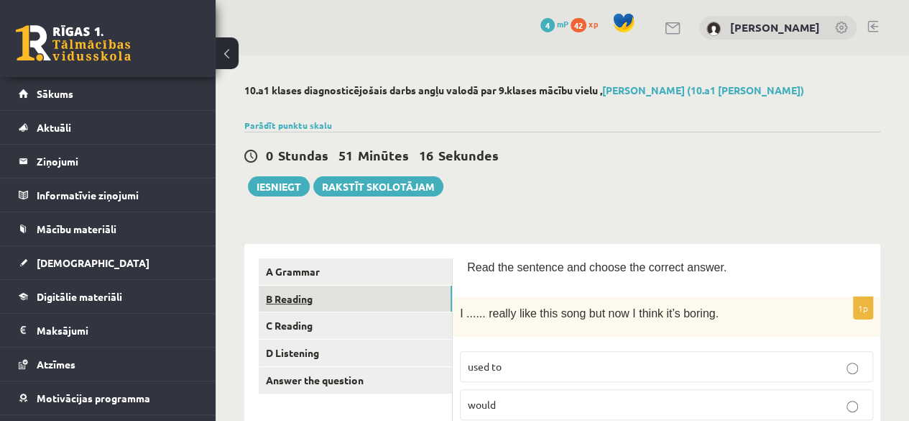
click at [323, 297] on link "B Reading" at bounding box center [355, 298] width 193 height 27
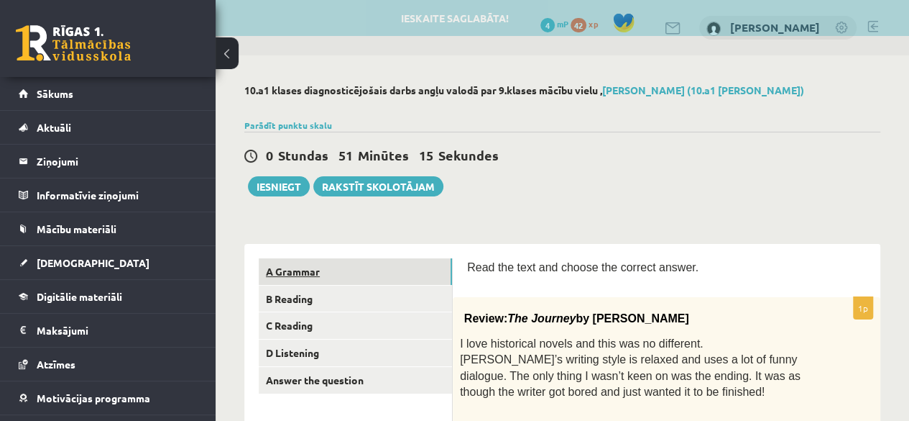
click at [307, 276] on link "A Grammar" at bounding box center [355, 271] width 193 height 27
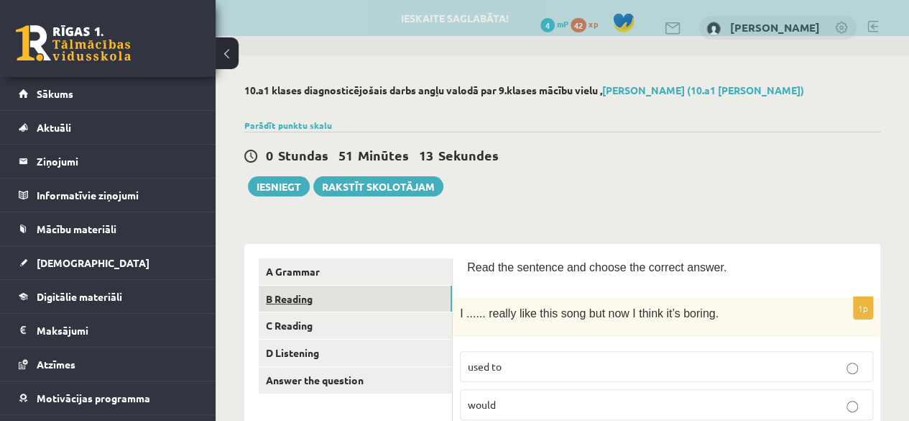
click at [300, 306] on link "B Reading" at bounding box center [355, 298] width 193 height 27
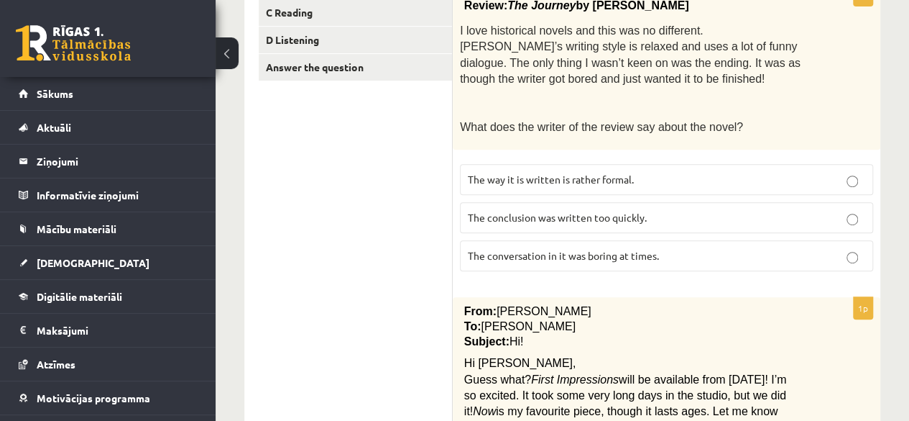
scroll to position [312, 0]
click at [535, 219] on span "The conclusion was written too quickly." at bounding box center [557, 217] width 179 height 13
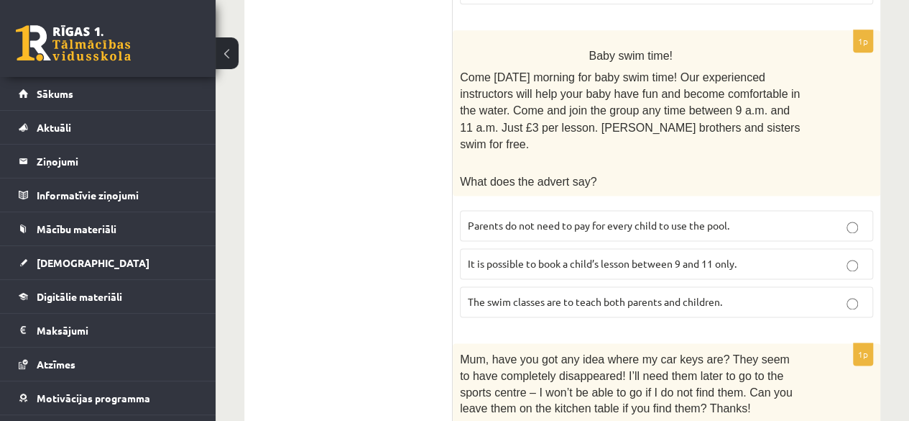
scroll to position [936, 0]
click at [582, 287] on label "The swim classes are to teach both parents and children." at bounding box center [666, 302] width 413 height 31
click at [576, 257] on span "It is possible to book a child’s lesson between 9 and 11 only." at bounding box center [602, 263] width 269 height 13
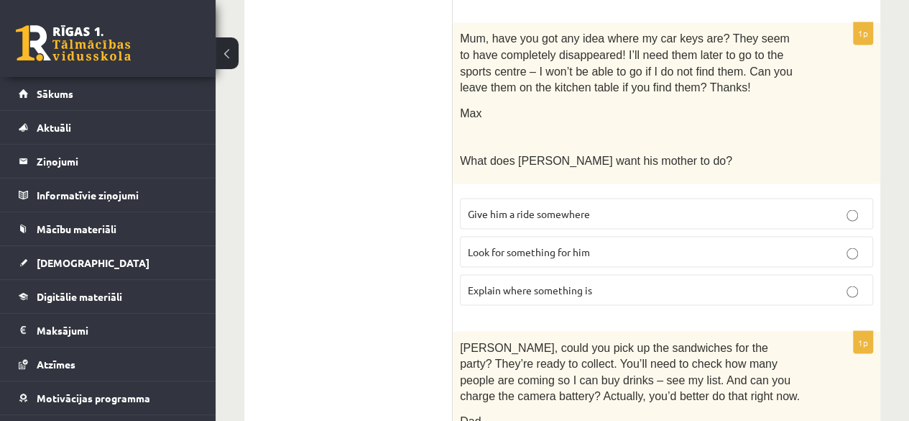
scroll to position [1264, 0]
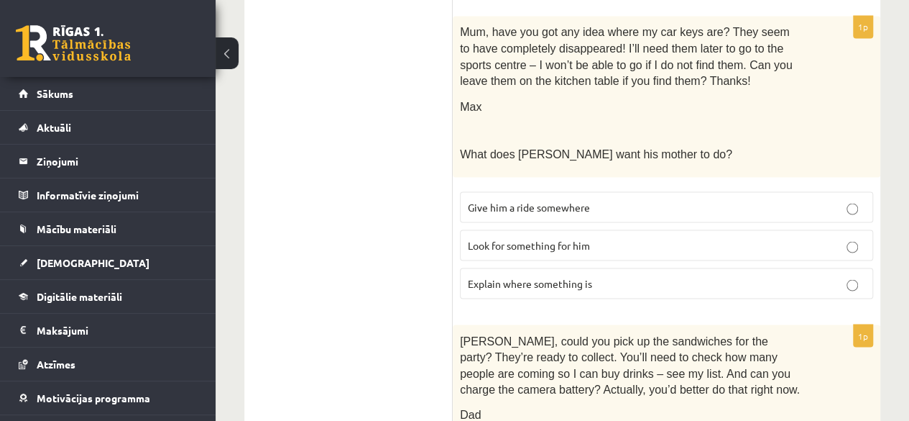
click at [587, 237] on p "Look for something for him" at bounding box center [667, 244] width 398 height 15
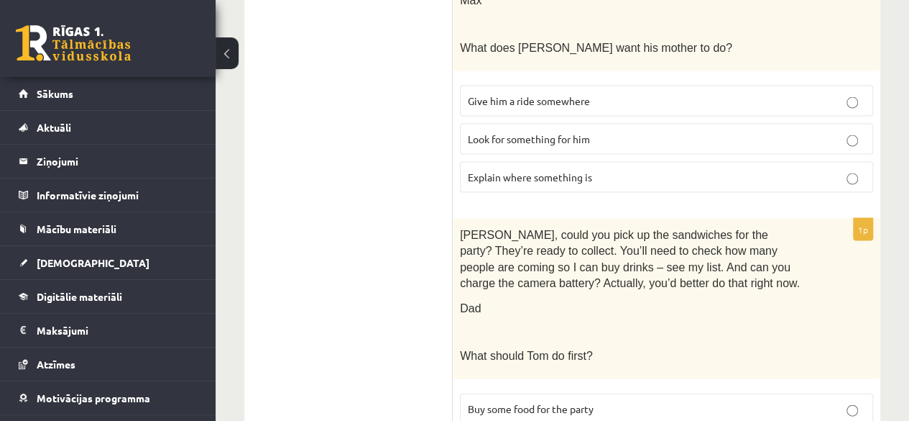
scroll to position [1428, 0]
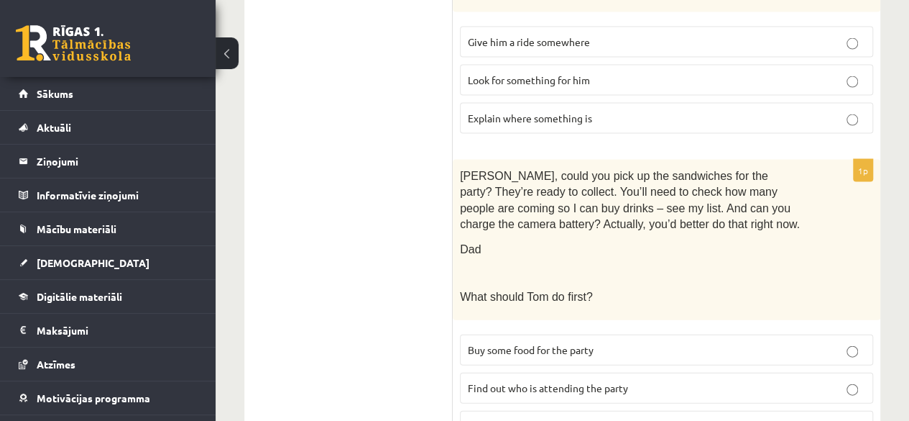
click at [577, 170] on span "Tom, could you pick up the sandwiches for the party? They’re ready to collect. …" at bounding box center [630, 200] width 340 height 61
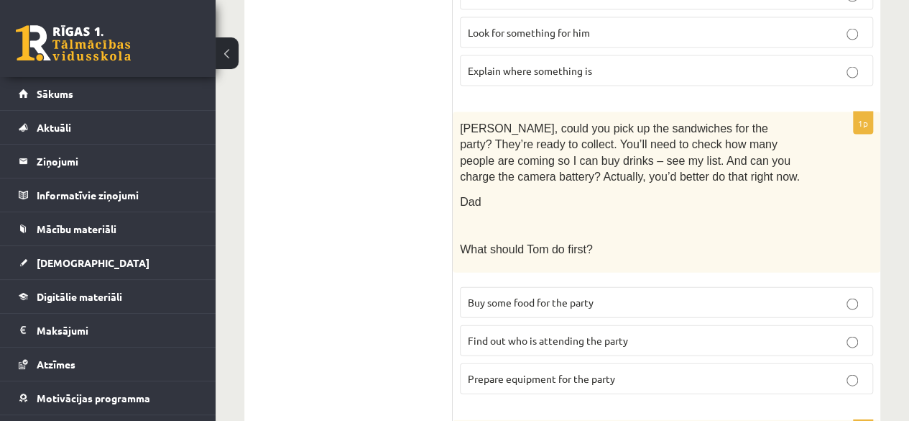
scroll to position [1477, 0]
click at [562, 323] on label "Find out who is attending the party" at bounding box center [666, 338] width 413 height 31
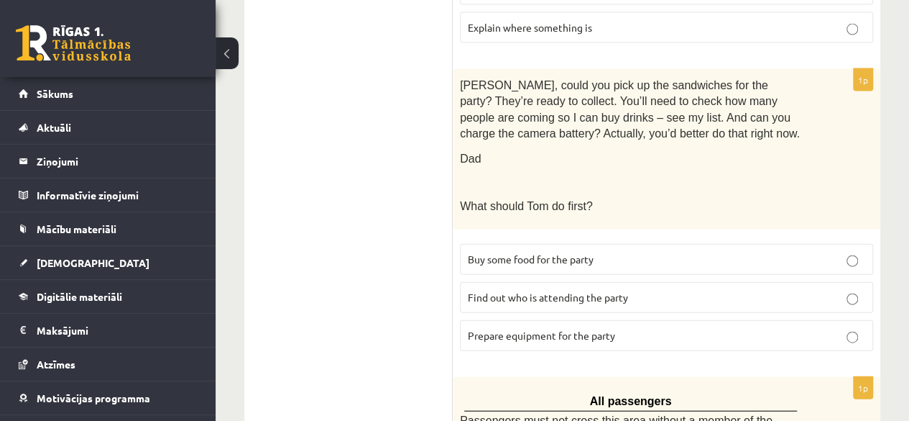
scroll to position [1520, 0]
click at [594, 328] on span "Prepare equipment for the party" at bounding box center [541, 334] width 147 height 13
click at [606, 281] on label "Find out who is attending the party" at bounding box center [666, 296] width 413 height 31
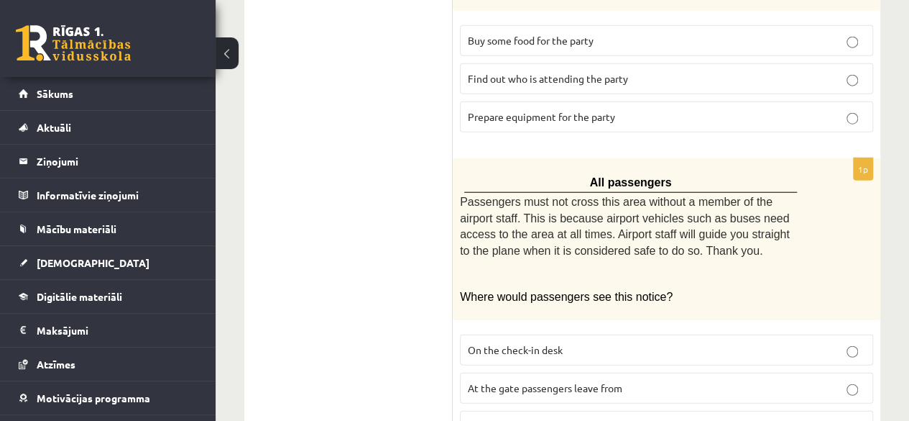
scroll to position [1760, 0]
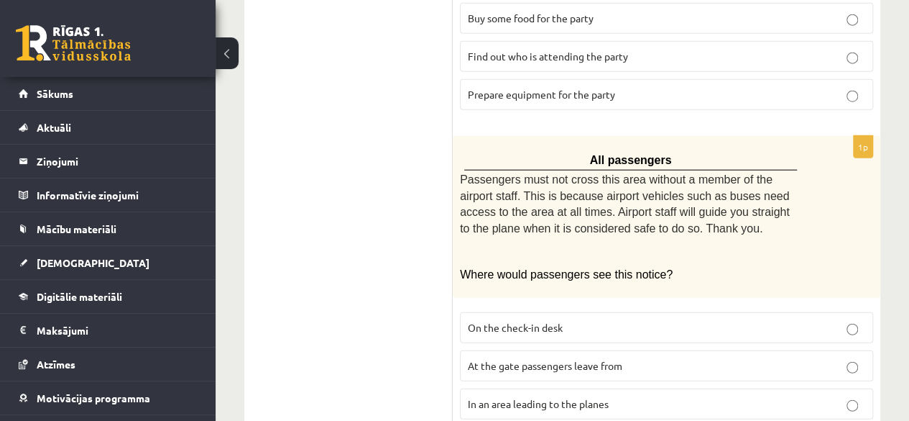
click at [610, 388] on label "In an area leading to the planes" at bounding box center [666, 403] width 413 height 31
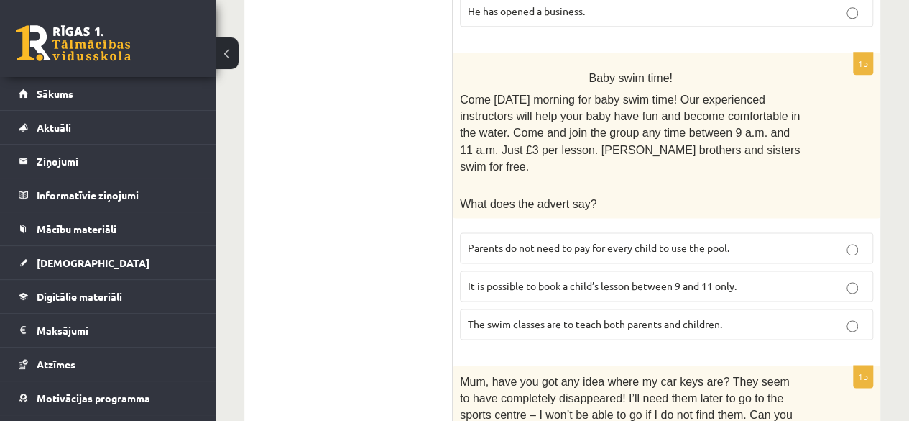
scroll to position [913, 0]
click at [625, 310] on label "The swim classes are to teach both parents and children." at bounding box center [666, 325] width 413 height 31
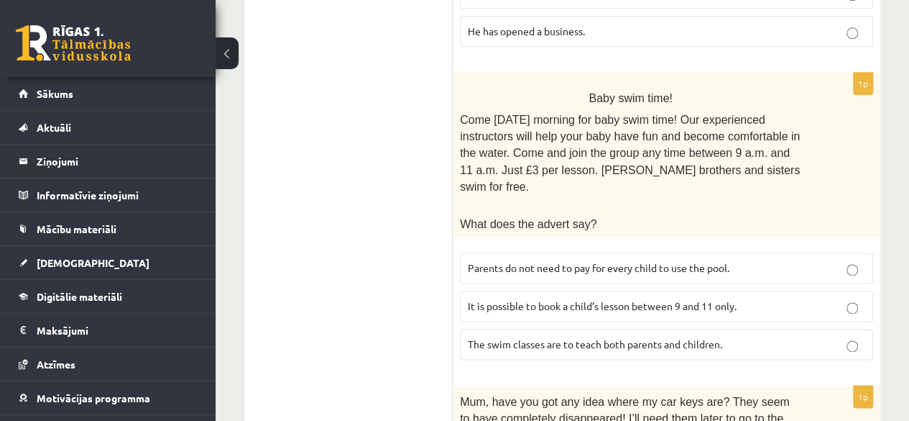
scroll to position [891, 0]
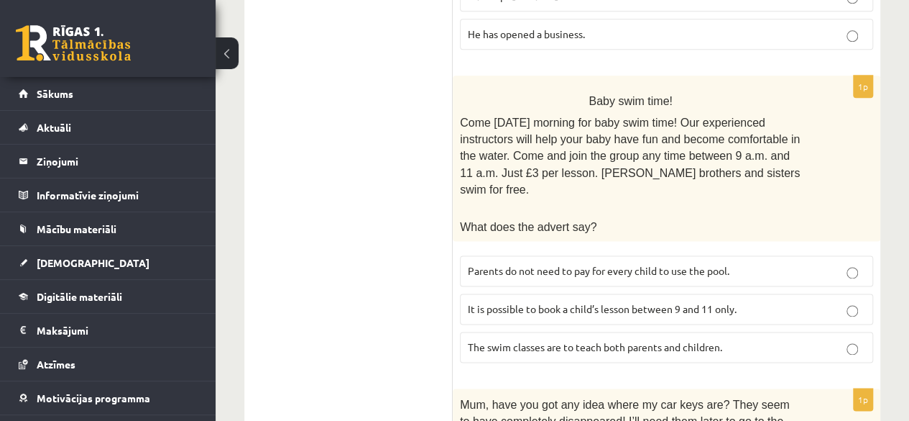
click at [624, 264] on span "Parents do not need to pay for every child to use the pool." at bounding box center [599, 270] width 262 height 13
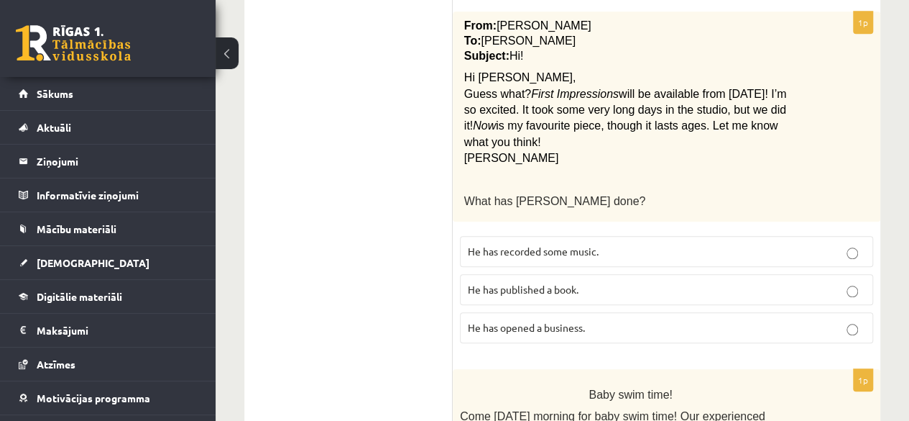
scroll to position [587, 0]
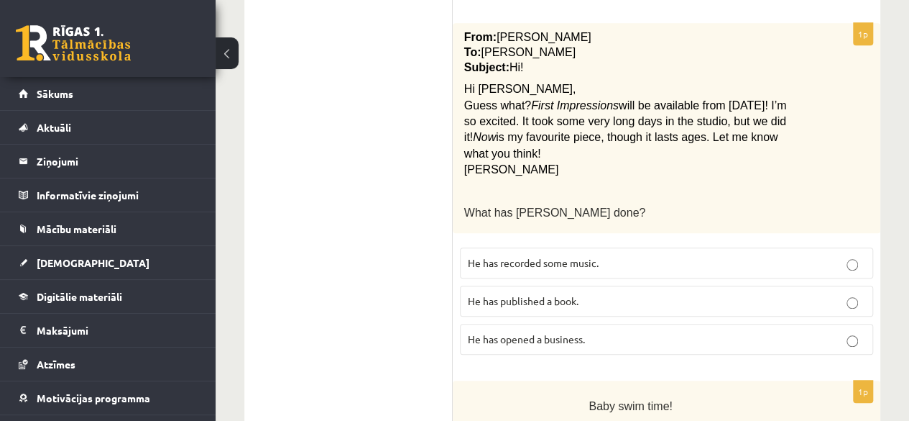
click at [602, 255] on p "He has recorded some music." at bounding box center [667, 262] width 398 height 15
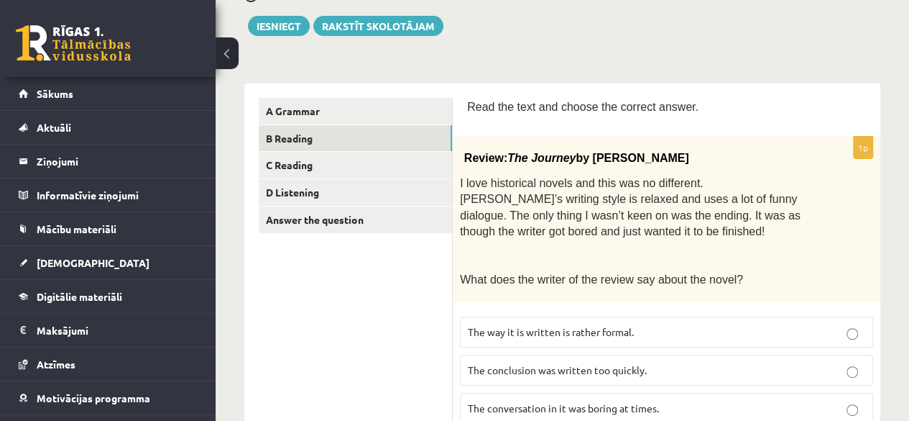
scroll to position [173, 0]
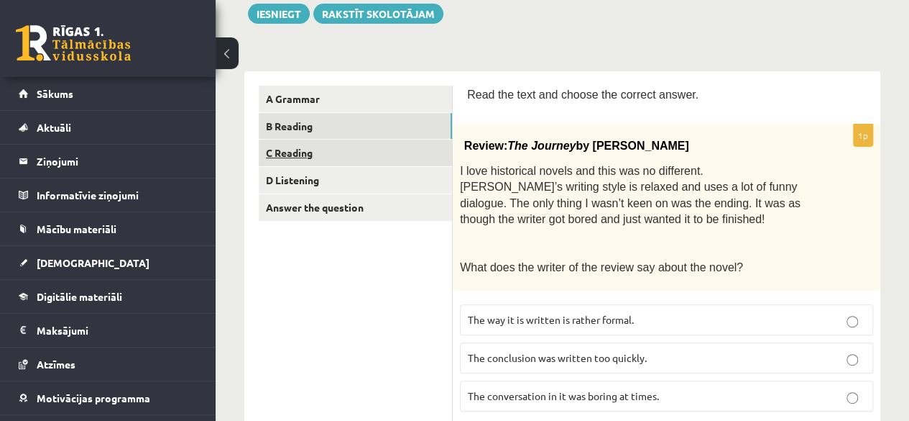
click at [369, 144] on link "C Reading" at bounding box center [355, 152] width 193 height 27
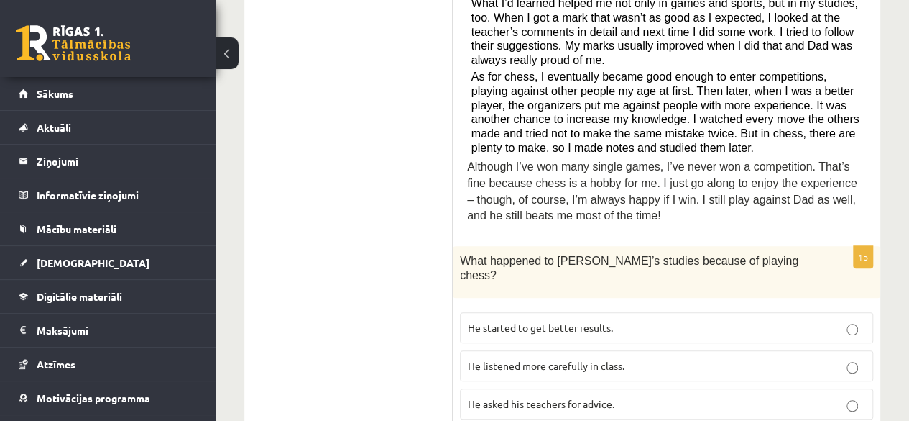
scroll to position [595, 0]
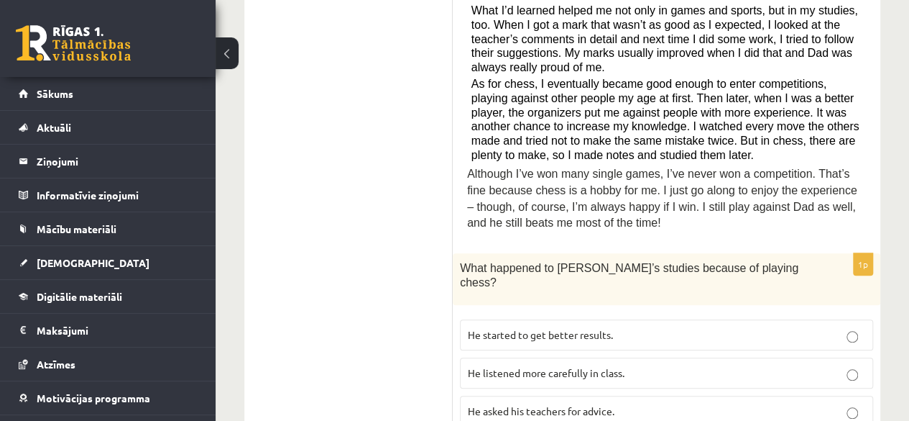
click at [739, 365] on p "He listened more carefully in class." at bounding box center [667, 372] width 398 height 15
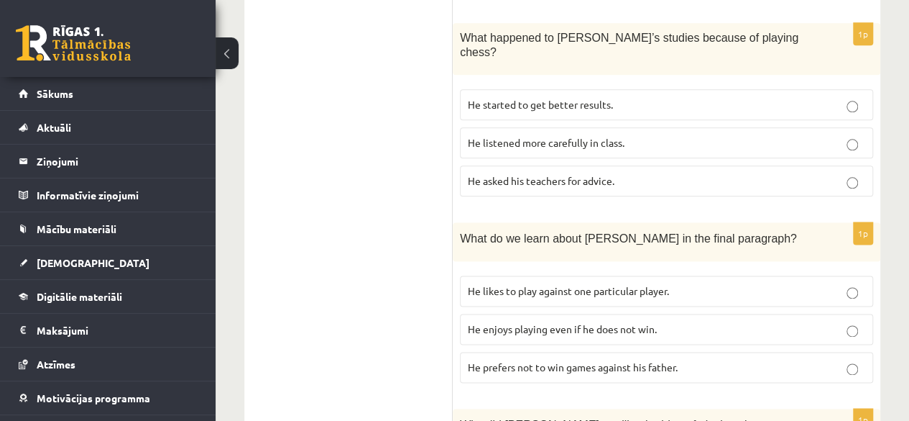
scroll to position [835, 0]
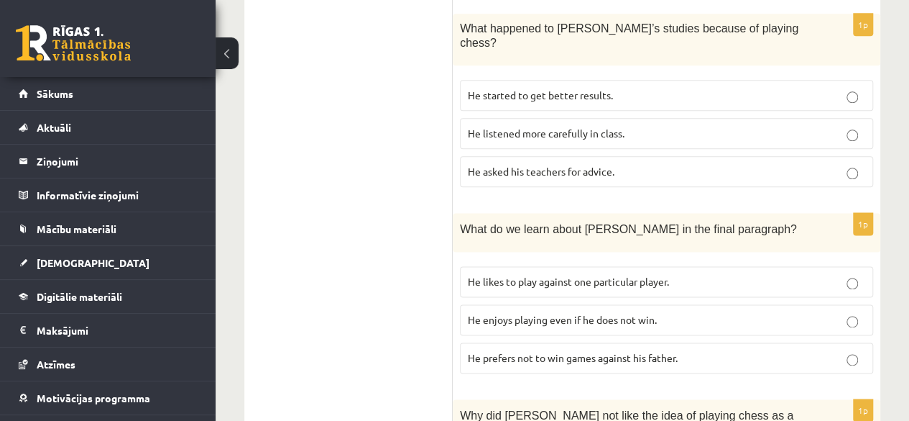
click at [725, 312] on p "He enjoys playing even if he does not win." at bounding box center [667, 319] width 398 height 15
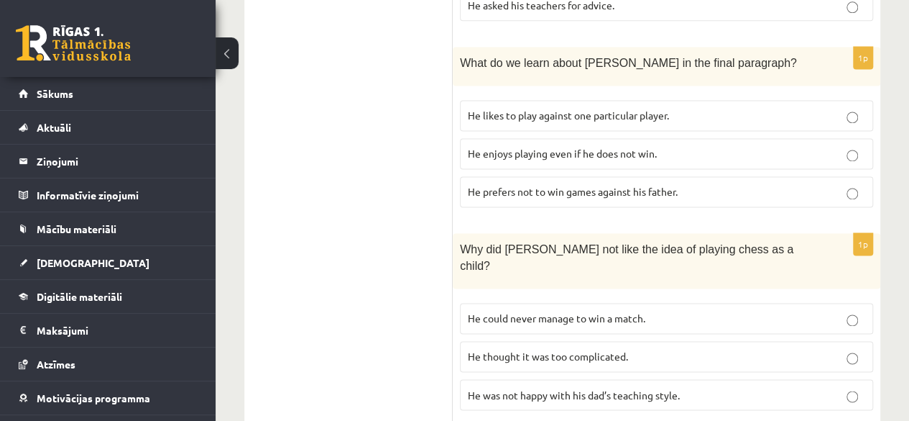
scroll to position [1073, 0]
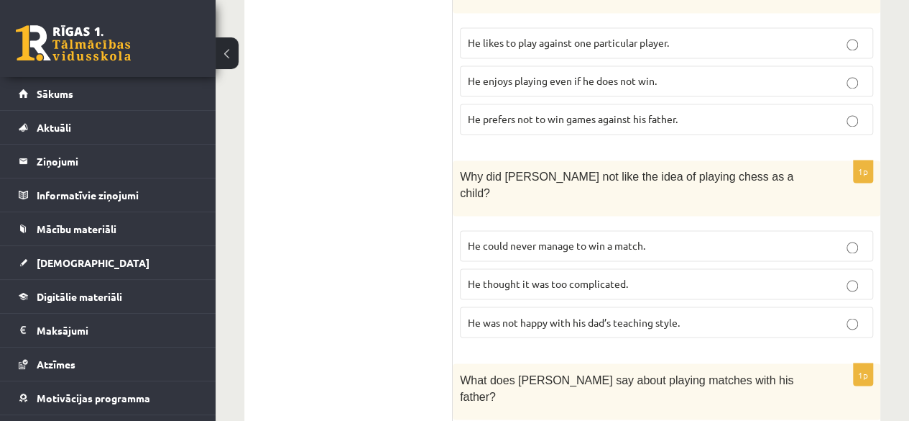
click at [720, 268] on label "He thought it was too complicated." at bounding box center [666, 283] width 413 height 31
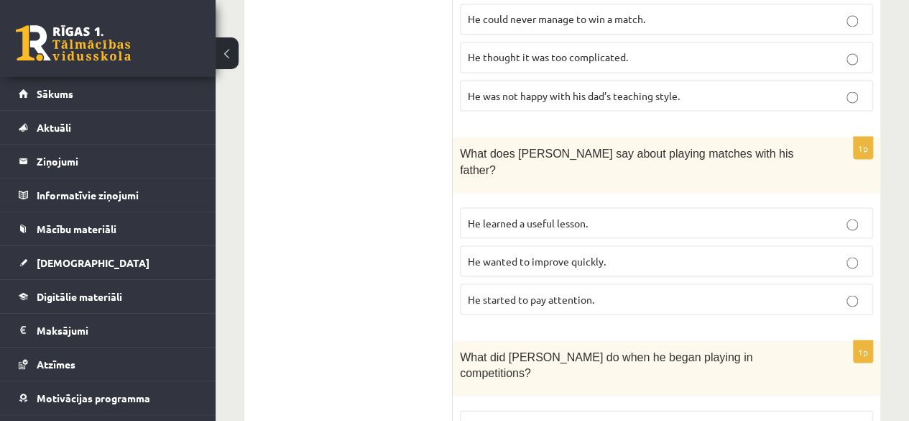
scroll to position [1300, 0]
click at [651, 214] on p "He learned a useful lesson." at bounding box center [667, 221] width 398 height 15
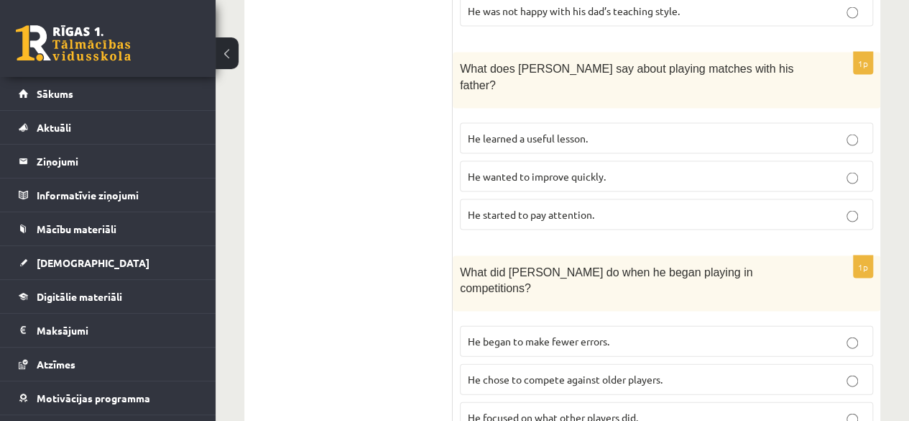
scroll to position [1515, 0]
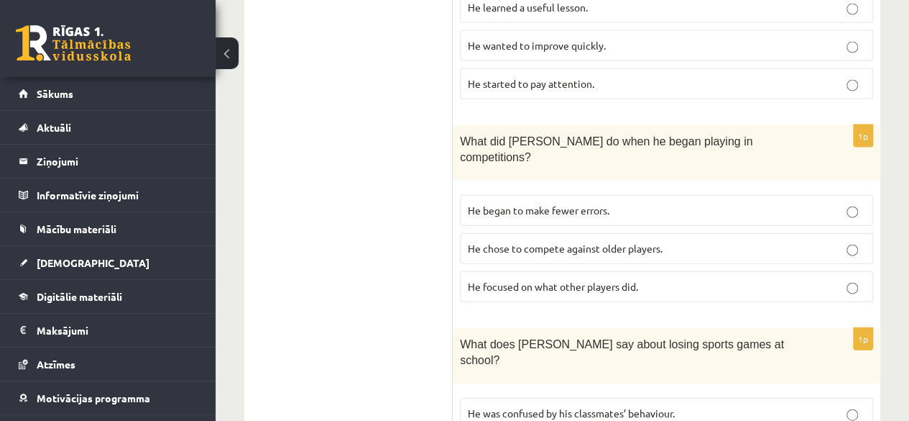
click at [644, 279] on p "He focused on what other players did." at bounding box center [667, 286] width 398 height 15
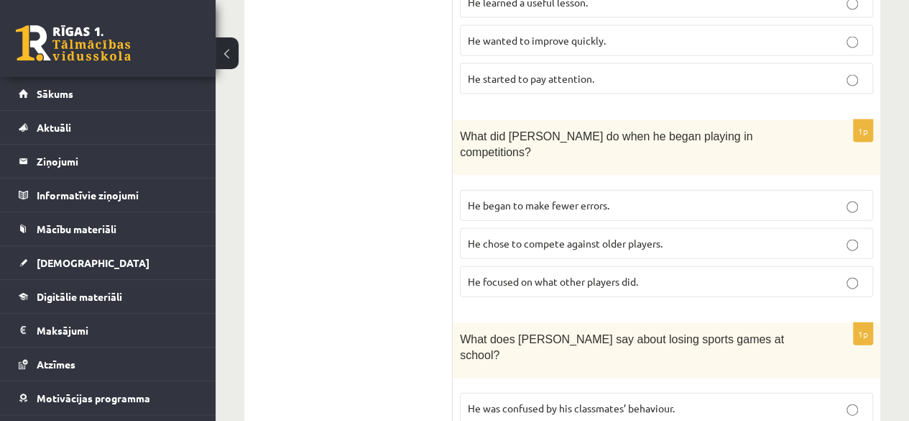
scroll to position [1520, 0]
click at [607, 198] on span "He began to make fewer errors." at bounding box center [539, 204] width 142 height 13
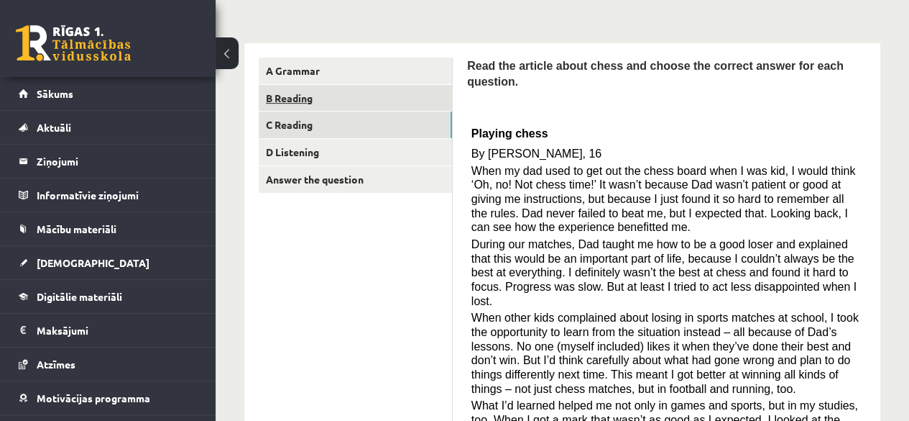
scroll to position [199, 0]
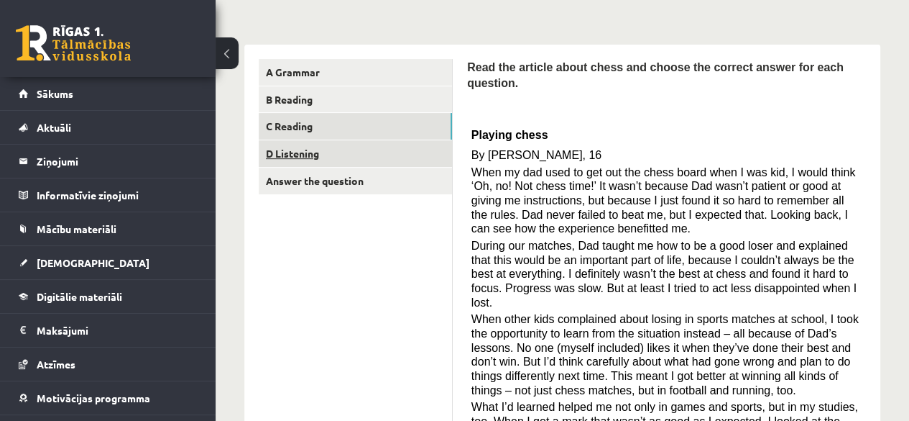
click at [352, 142] on link "D Listening" at bounding box center [355, 153] width 193 height 27
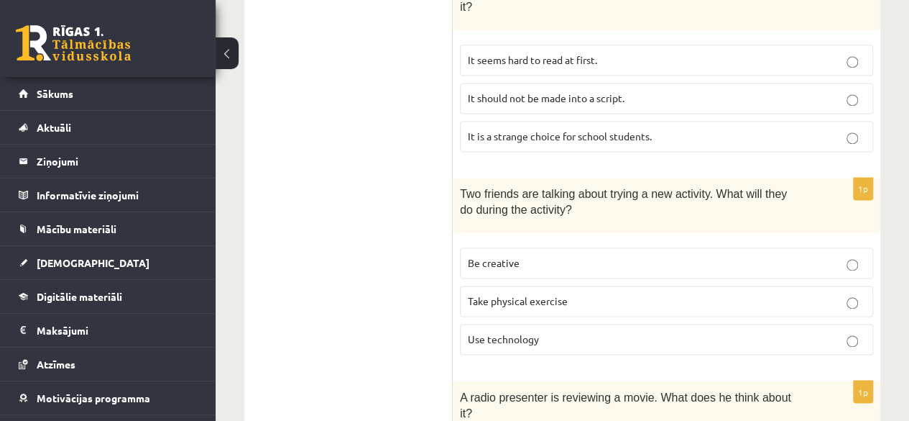
scroll to position [972, 0]
click at [533, 285] on label "Take physical exercise" at bounding box center [666, 300] width 413 height 31
click at [532, 254] on p "Be creative" at bounding box center [667, 261] width 398 height 15
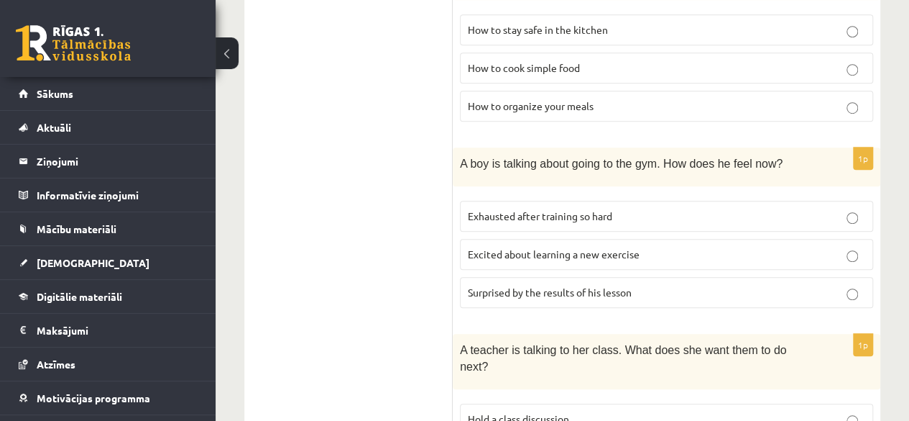
scroll to position [410, 0]
click at [605, 247] on span "Excited about learning a new exercise" at bounding box center [554, 253] width 172 height 13
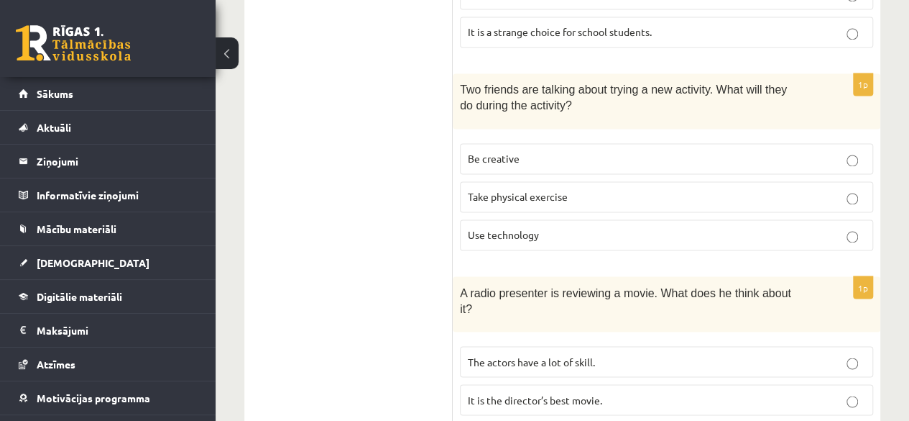
scroll to position [1103, 0]
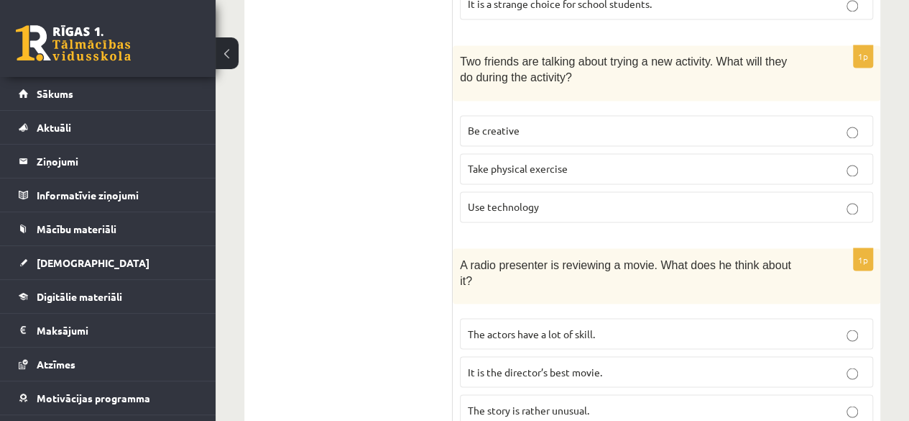
click at [548, 364] on span "It is the director’s best movie." at bounding box center [535, 370] width 134 height 13
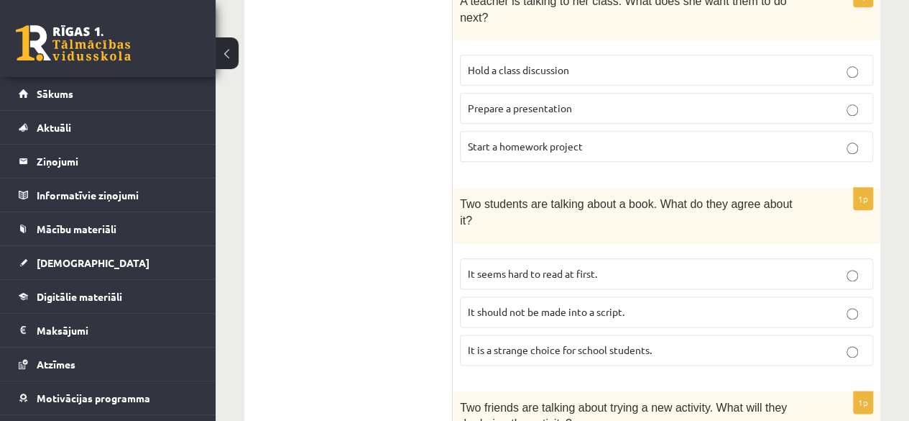
scroll to position [786, 0]
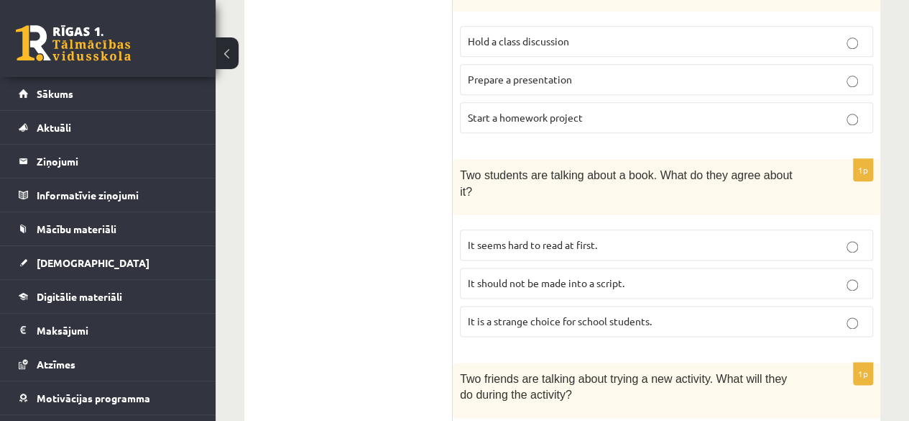
click at [622, 237] on p "It seems hard to read at first." at bounding box center [667, 244] width 398 height 15
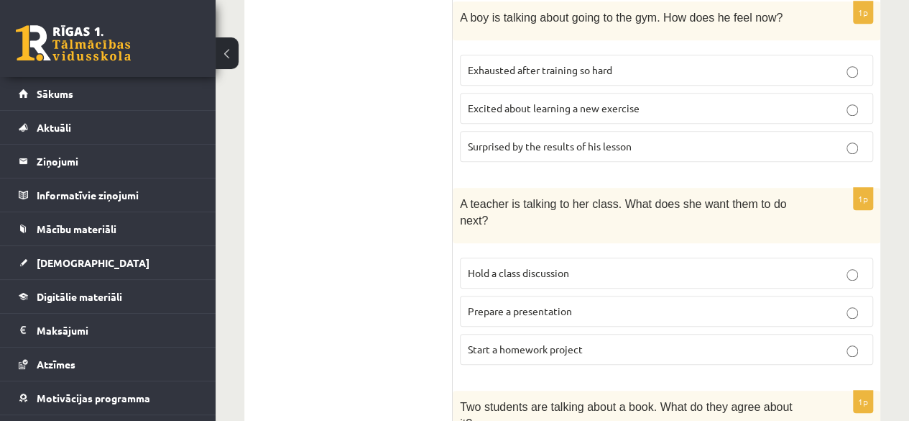
scroll to position [556, 0]
click at [633, 341] on p "Start a homework project" at bounding box center [667, 348] width 398 height 15
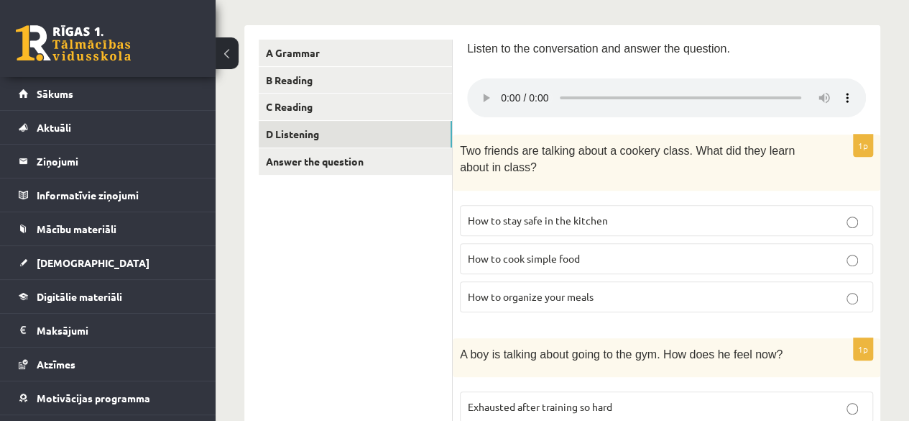
scroll to position [229, 0]
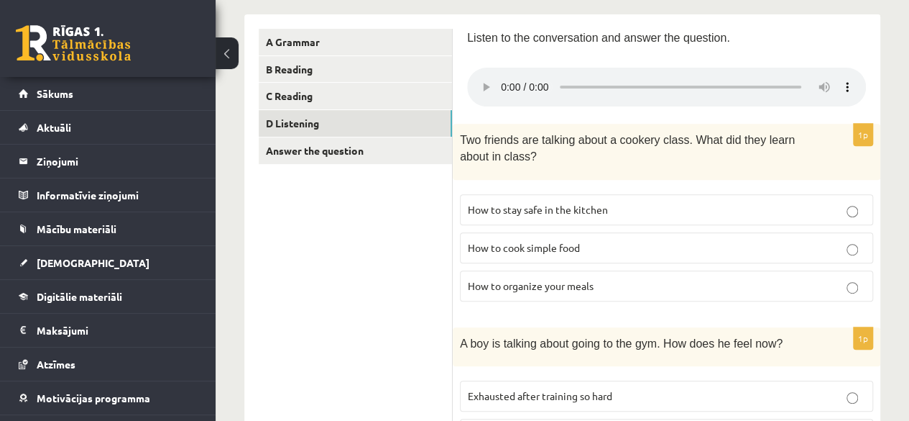
click at [539, 217] on label "How to stay safe in the kitchen" at bounding box center [666, 209] width 413 height 31
click at [549, 280] on span "How to organize your meals" at bounding box center [531, 285] width 126 height 13
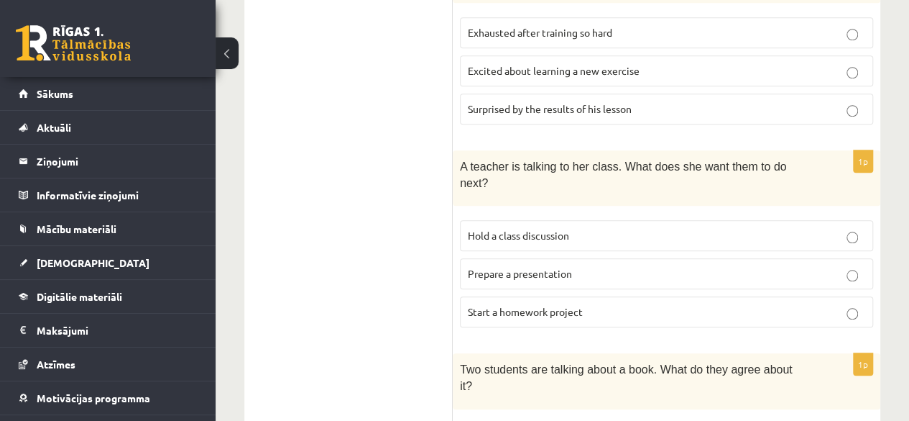
scroll to position [594, 0]
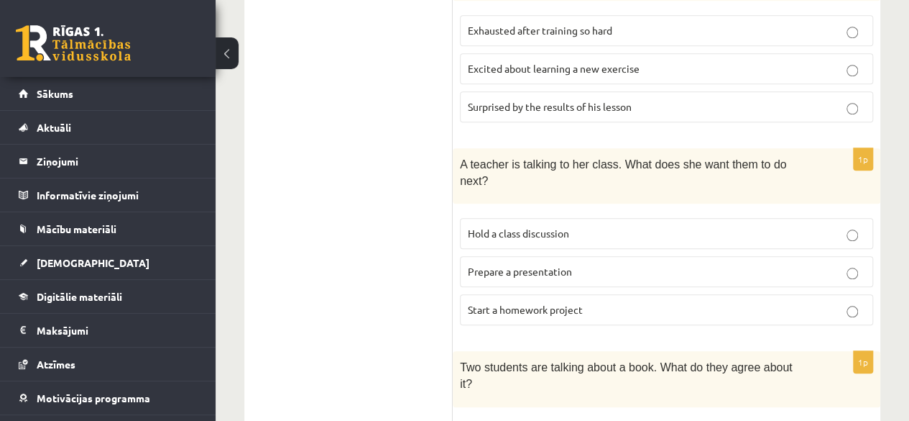
click at [692, 264] on p "Prepare a presentation" at bounding box center [667, 271] width 398 height 15
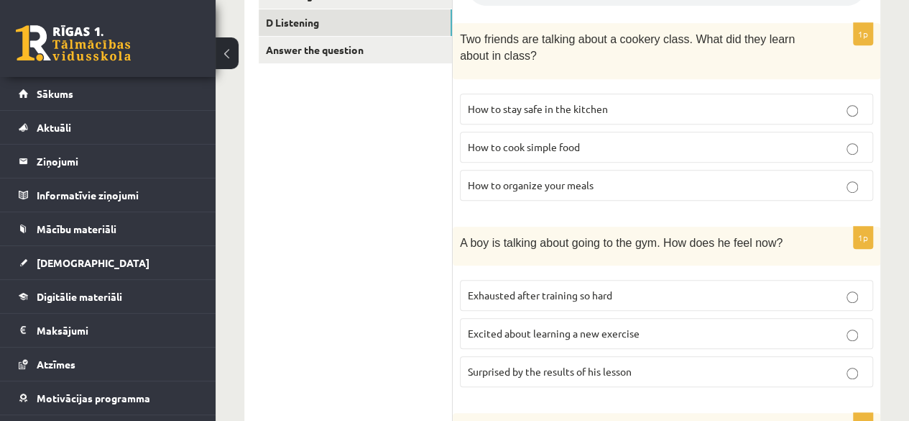
scroll to position [0, 0]
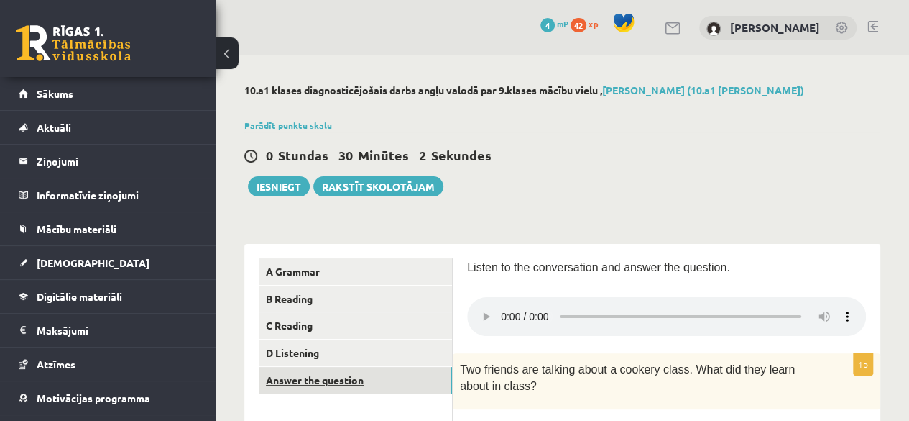
click at [398, 377] on link "Answer the question" at bounding box center [355, 380] width 193 height 27
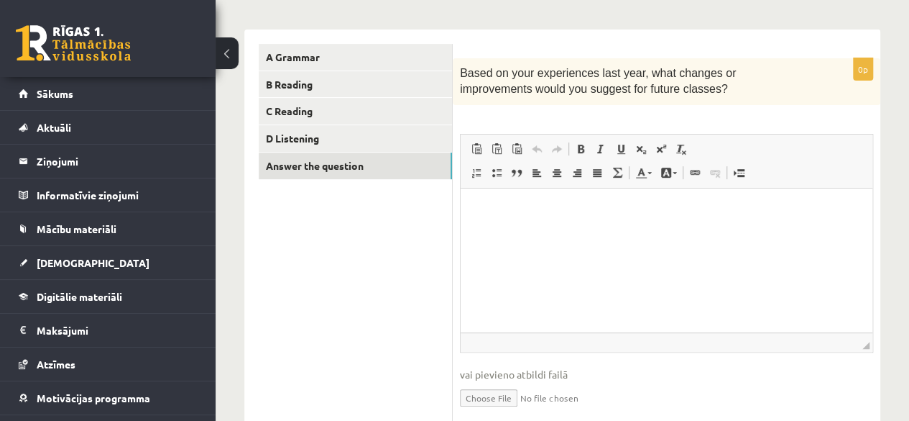
scroll to position [213, 0]
click at [544, 206] on p "Визуальный текстовый редактор, wiswyg-editor-user-answer-47363872259140" at bounding box center [666, 210] width 383 height 15
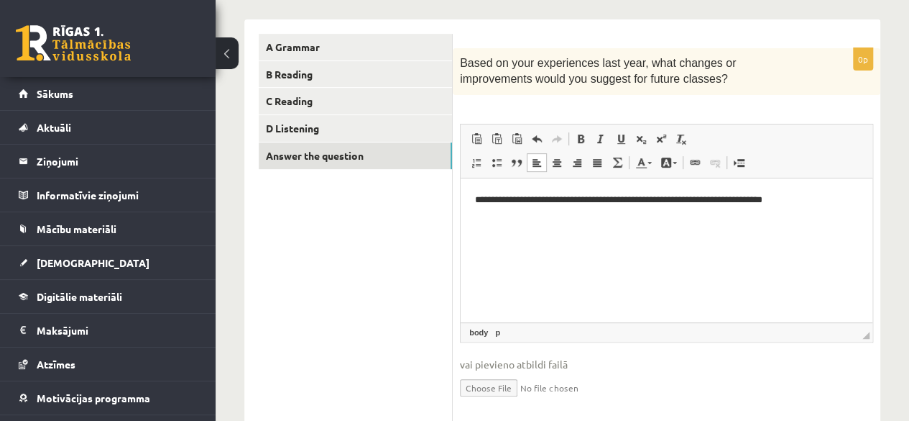
scroll to position [224, 0]
click at [509, 333] on span at bounding box center [509, 332] width 8 height 13
drag, startPoint x: 865, startPoint y: 336, endPoint x: 881, endPoint y: 339, distance: 16.7
click at [881, 339] on div "10.a1 klases diagnosticējošais darbs angļu valodā par 9.klases mācību vielu , K…" at bounding box center [563, 150] width 694 height 637
click at [694, 201] on p "**********" at bounding box center [666, 200] width 383 height 15
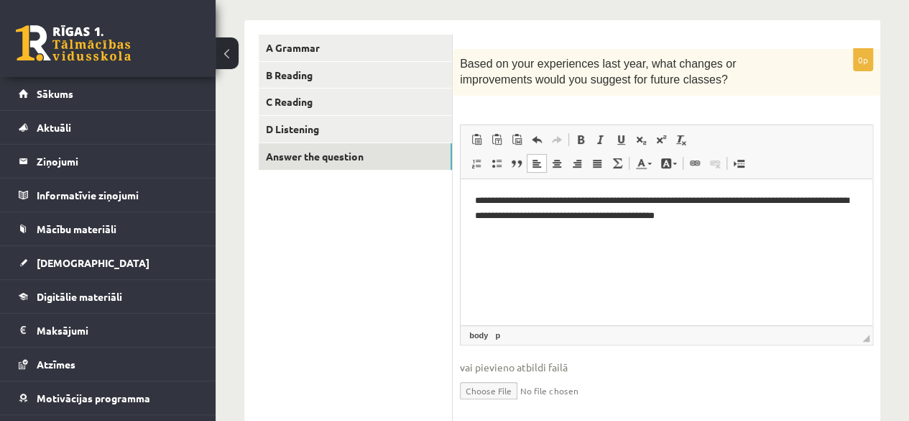
click at [776, 214] on p "**********" at bounding box center [666, 208] width 383 height 30
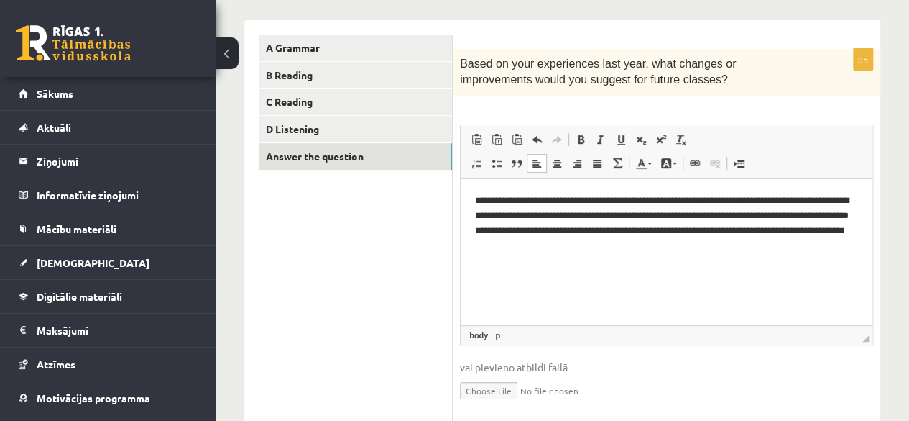
click at [654, 245] on p "**********" at bounding box center [666, 223] width 383 height 60
click at [740, 242] on p "**********" at bounding box center [666, 223] width 383 height 60
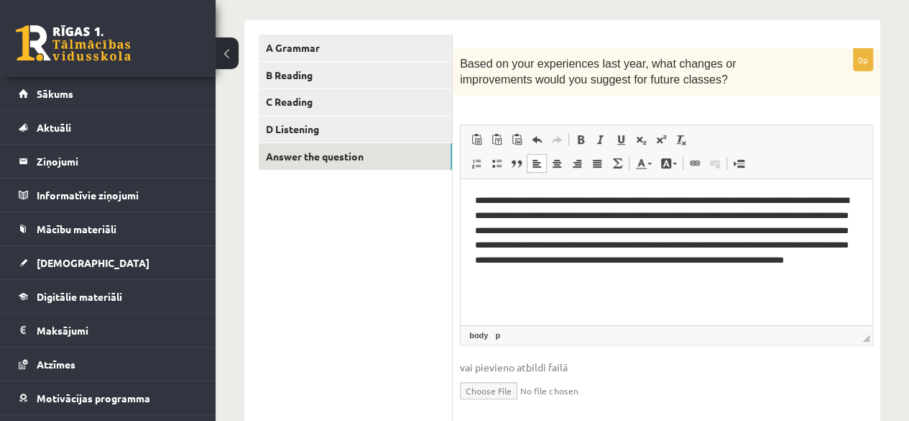
click at [753, 272] on p "**********" at bounding box center [666, 238] width 383 height 90
click at [798, 277] on p "**********" at bounding box center [666, 238] width 383 height 90
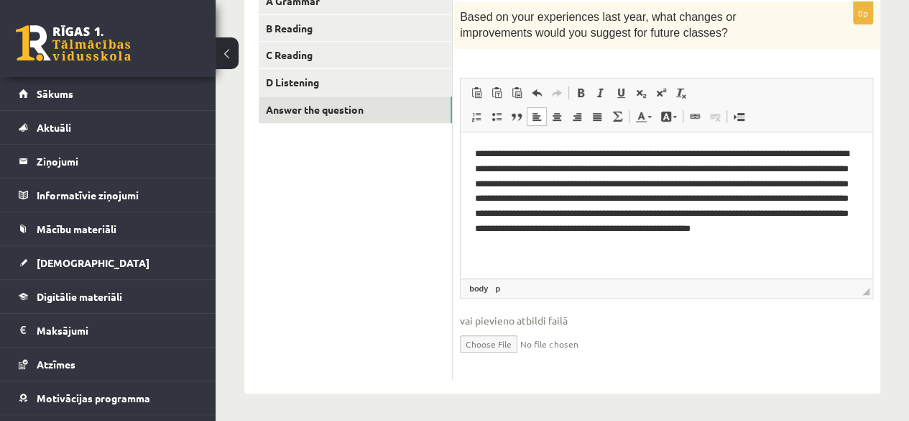
scroll to position [270, 0]
click at [784, 201] on p "**********" at bounding box center [666, 199] width 383 height 105
click at [552, 241] on p "**********" at bounding box center [666, 199] width 383 height 105
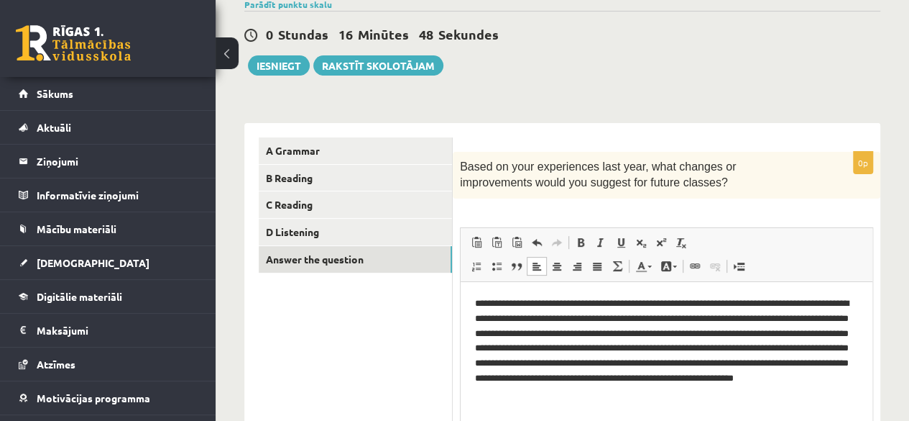
scroll to position [118, 0]
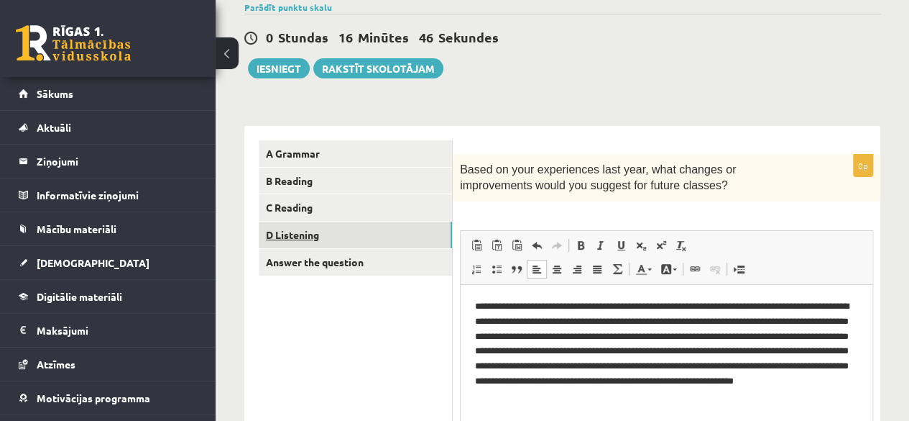
click at [351, 235] on link "D Listening" at bounding box center [355, 234] width 193 height 27
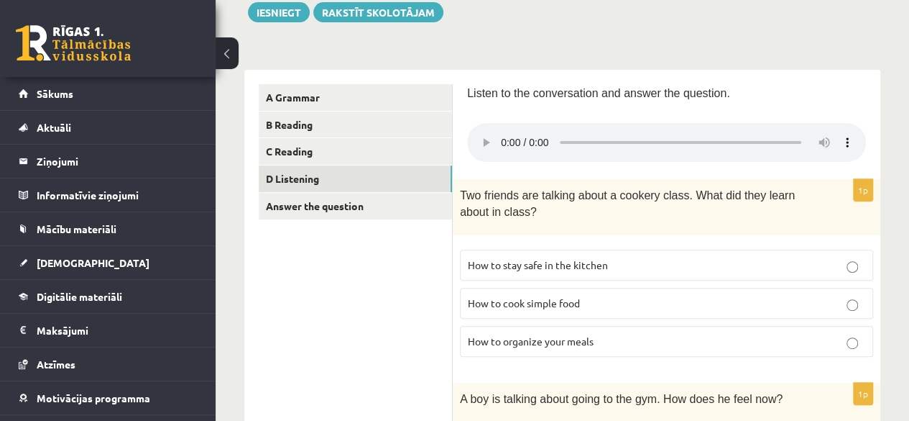
scroll to position [166, 0]
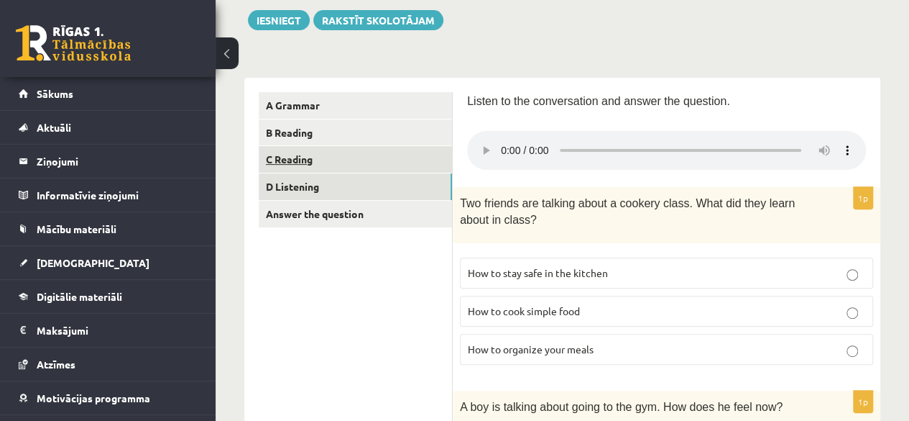
click at [326, 162] on link "C Reading" at bounding box center [355, 159] width 193 height 27
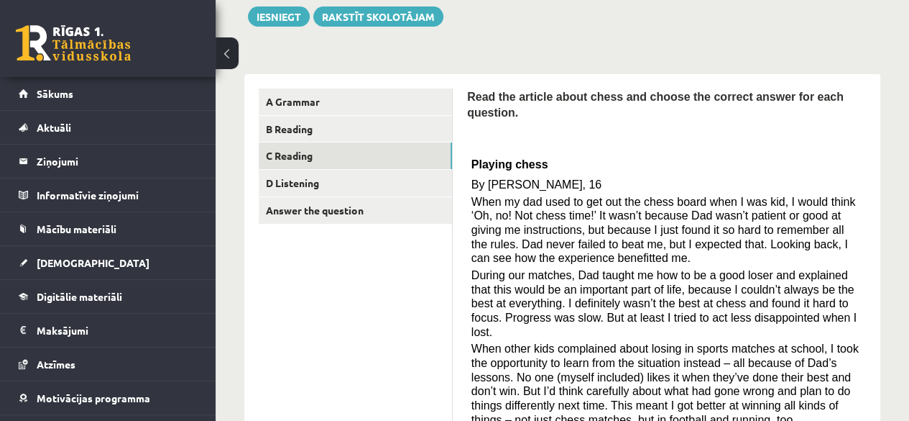
scroll to position [0, 0]
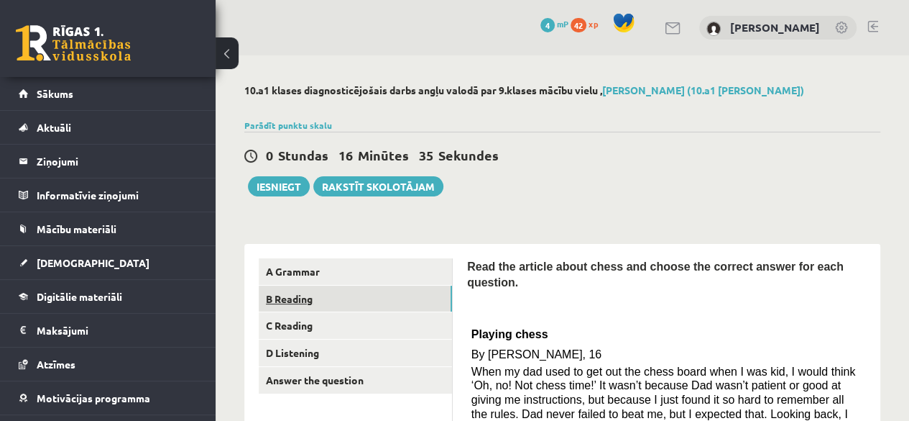
click at [308, 297] on link "B Reading" at bounding box center [355, 298] width 193 height 27
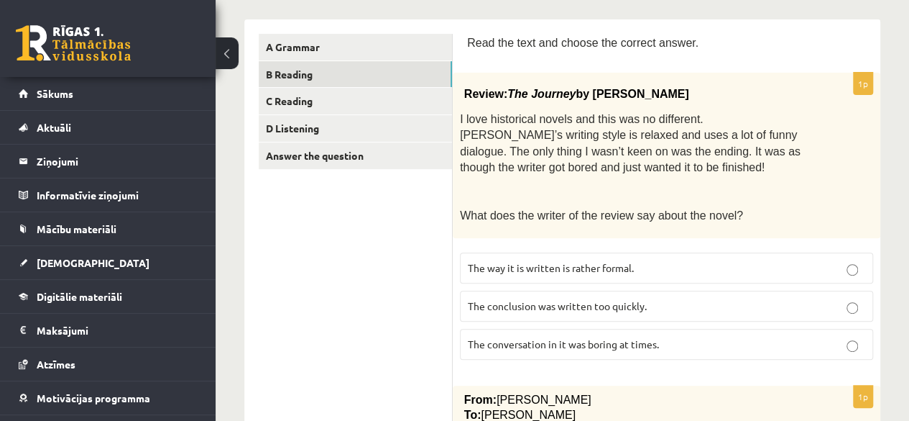
scroll to position [201, 0]
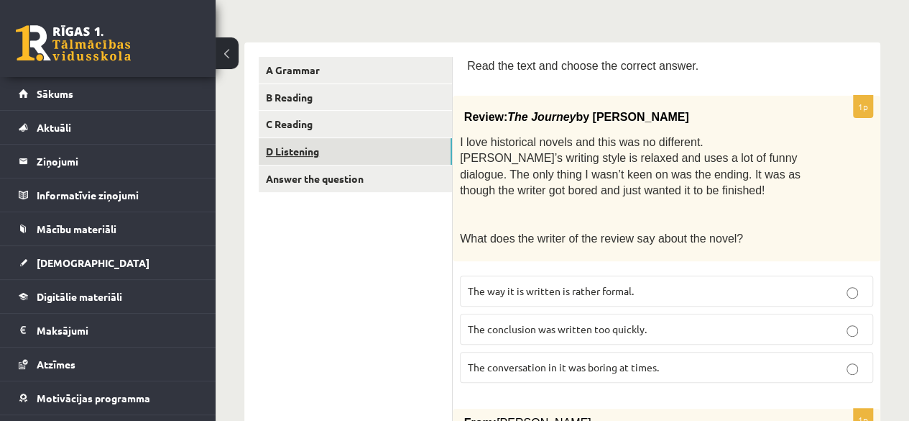
click at [374, 155] on link "D Listening" at bounding box center [355, 151] width 193 height 27
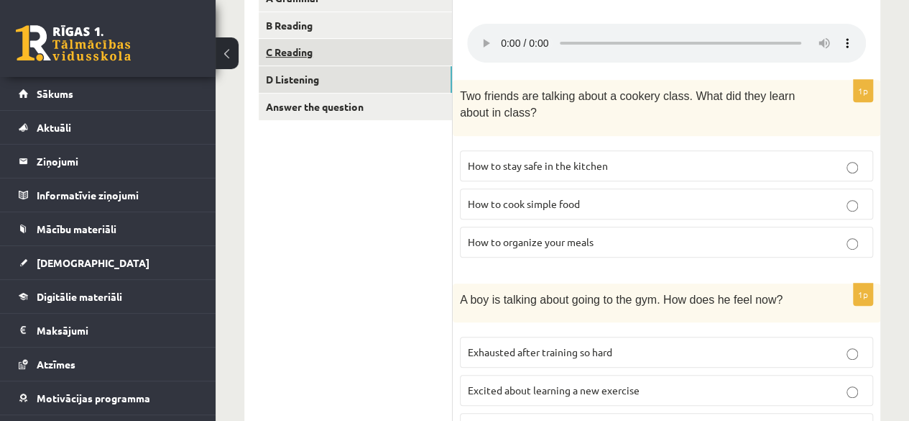
scroll to position [223, 0]
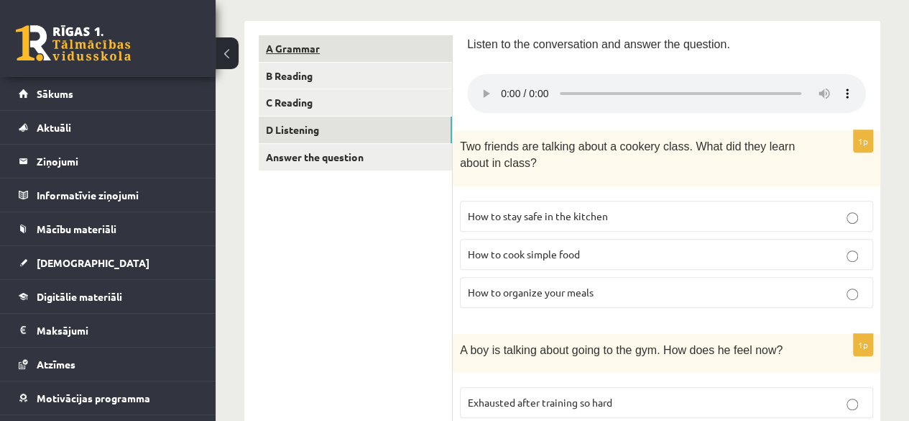
click at [312, 54] on link "A Grammar" at bounding box center [355, 48] width 193 height 27
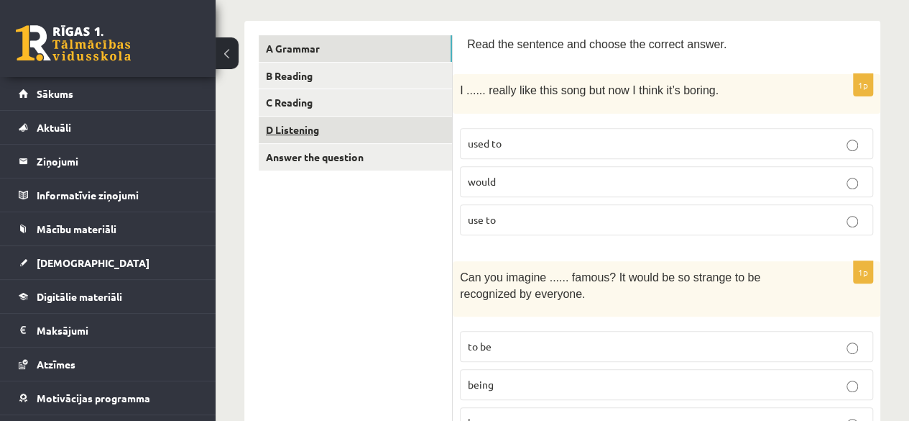
click at [303, 126] on link "D Listening" at bounding box center [355, 129] width 193 height 27
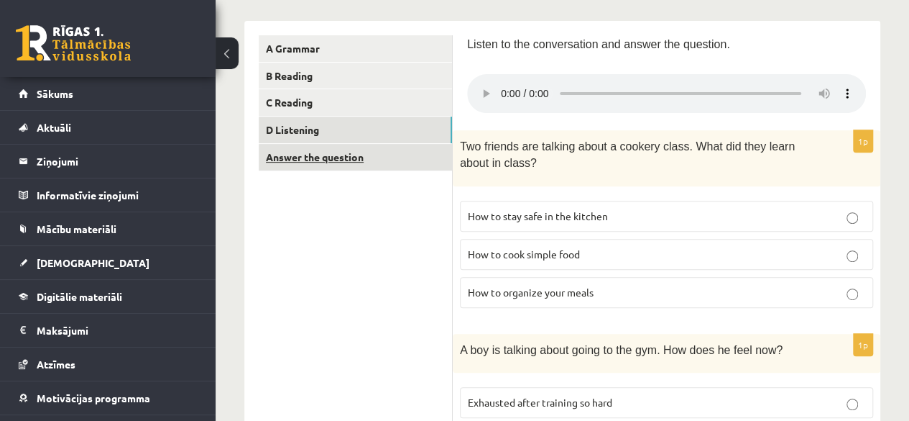
click at [312, 158] on link "Answer the question" at bounding box center [355, 157] width 193 height 27
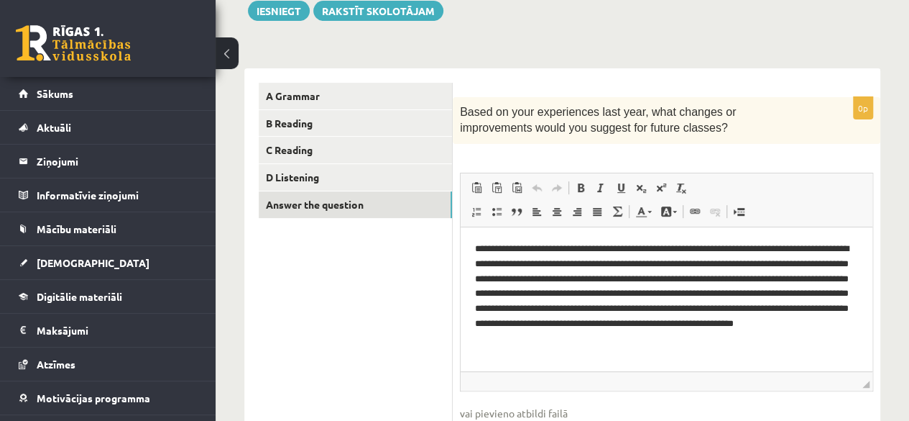
scroll to position [174, 0]
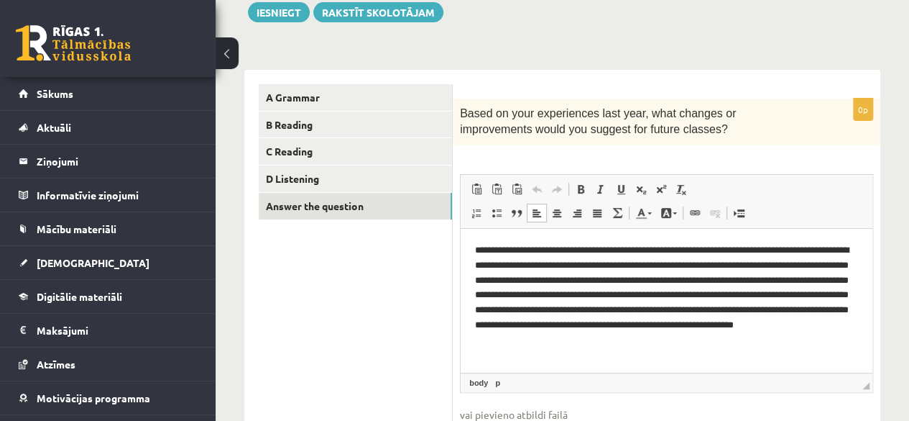
click at [643, 243] on p "**********" at bounding box center [666, 294] width 383 height 105
click at [643, 234] on html "**********" at bounding box center [667, 295] width 412 height 134
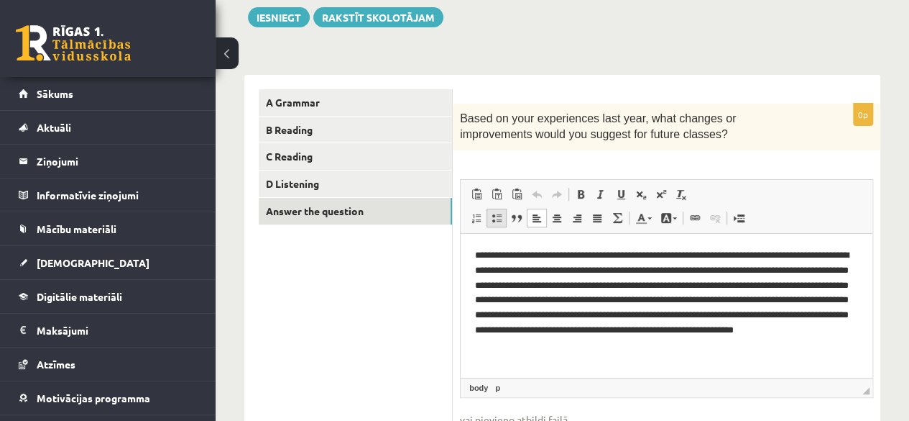
scroll to position [167, 0]
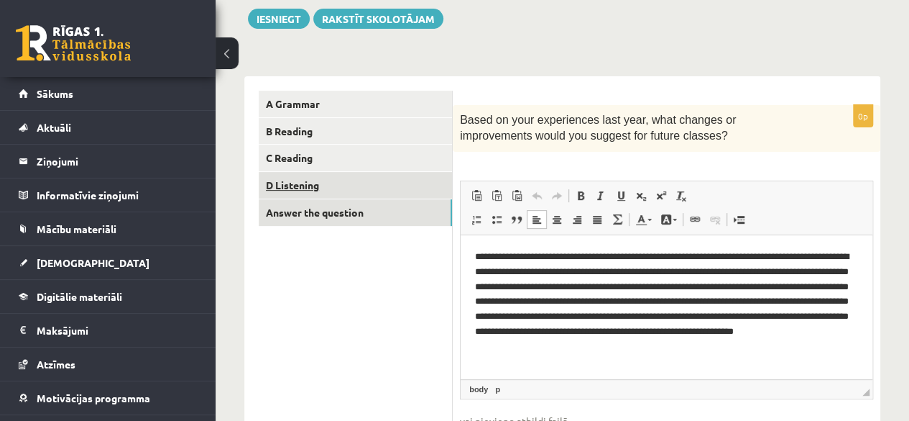
click at [320, 181] on link "D Listening" at bounding box center [355, 185] width 193 height 27
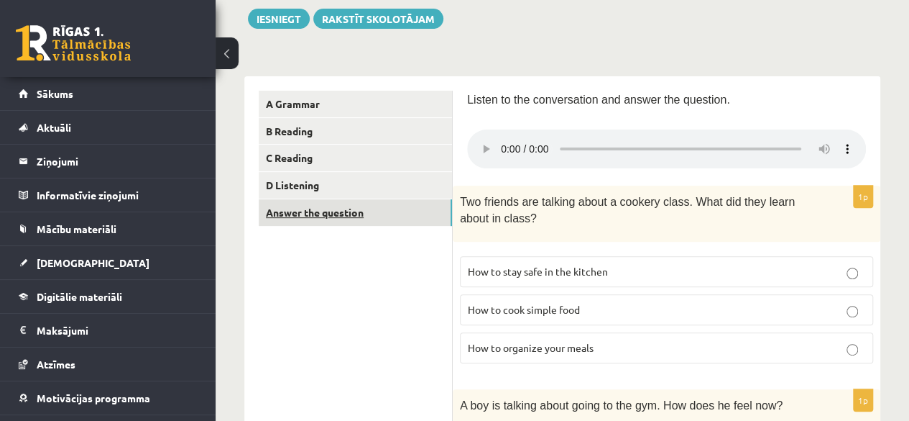
click at [323, 222] on link "Answer the question" at bounding box center [355, 212] width 193 height 27
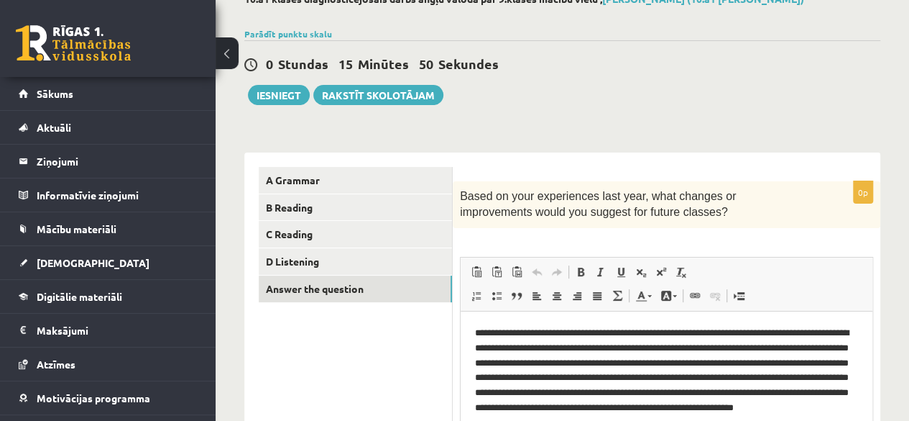
scroll to position [88, 0]
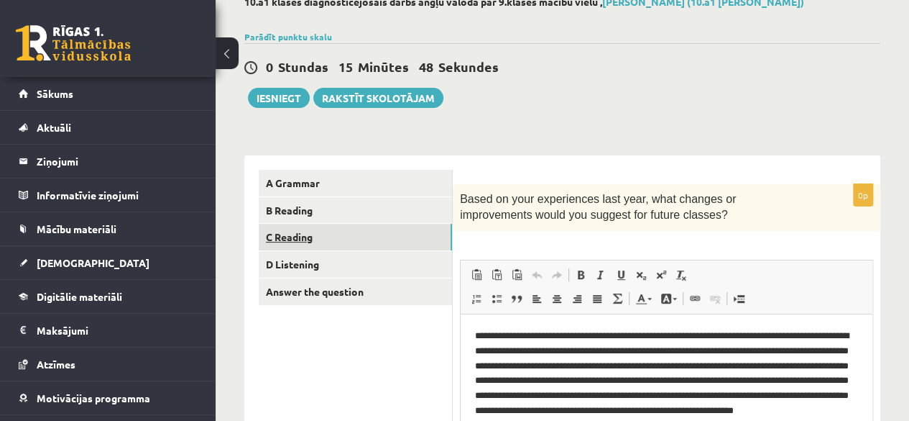
click at [288, 234] on link "C Reading" at bounding box center [355, 237] width 193 height 27
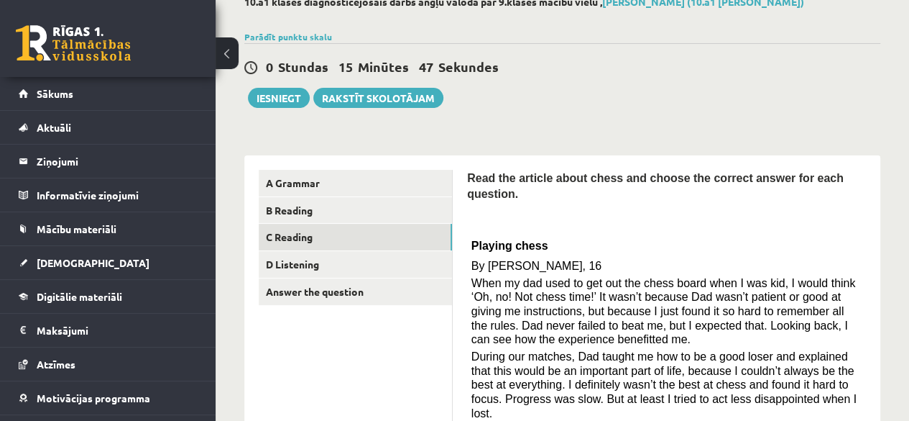
click at [740, 39] on div "Parādīt punktu skalu Atzīme No Līdz 1 0 7 2 8 11 3 12 15 4 16 18 5 19 22 6 23 2…" at bounding box center [562, 36] width 636 height 13
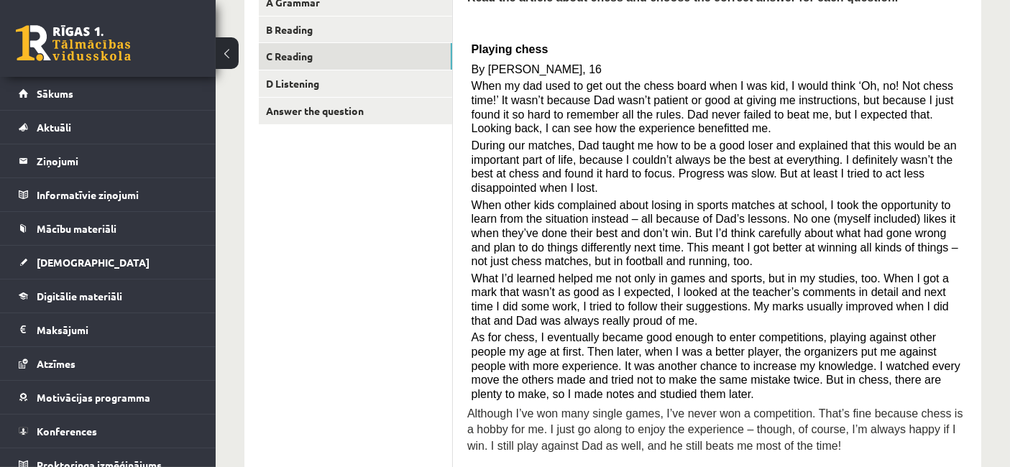
scroll to position [269, 0]
drag, startPoint x: 869, startPoint y: 0, endPoint x: 369, endPoint y: 180, distance: 531.6
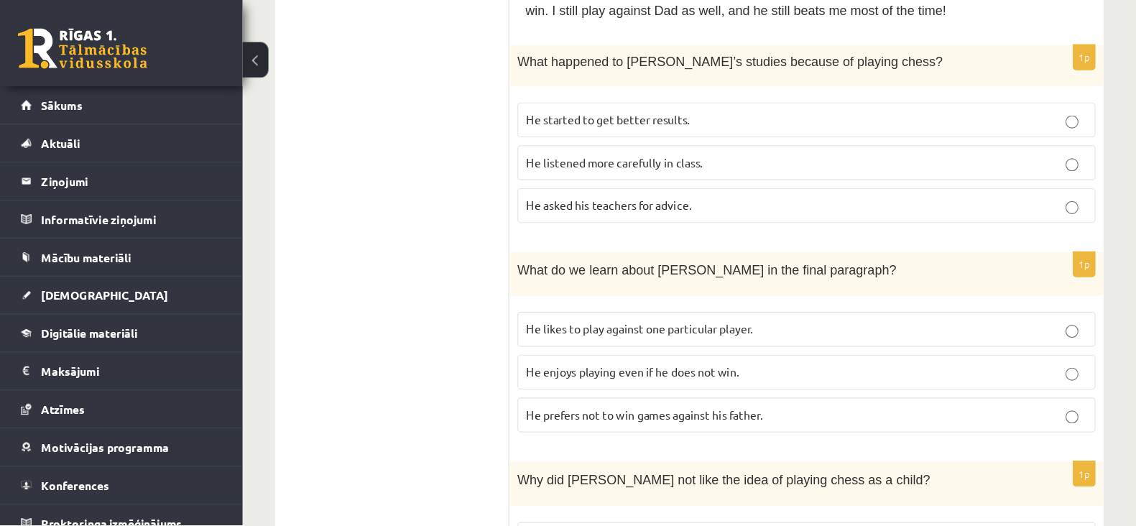
scroll to position [705, 0]
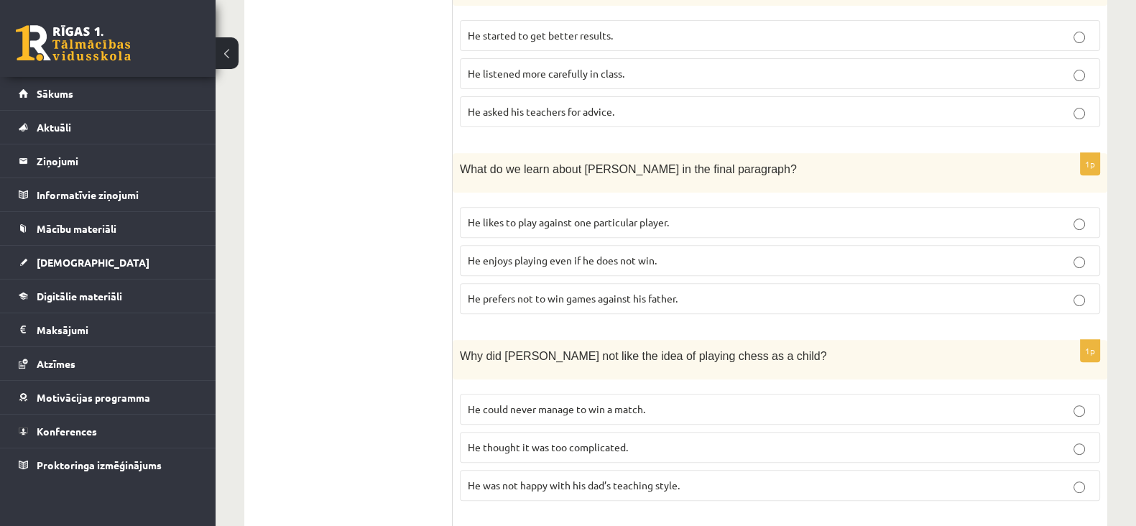
drag, startPoint x: 969, startPoint y: 4, endPoint x: 372, endPoint y: 340, distance: 684.9
click at [372, 340] on ul "A Grammar B Reading C Reading D Listening Answer the question" at bounding box center [356, 313] width 194 height 1520
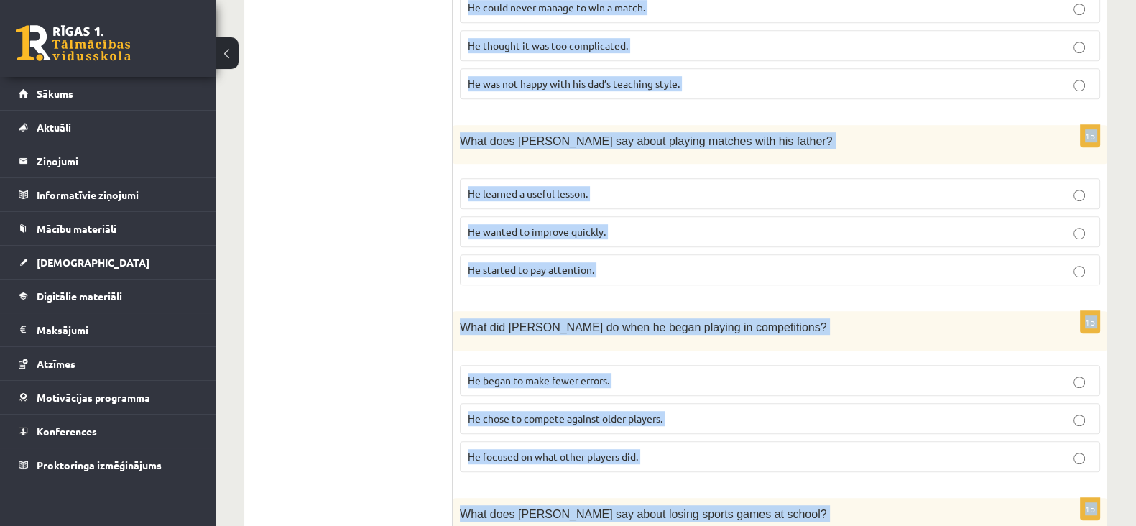
scroll to position [1287, 0]
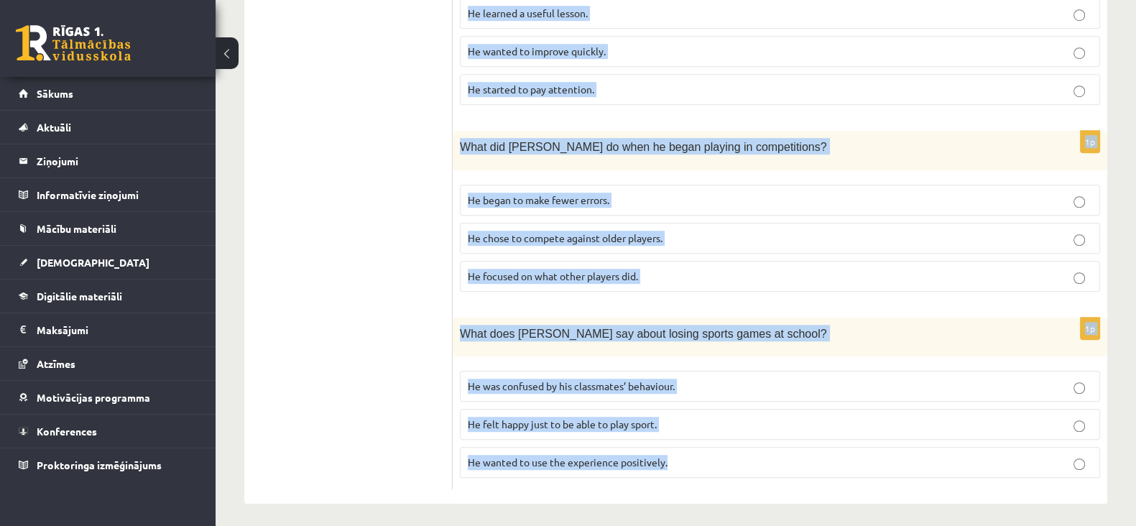
drag, startPoint x: 464, startPoint y: 218, endPoint x: 744, endPoint y: 564, distance: 445.7
copy form "Read the article about chess and choose the correct answer for each question. P…"
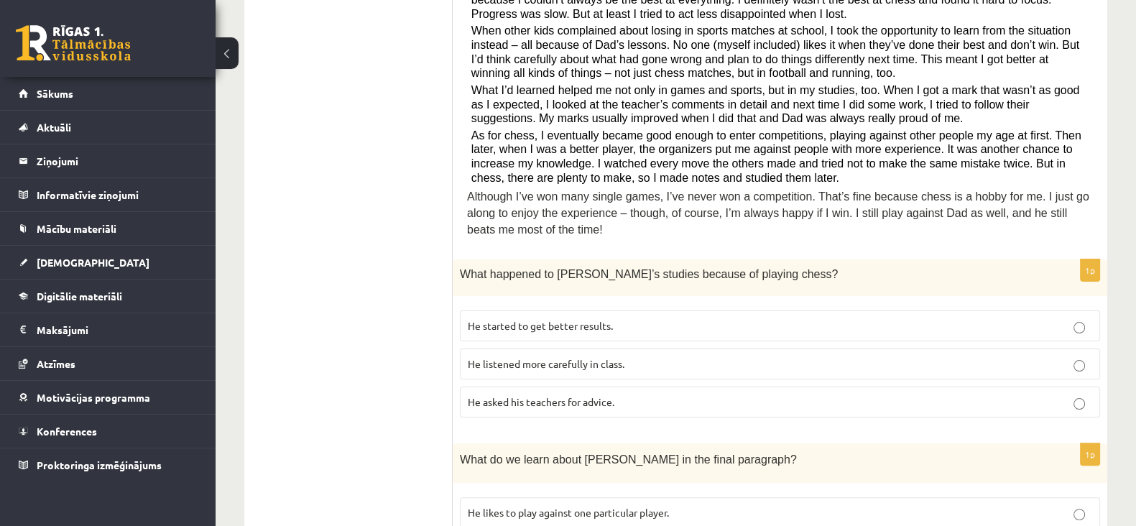
scroll to position [436, 0]
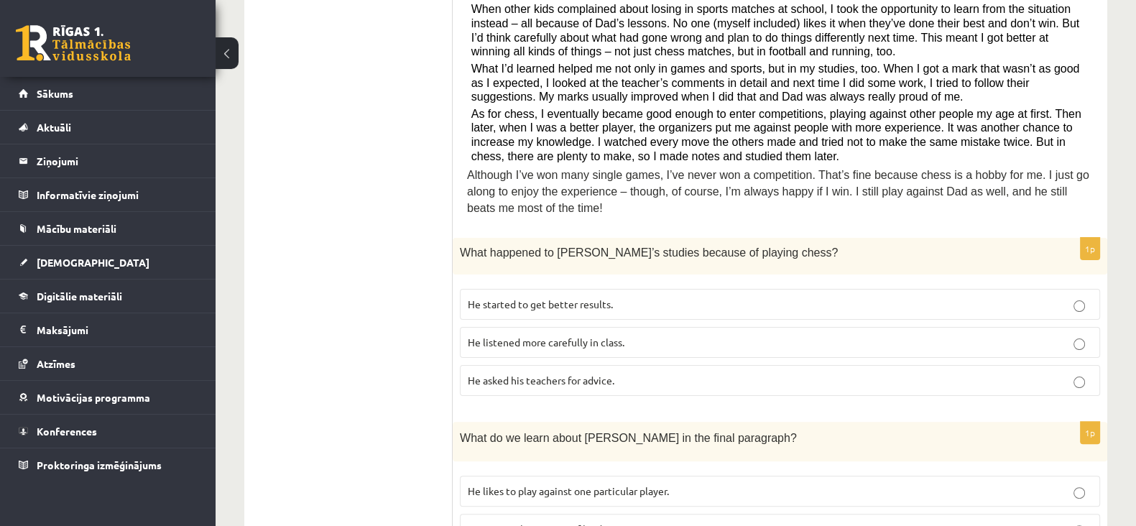
click at [528, 310] on label "He started to get better results." at bounding box center [780, 304] width 640 height 31
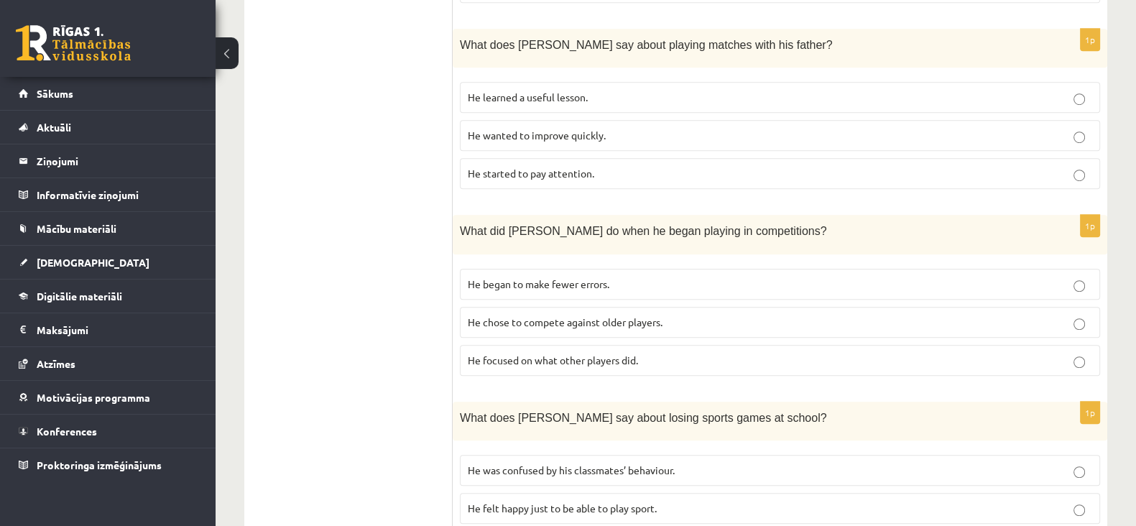
scroll to position [1230, 0]
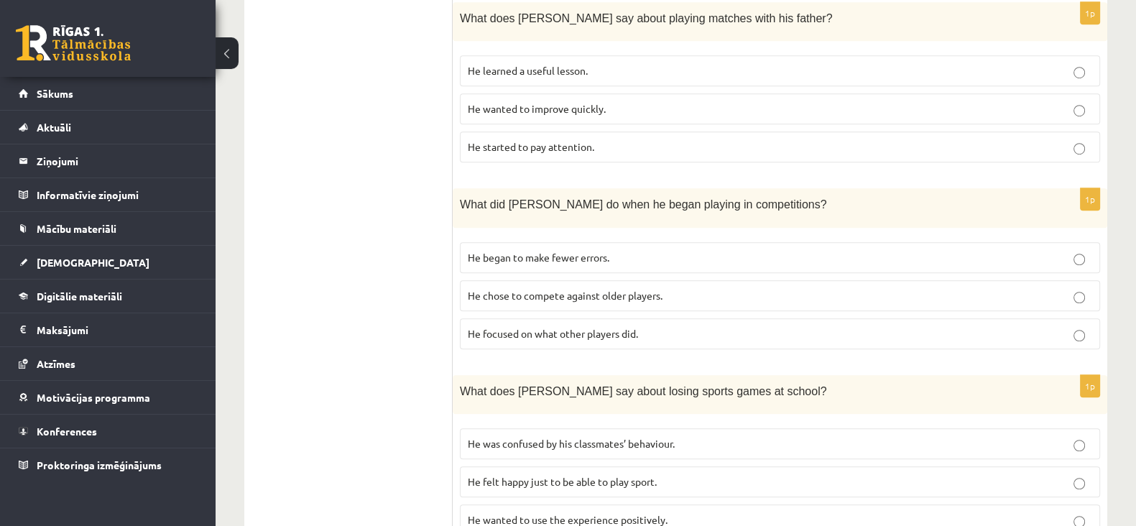
click at [574, 327] on span "He focused on what other players did." at bounding box center [553, 333] width 170 height 13
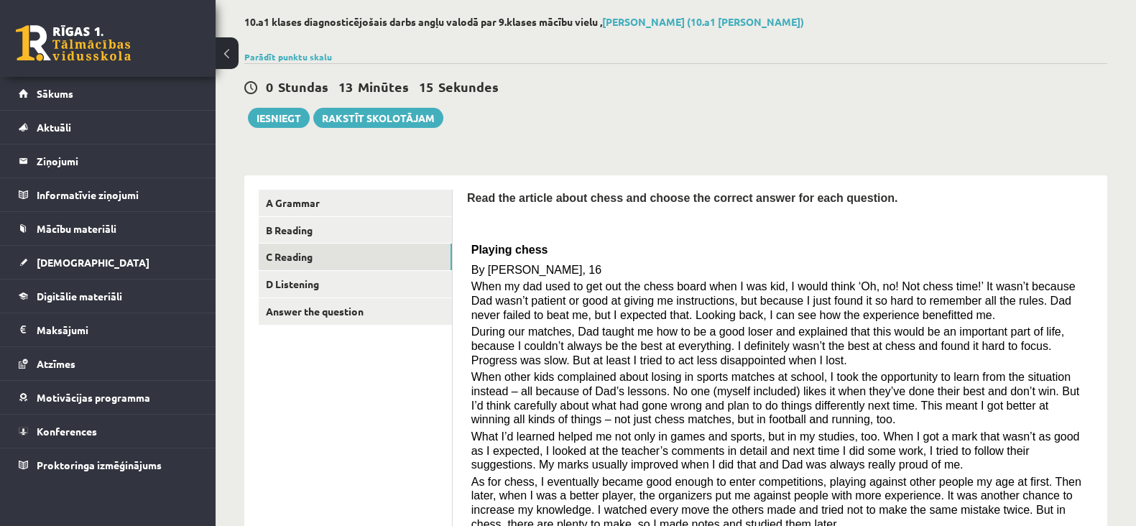
scroll to position [53, 0]
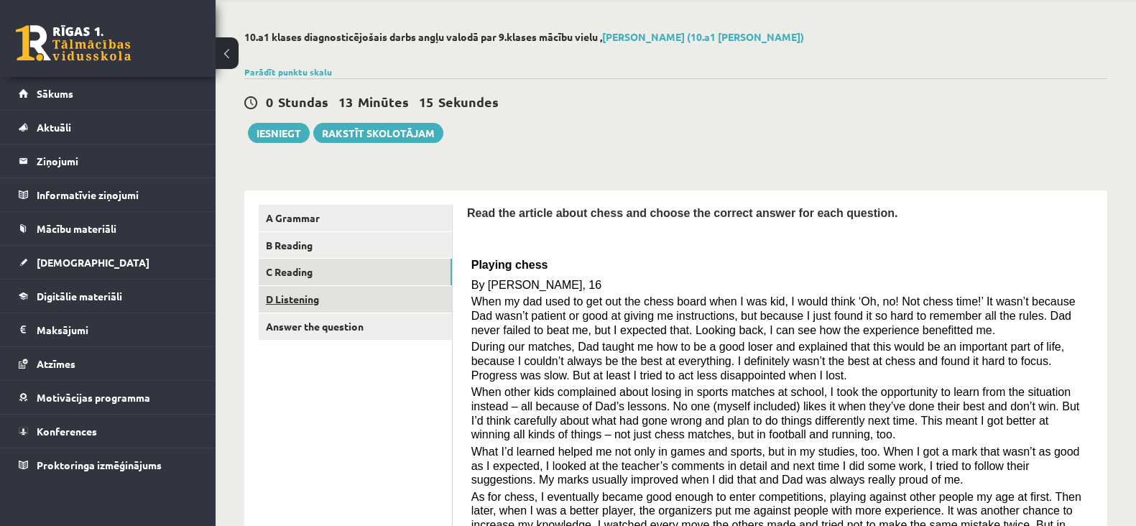
click at [403, 300] on link "D Listening" at bounding box center [355, 299] width 193 height 27
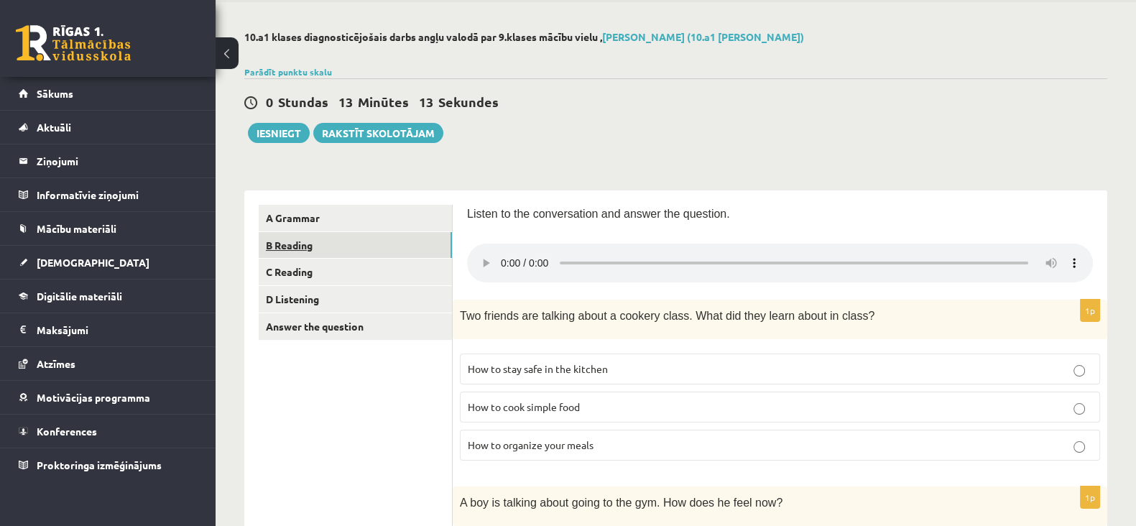
click at [374, 249] on link "B Reading" at bounding box center [355, 245] width 193 height 27
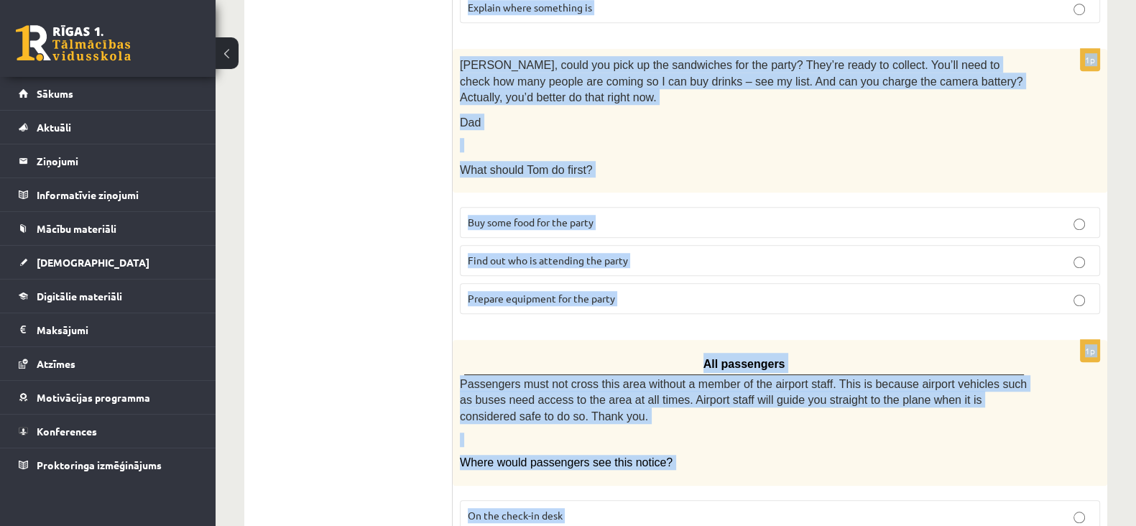
scroll to position [1532, 0]
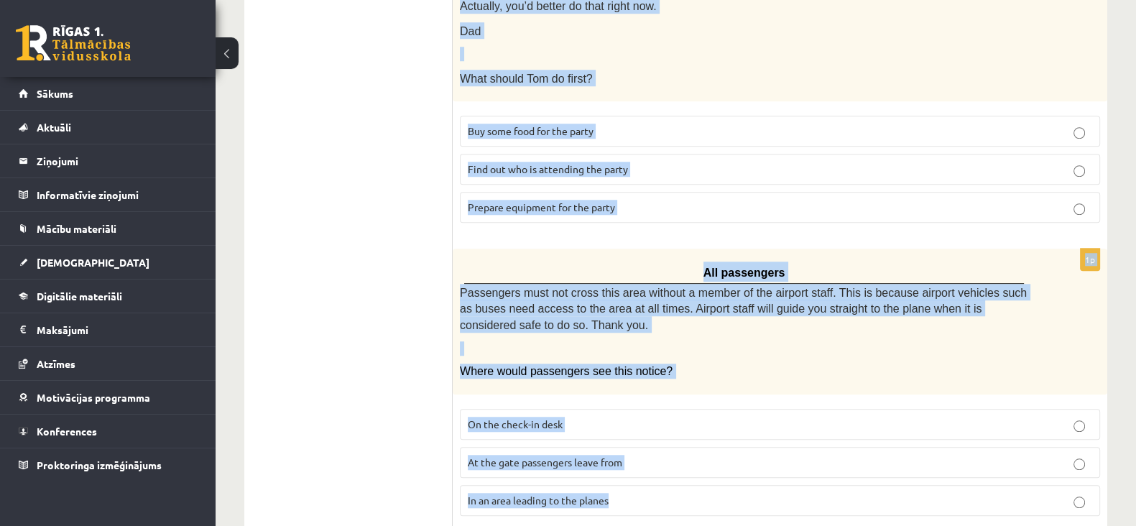
drag, startPoint x: 464, startPoint y: 24, endPoint x: 784, endPoint y: 537, distance: 604.8
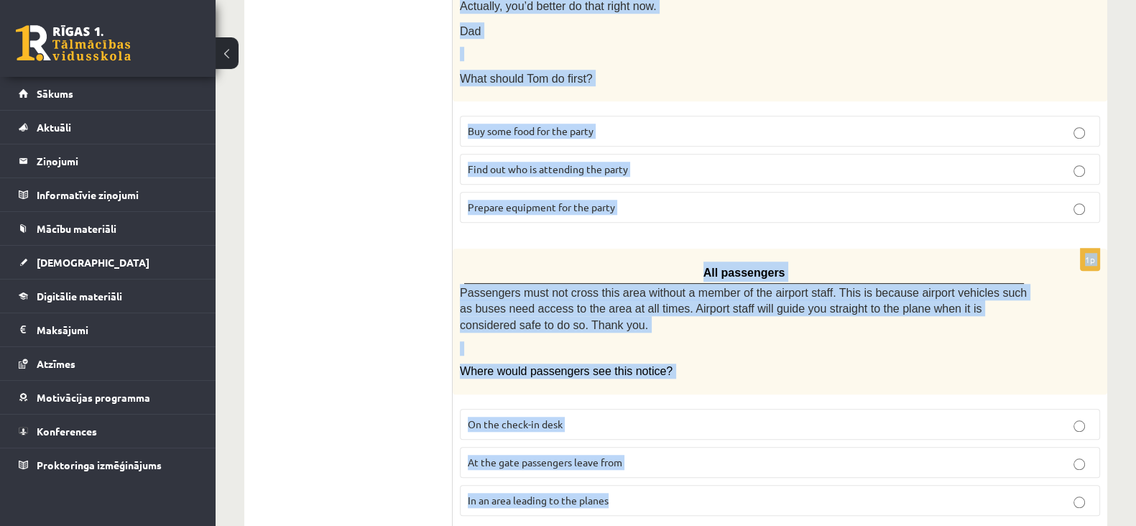
drag, startPoint x: 465, startPoint y: 259, endPoint x: 712, endPoint y: 532, distance: 368.5
copy form "Read the text and choose the correct answer. 1p Review: The Journey by Elizabet…"
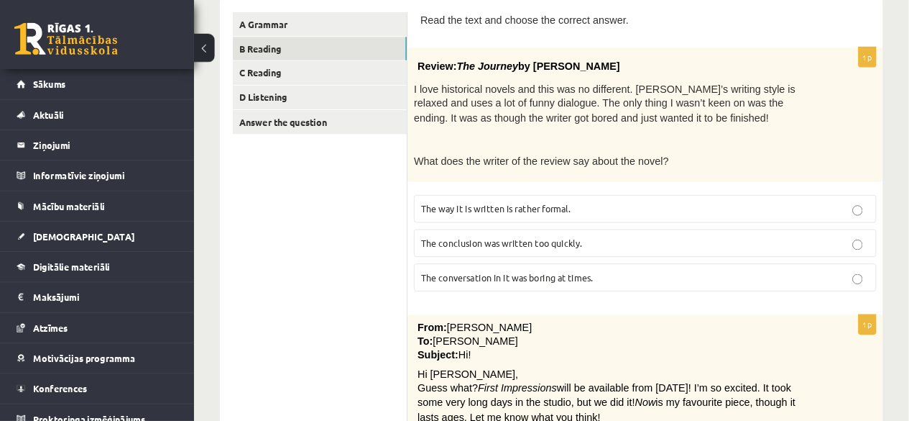
scroll to position [244, 0]
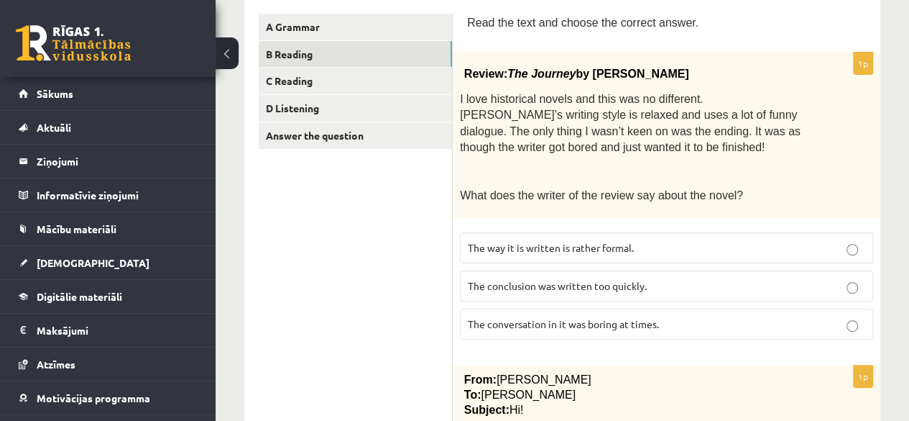
drag, startPoint x: 1059, startPoint y: 5, endPoint x: 369, endPoint y: 351, distance: 771.2
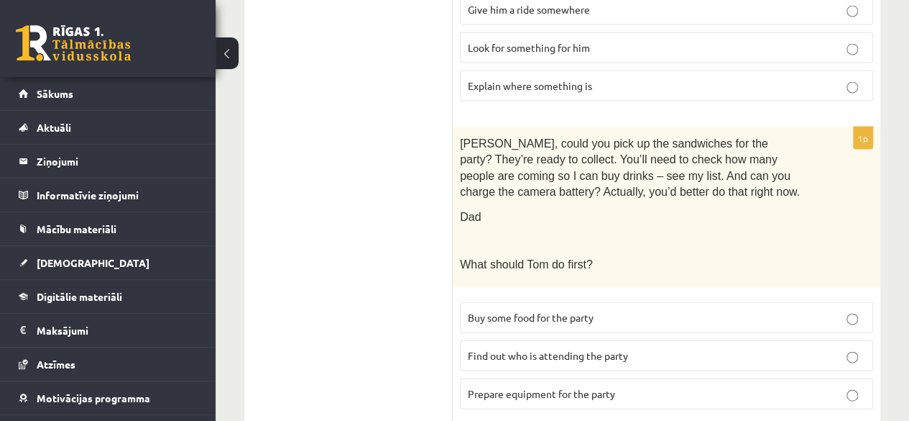
scroll to position [1483, 0]
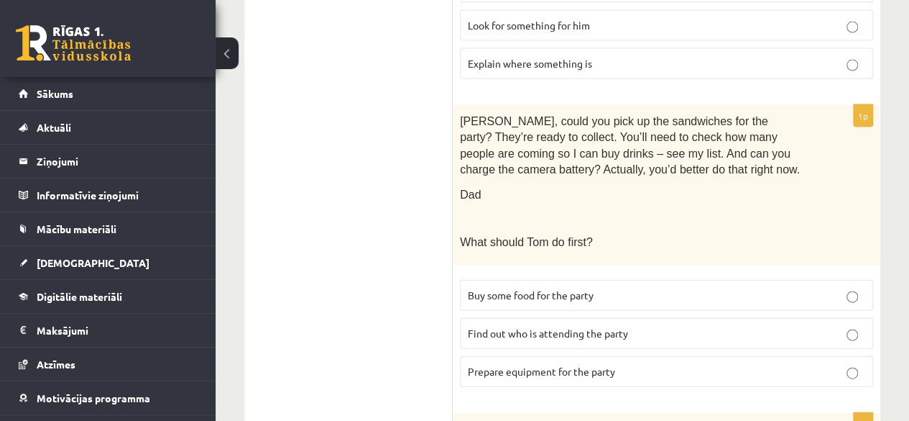
click at [546, 364] on span "Prepare equipment for the party" at bounding box center [541, 370] width 147 height 13
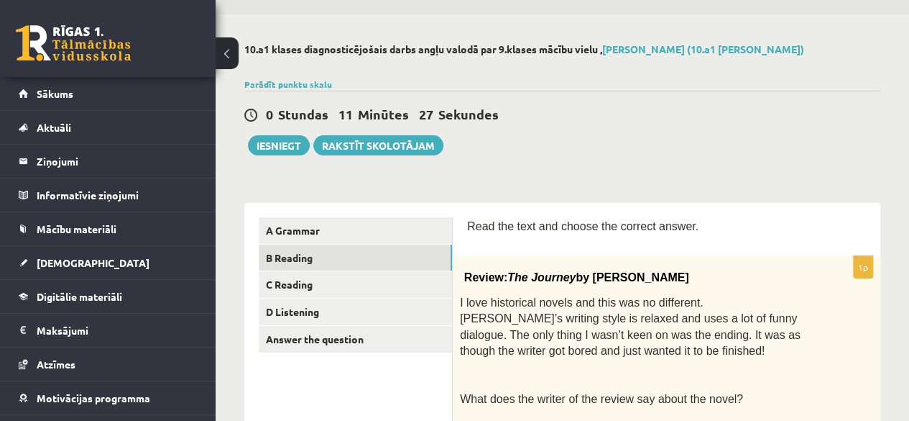
scroll to position [40, 0]
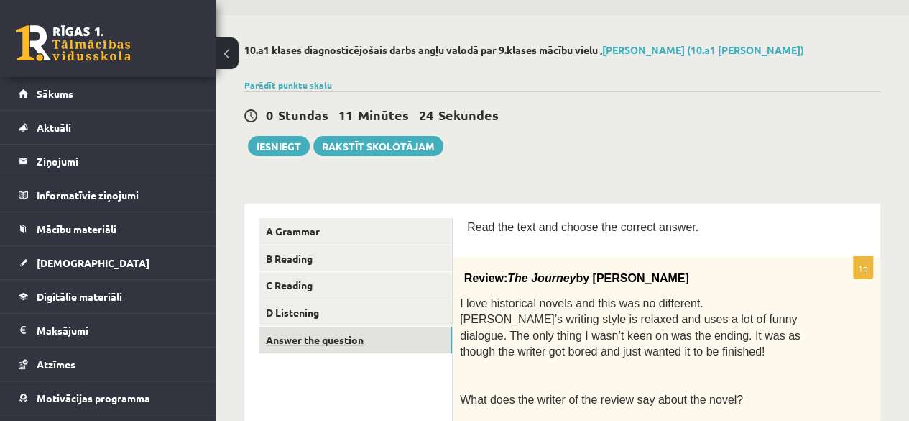
click at [329, 344] on link "Answer the question" at bounding box center [355, 339] width 193 height 27
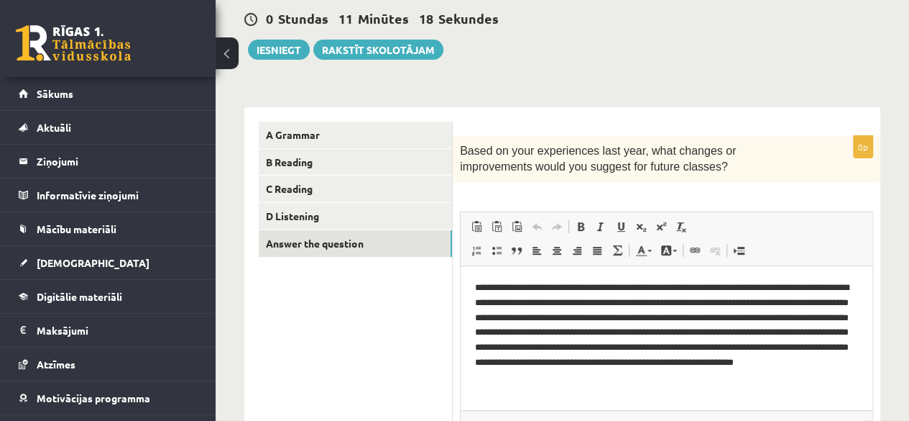
scroll to position [136, 0]
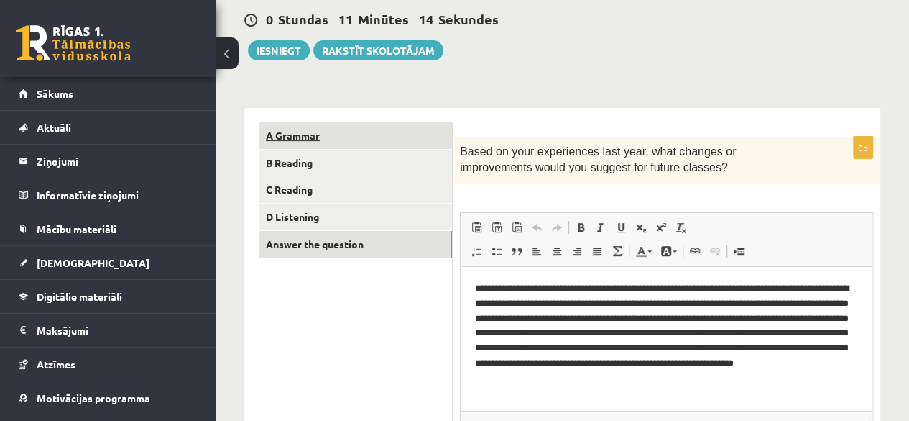
click at [303, 136] on link "A Grammar" at bounding box center [355, 135] width 193 height 27
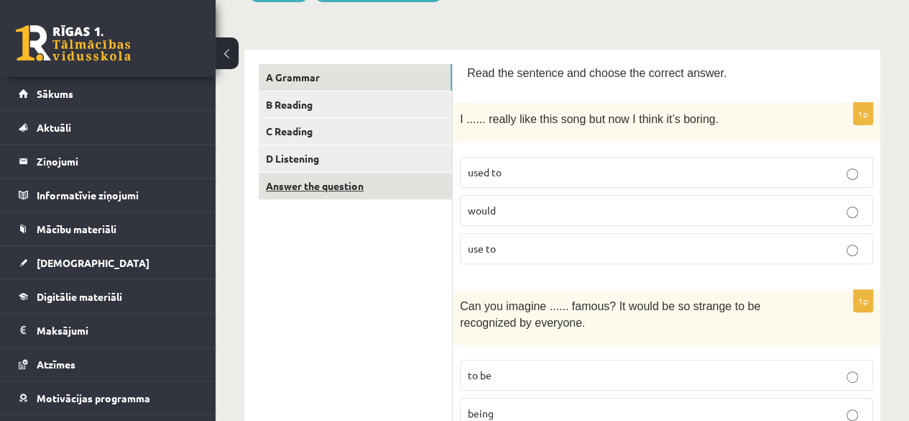
scroll to position [59, 0]
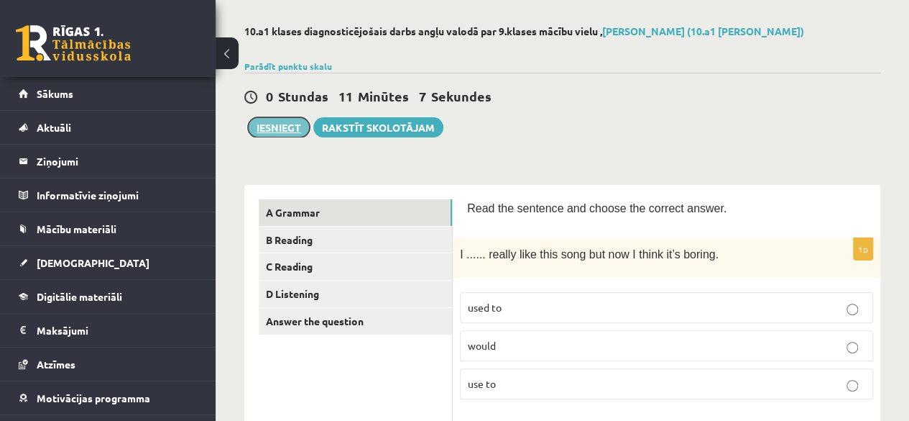
click at [284, 134] on button "Iesniegt" at bounding box center [279, 127] width 62 height 20
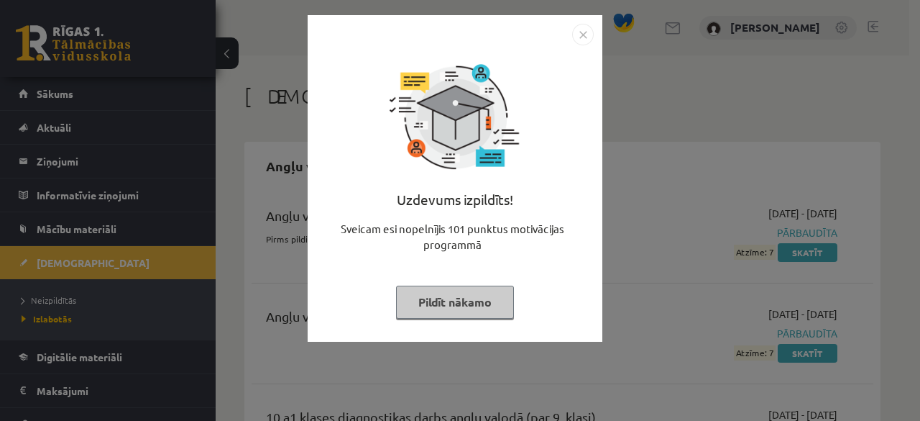
click at [581, 41] on img "Close" at bounding box center [583, 35] width 22 height 22
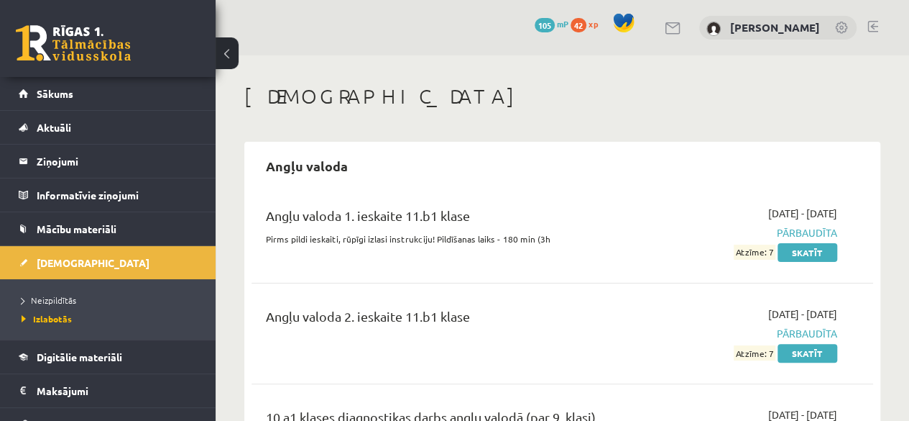
click at [69, 0] on div "0 Dāvanas 105 mP 42 xp" at bounding box center [108, 38] width 216 height 77
click at [65, 301] on span "Neizpildītās" at bounding box center [49, 300] width 55 height 12
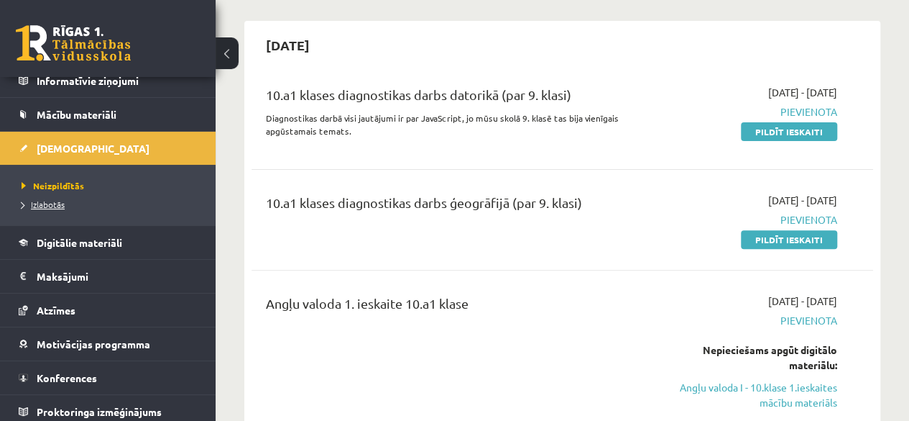
scroll to position [118, 0]
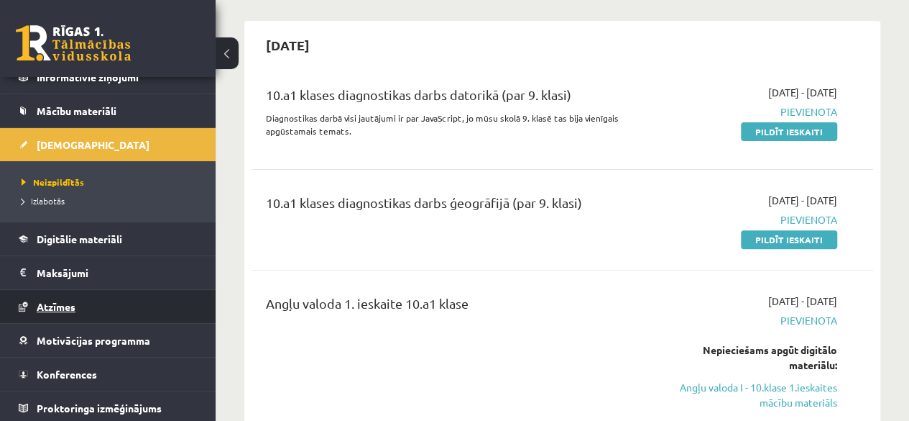
click at [62, 305] on span "Atzīmes" at bounding box center [56, 306] width 39 height 13
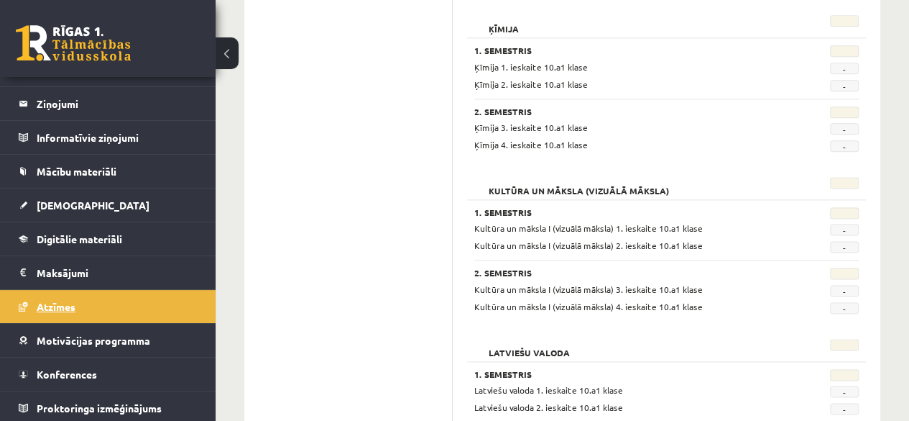
scroll to position [867, 0]
click at [65, 203] on span "[DEMOGRAPHIC_DATA]" at bounding box center [93, 204] width 113 height 13
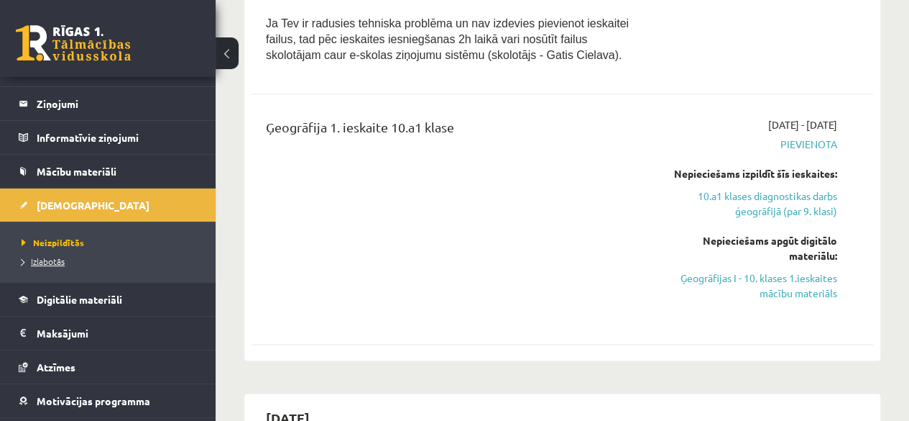
click at [58, 261] on span "Izlabotās" at bounding box center [43, 261] width 43 height 12
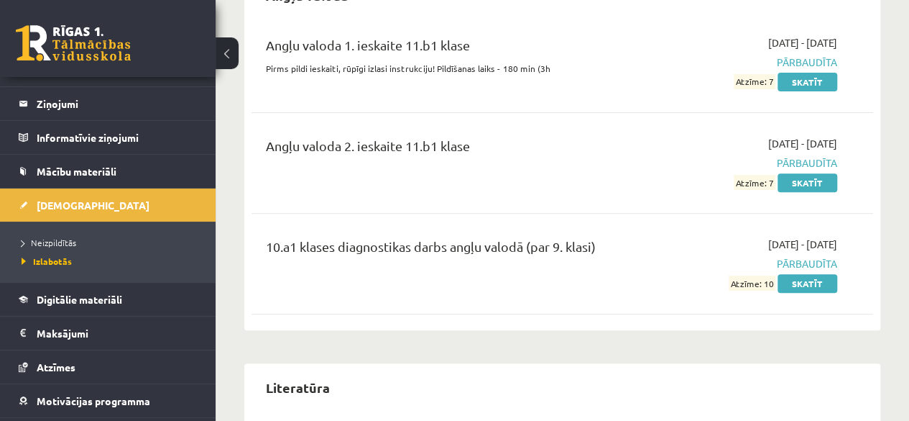
scroll to position [171, 0]
click at [796, 285] on link "Skatīt" at bounding box center [808, 282] width 60 height 19
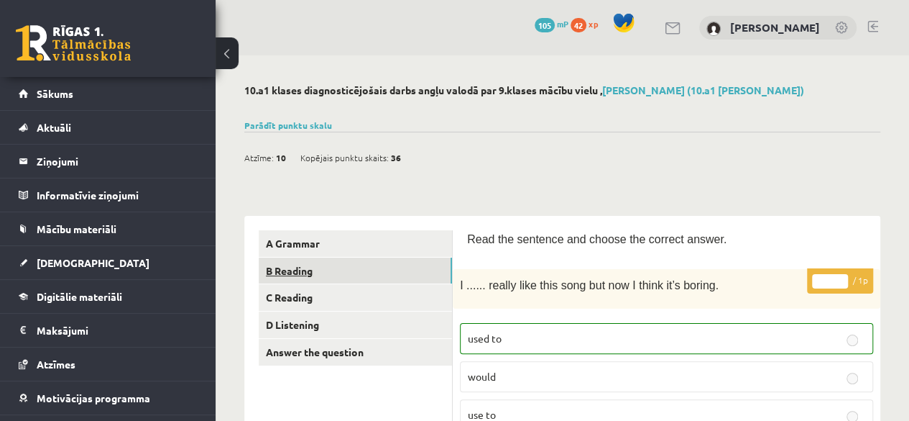
click at [402, 282] on link "B Reading" at bounding box center [355, 270] width 193 height 27
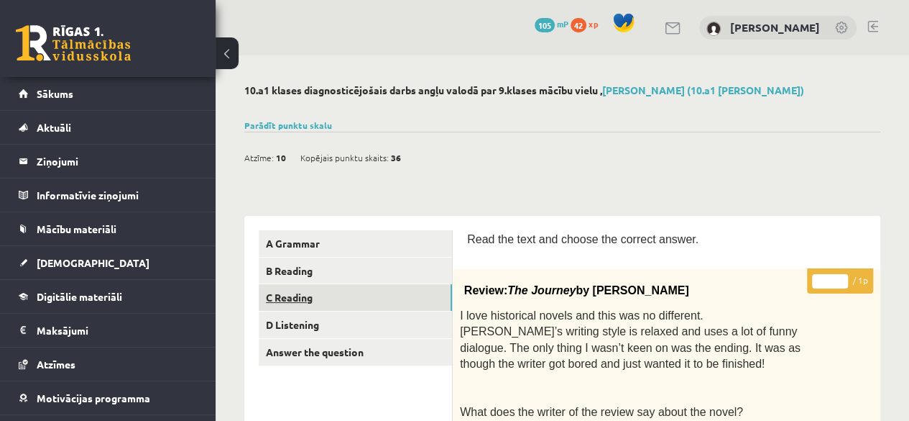
click at [300, 301] on link "C Reading" at bounding box center [355, 297] width 193 height 27
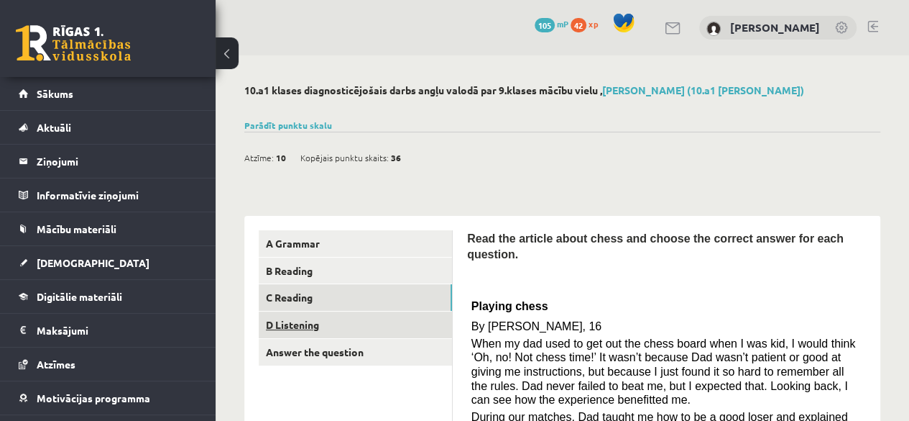
click at [300, 323] on link "D Listening" at bounding box center [355, 324] width 193 height 27
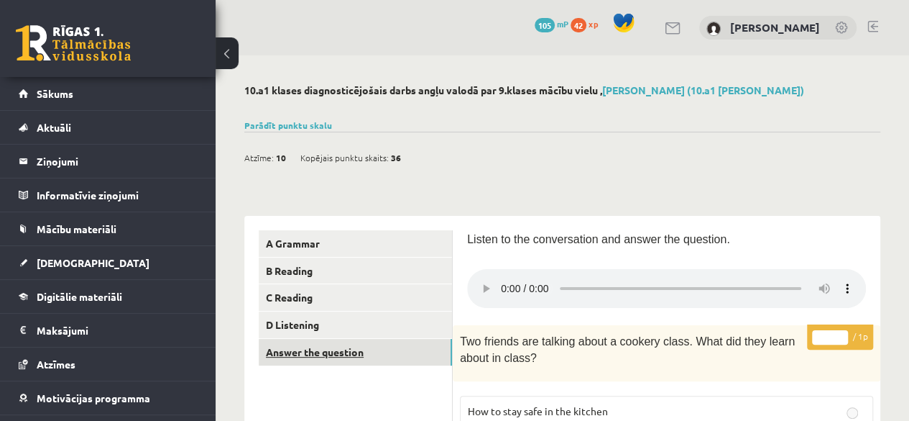
click at [340, 357] on link "Answer the question" at bounding box center [355, 352] width 193 height 27
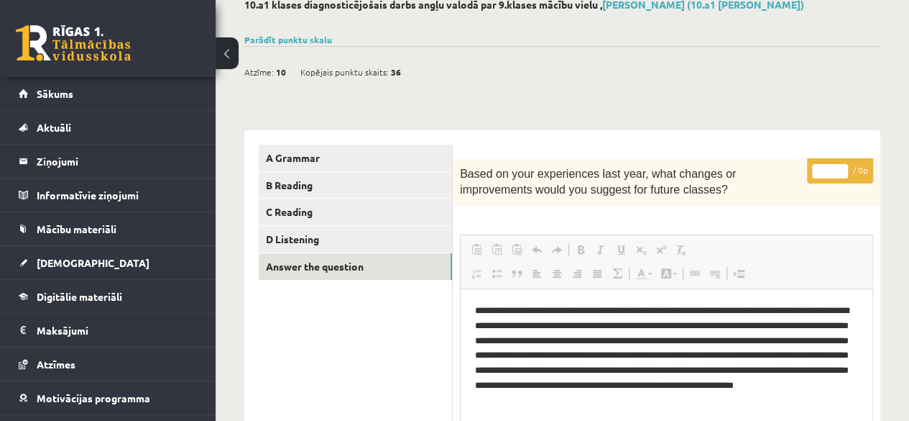
scroll to position [32, 0]
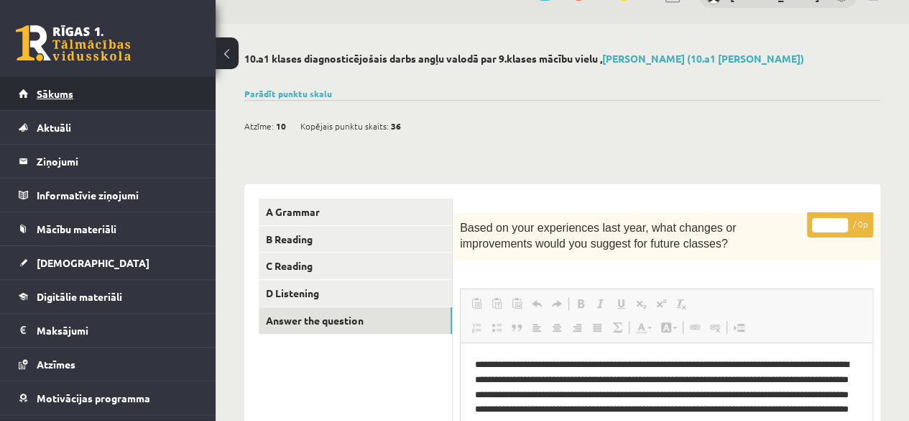
click at [60, 93] on span "Sākums" at bounding box center [55, 93] width 37 height 13
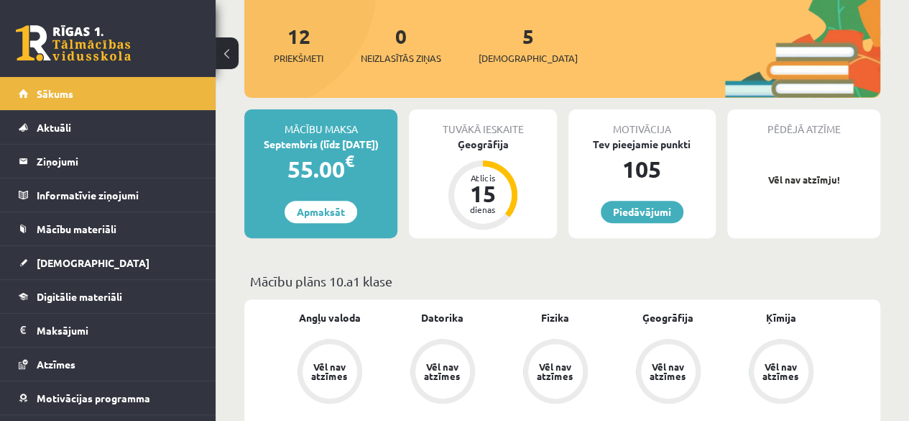
scroll to position [183, 0]
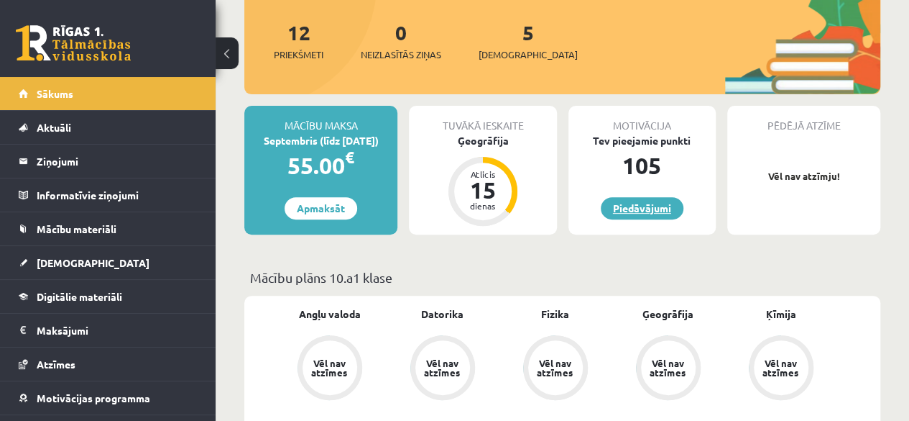
click at [658, 208] on link "Piedāvājumi" at bounding box center [642, 208] width 83 height 22
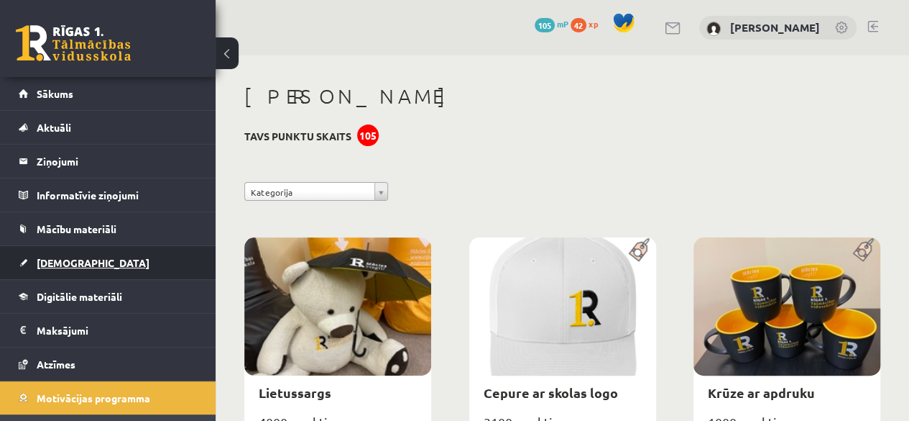
click at [70, 268] on link "[DEMOGRAPHIC_DATA]" at bounding box center [108, 262] width 179 height 33
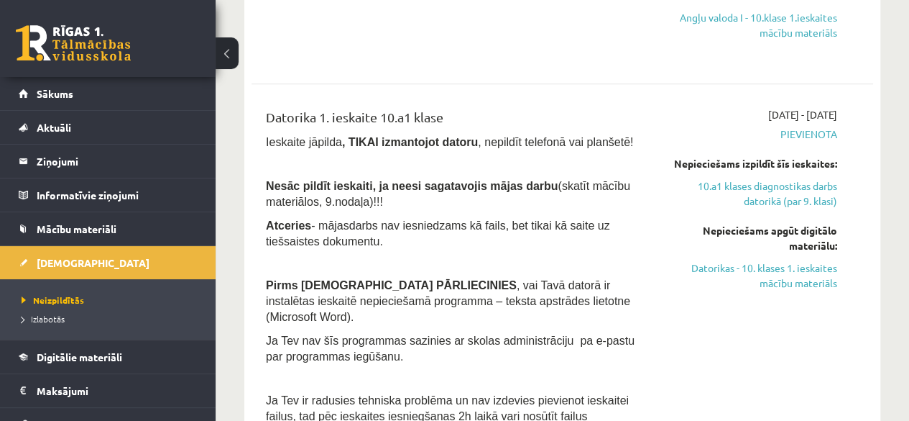
scroll to position [491, 0]
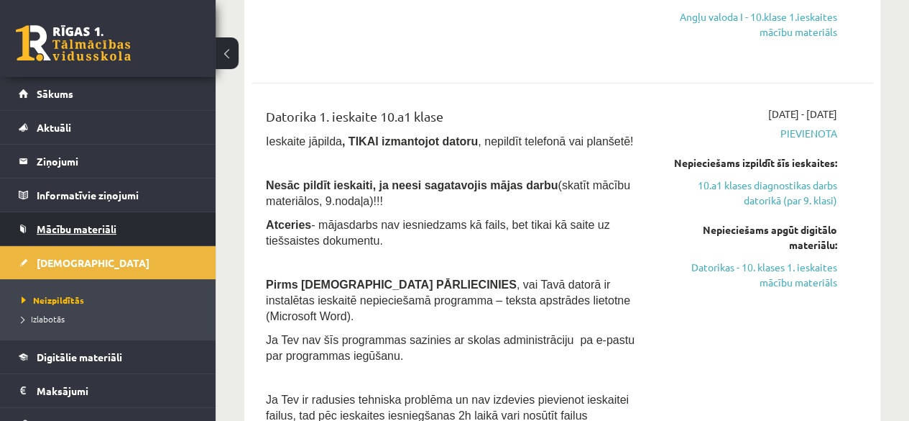
click at [60, 235] on link "Mācību materiāli" at bounding box center [108, 228] width 179 height 33
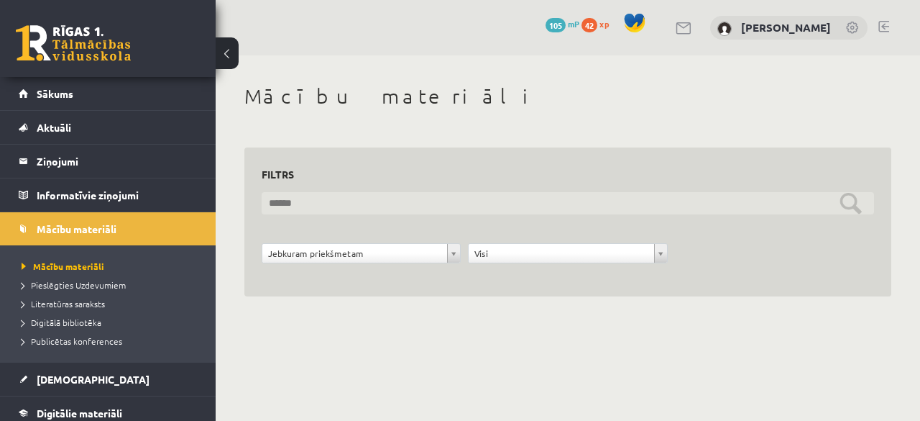
click at [456, 202] on input "text" at bounding box center [568, 203] width 612 height 22
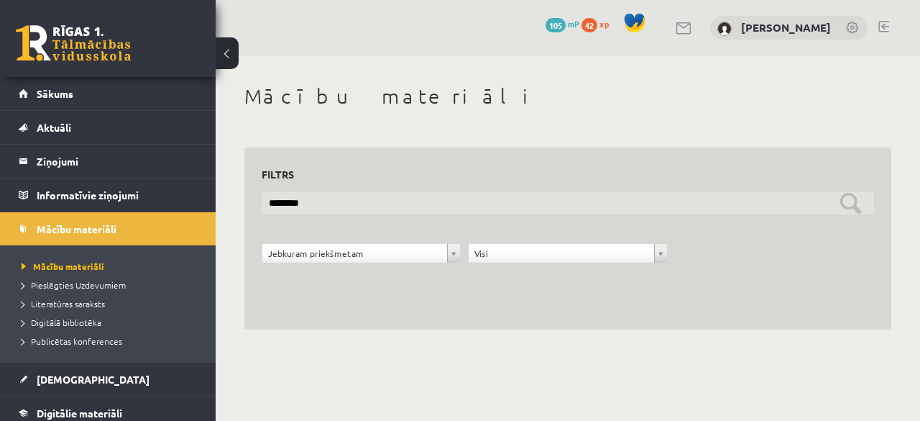
type input "********"
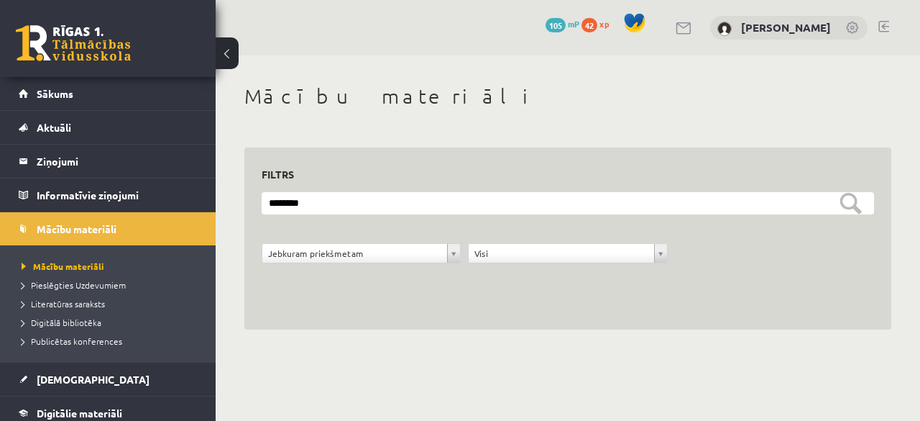
click at [424, 243] on div "Jebkuram priekšmetam" at bounding box center [361, 253] width 199 height 20
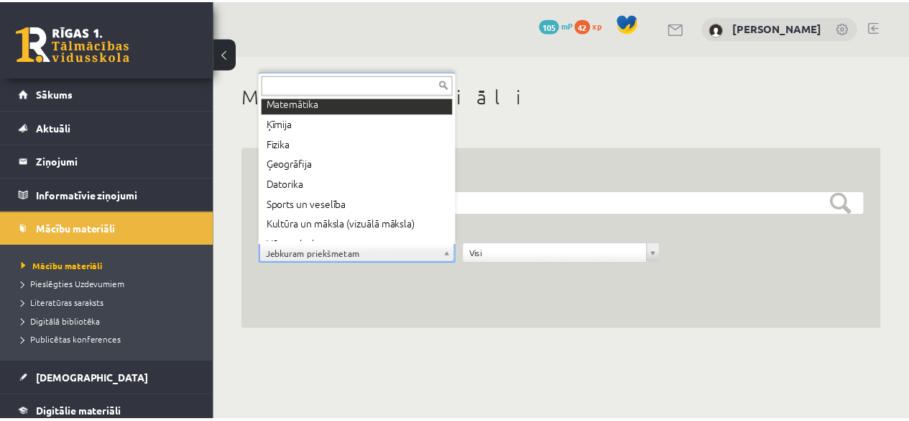
scroll to position [95, 0]
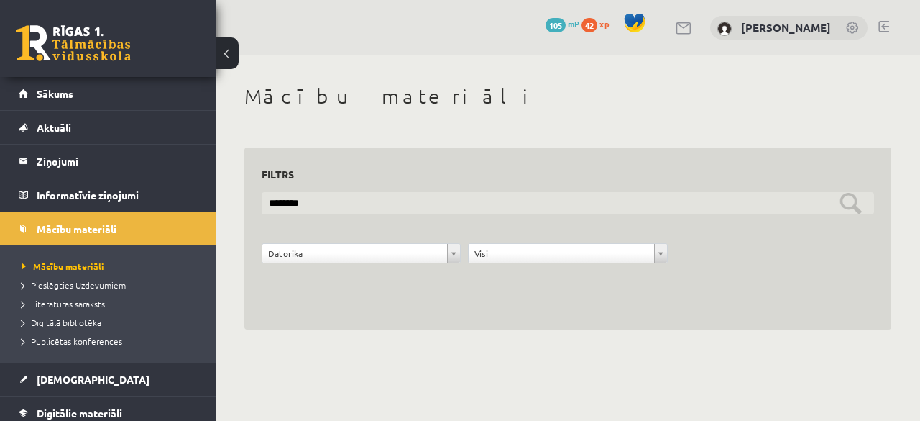
click at [510, 203] on input "********" at bounding box center [568, 203] width 612 height 22
drag, startPoint x: 510, startPoint y: 203, endPoint x: 459, endPoint y: 221, distance: 53.9
click at [459, 221] on form "**********" at bounding box center [568, 235] width 612 height 87
drag, startPoint x: 349, startPoint y: 201, endPoint x: 234, endPoint y: 196, distance: 115.8
click at [234, 196] on div "**********" at bounding box center [568, 206] width 704 height 303
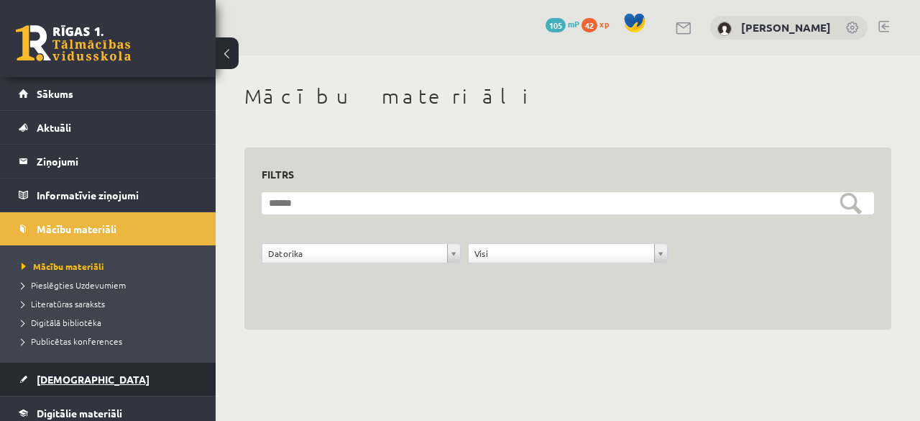
click at [77, 387] on link "[DEMOGRAPHIC_DATA]" at bounding box center [108, 378] width 179 height 33
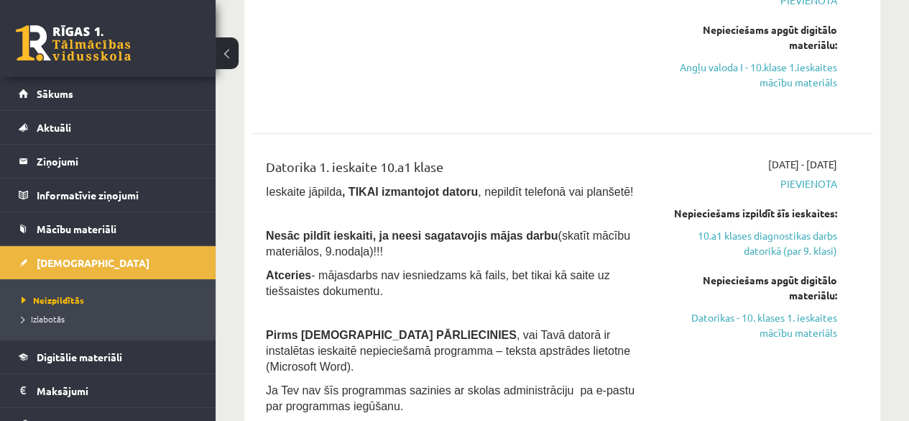
scroll to position [441, 0]
click at [761, 336] on link "Datorikas - 10. klases 1. ieskaites mācību materiāls" at bounding box center [749, 324] width 176 height 30
click at [528, 77] on div "Angļu valoda 1. ieskaite 10.a1 klase" at bounding box center [452, 41] width 395 height 137
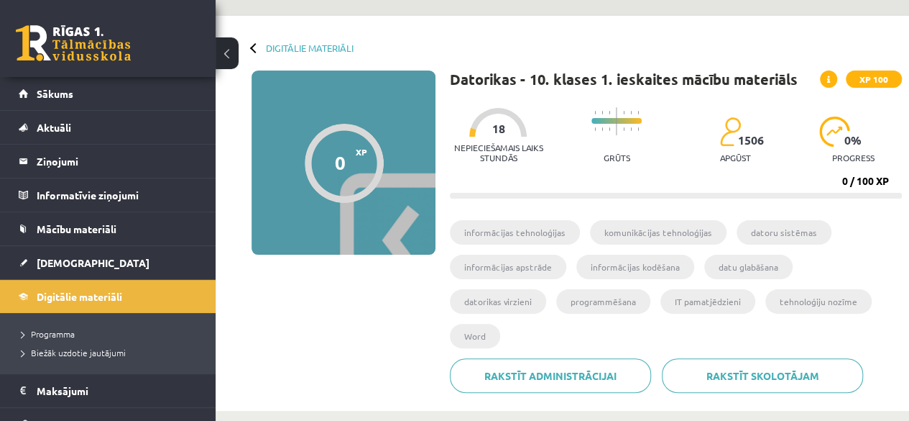
scroll to position [32, 0]
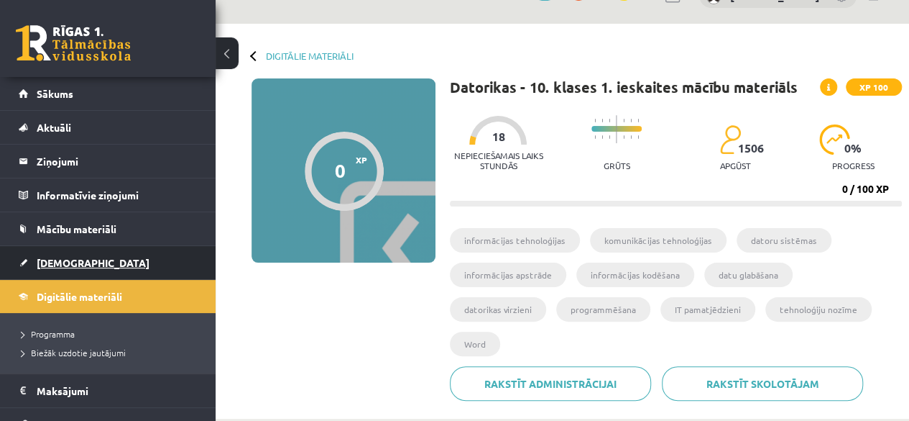
click at [76, 263] on span "[DEMOGRAPHIC_DATA]" at bounding box center [93, 262] width 113 height 13
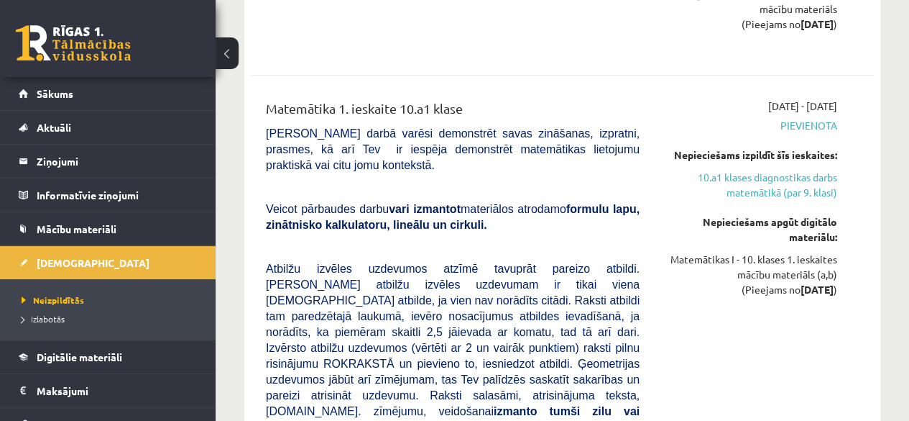
scroll to position [3165, 0]
click at [428, 206] on b "vari izmantot" at bounding box center [425, 209] width 72 height 12
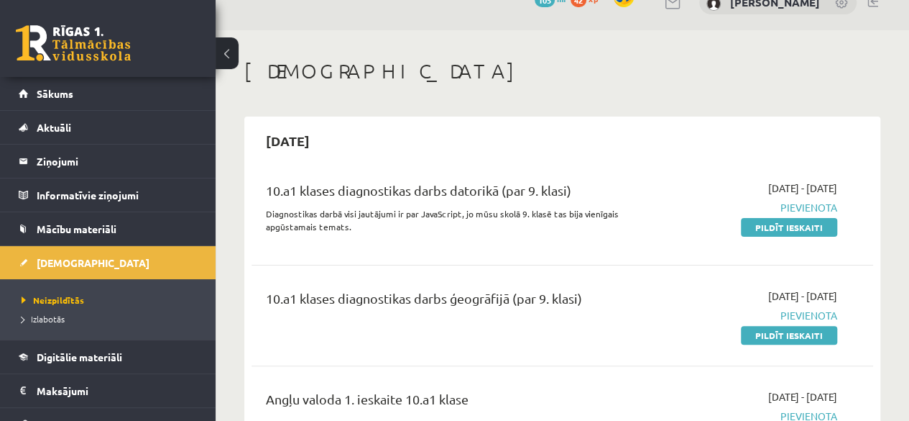
scroll to position [0, 0]
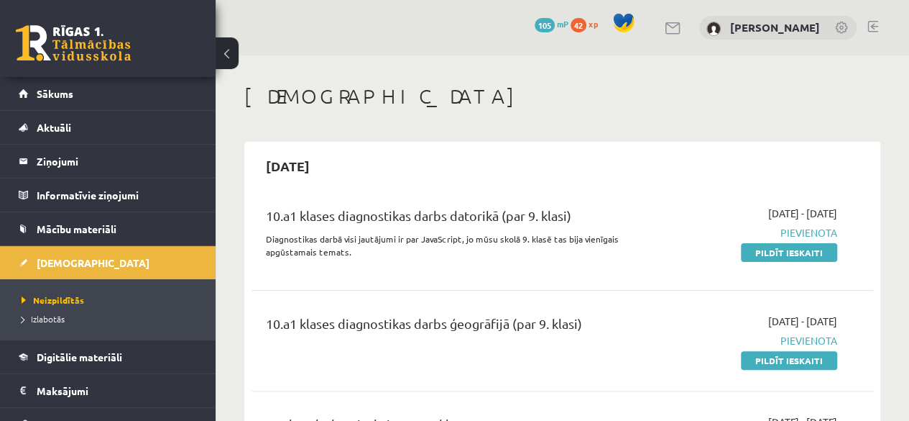
drag, startPoint x: 624, startPoint y: 266, endPoint x: 700, endPoint y: -63, distance: 337.2
click at [700, 0] on html "0 Dāvanas 105 mP 42 xp Keita Kudravceva Sākums Aktuāli Kā mācīties eSKOLĀ Konta…" at bounding box center [454, 210] width 909 height 421
